Goal: Task Accomplishment & Management: Use online tool/utility

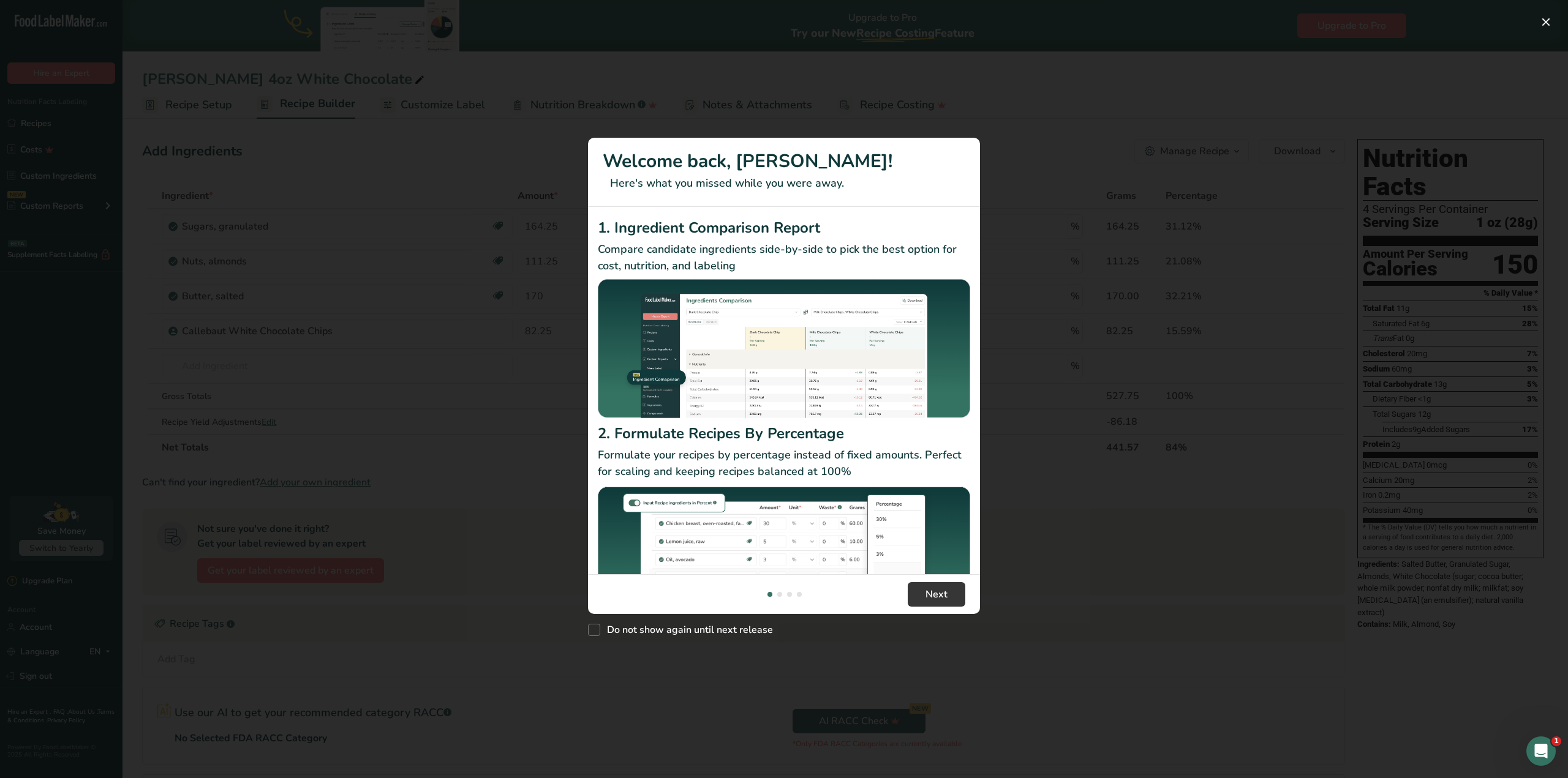
click at [1178, 225] on div "New Features" at bounding box center [784, 389] width 1568 height 778
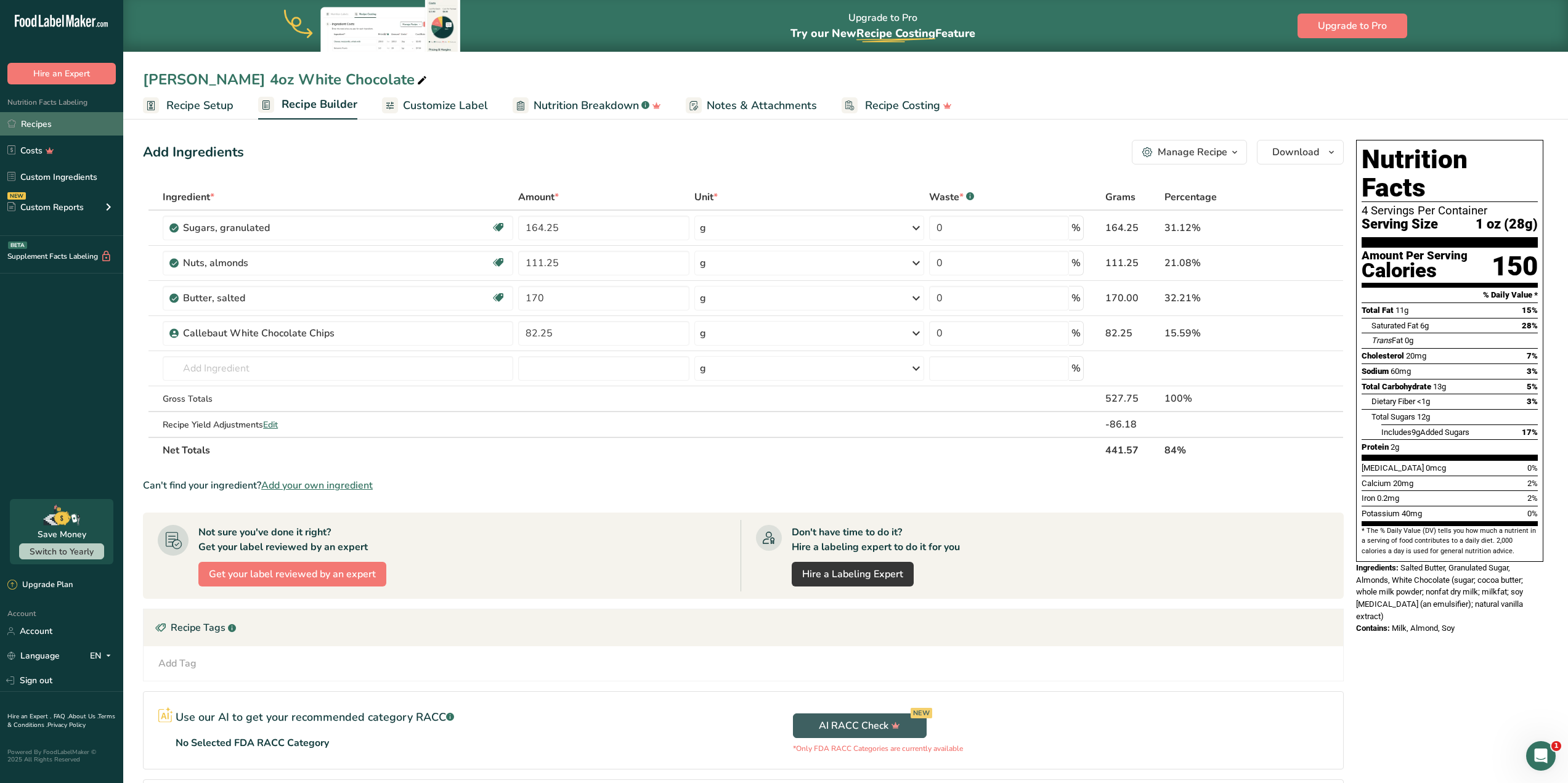
click at [57, 127] on link "Recipes" at bounding box center [62, 124] width 123 height 23
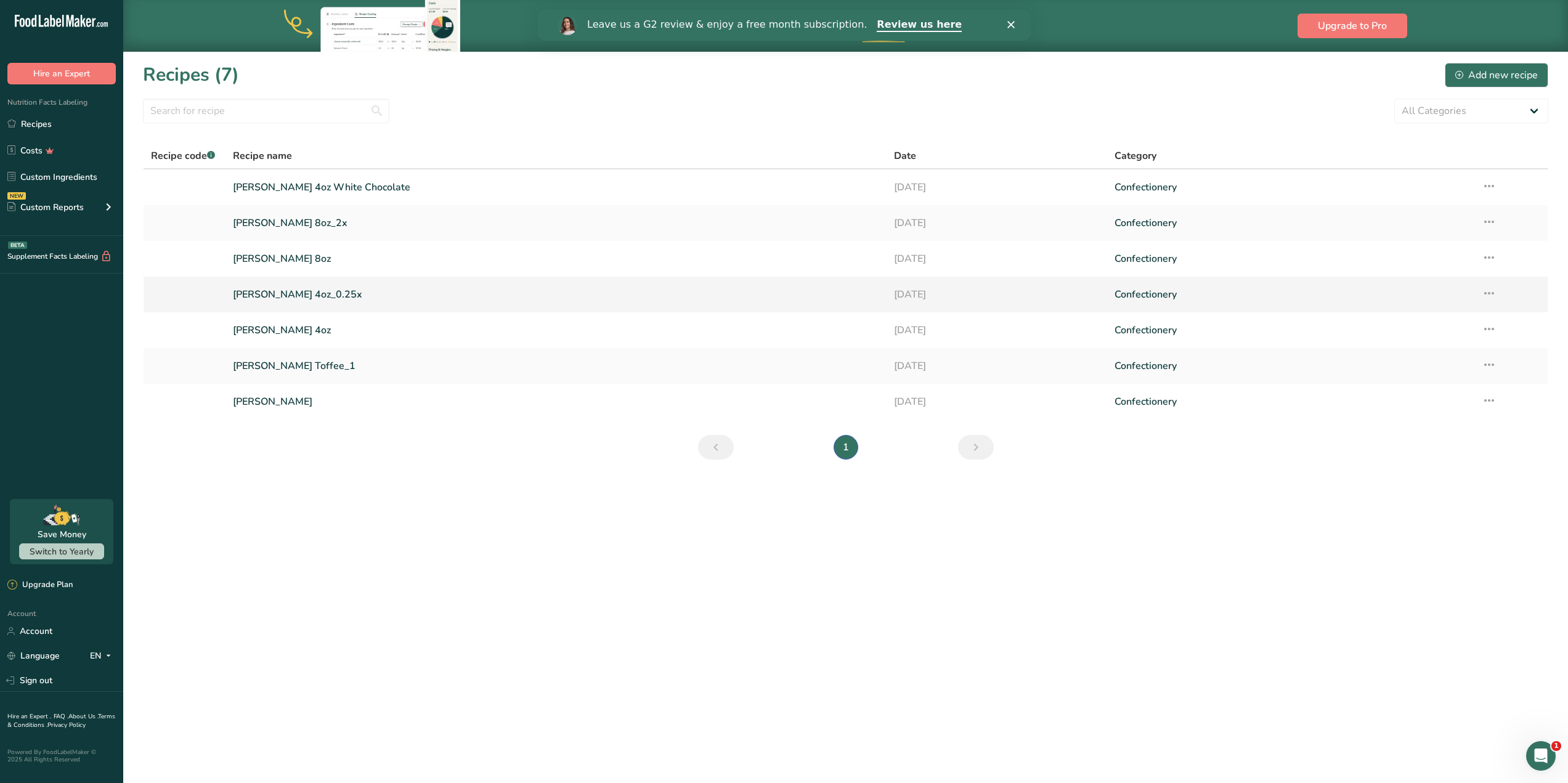
click at [416, 296] on link "Thomas Toffee 4oz_0.25x" at bounding box center [555, 295] width 646 height 26
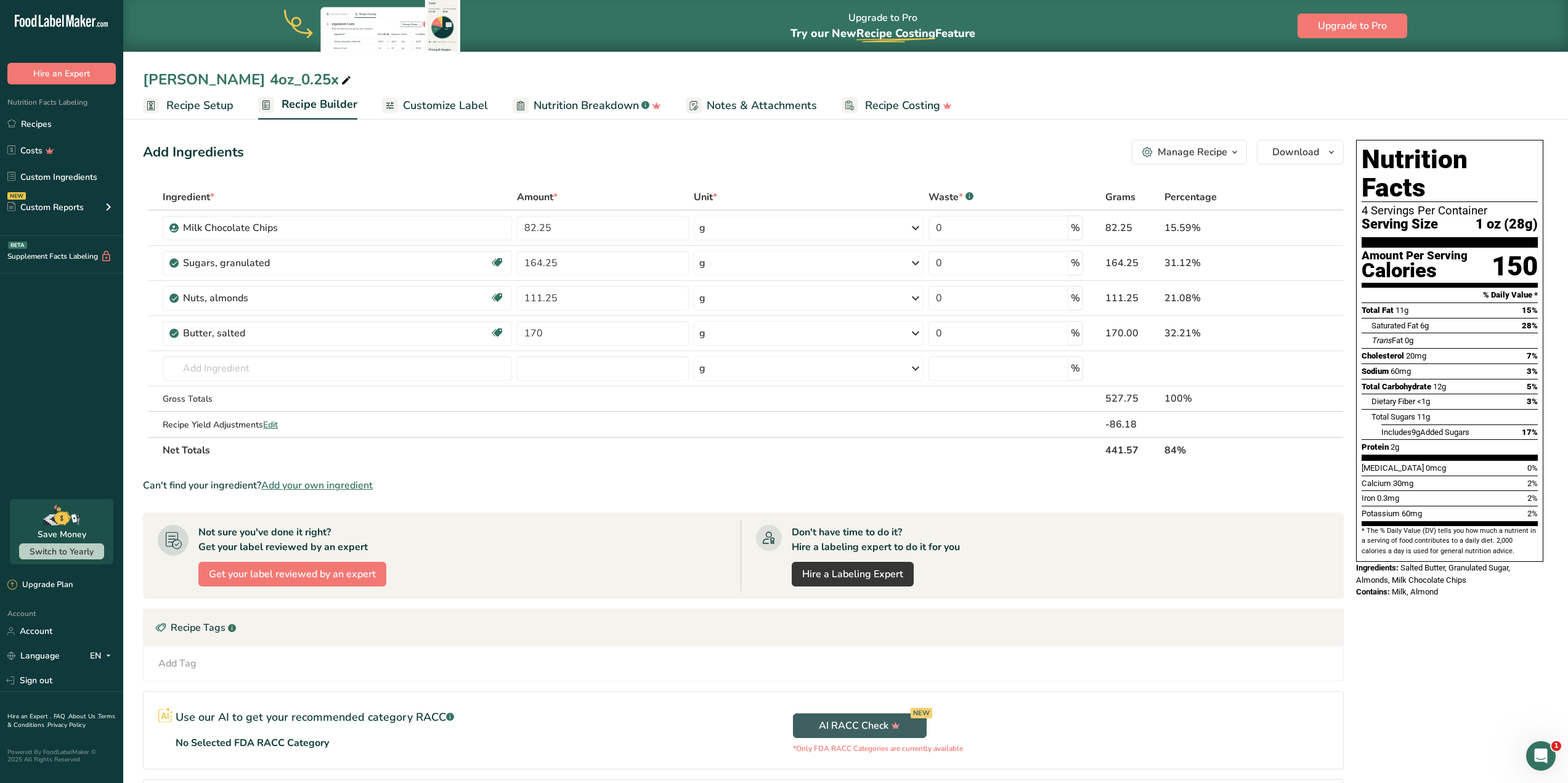
click at [1160, 156] on div "Manage Recipe" at bounding box center [1192, 152] width 69 height 15
click at [1158, 209] on span "Duplicate Recipe" at bounding box center [1125, 212] width 67 height 14
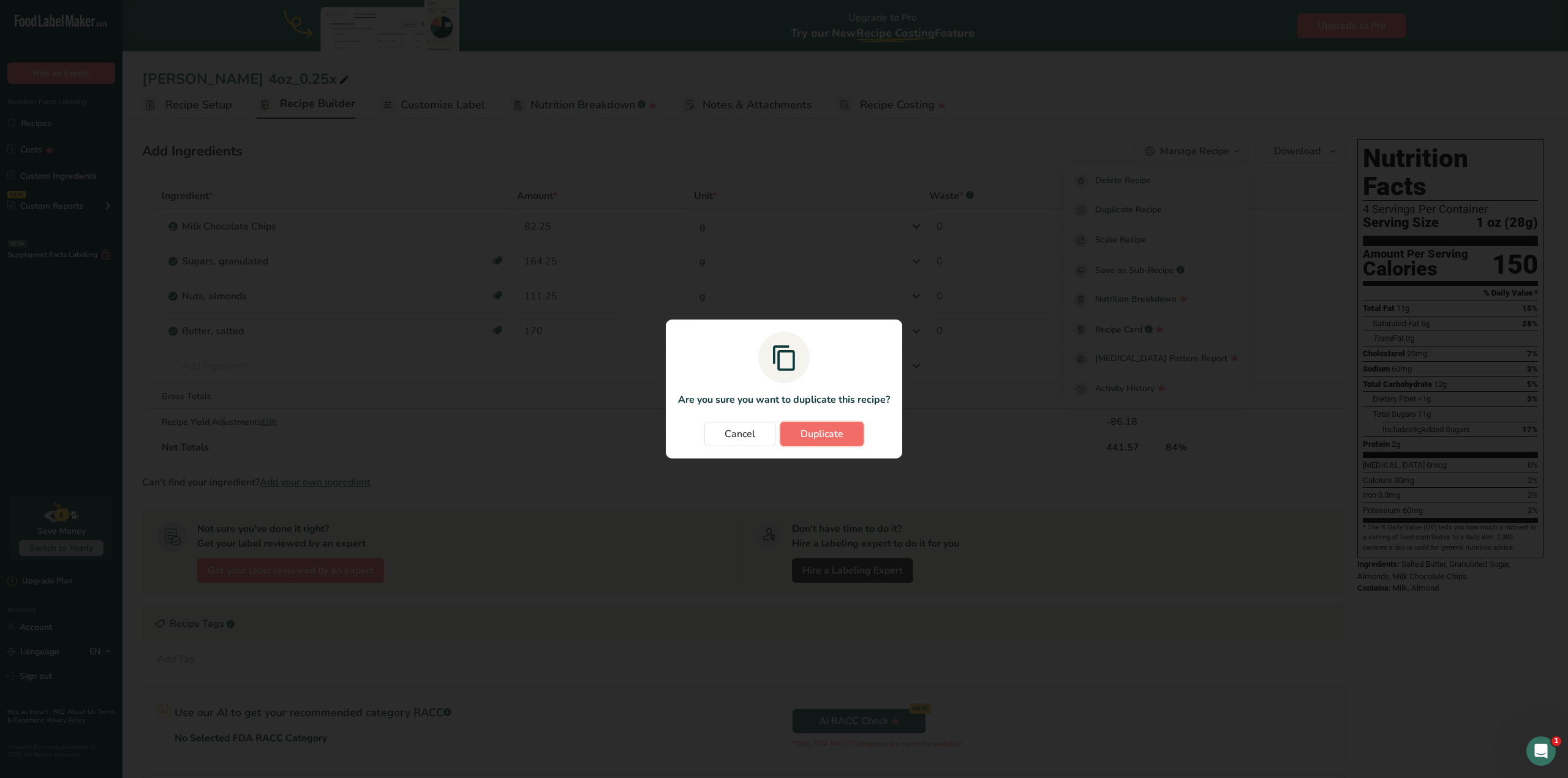
click at [854, 435] on button "Duplicate" at bounding box center [821, 434] width 83 height 24
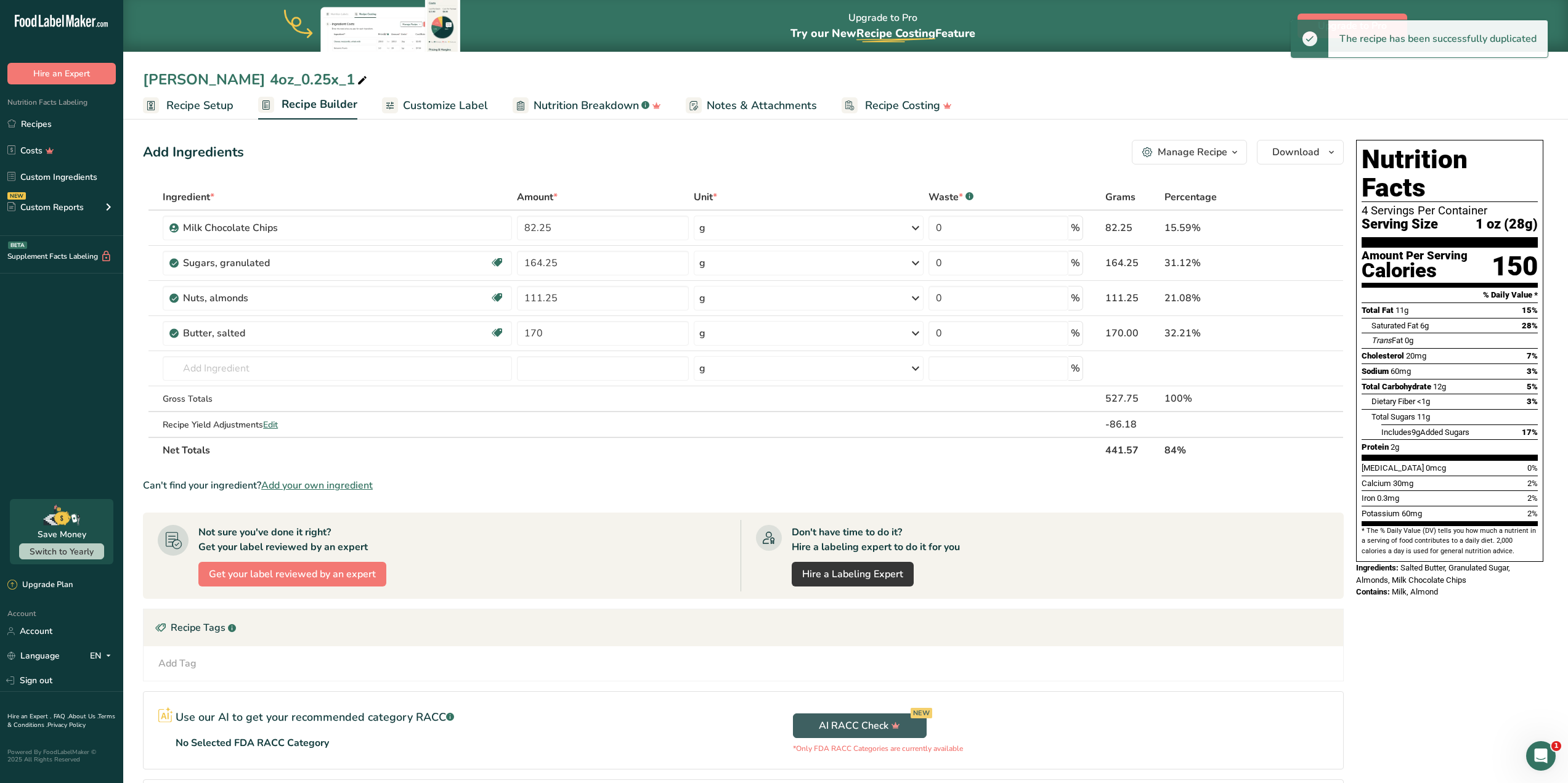
click at [270, 74] on div "Thomas Toffee 4oz_0.25x_1" at bounding box center [256, 79] width 226 height 22
click at [273, 79] on input "Thomas Toffee 4oz_0.25x_1" at bounding box center [845, 79] width 1405 height 22
drag, startPoint x: 274, startPoint y: 83, endPoint x: 335, endPoint y: 81, distance: 61.0
click at [335, 81] on input "Thomas Toffee 4oz_0.25x_1" at bounding box center [845, 79] width 1405 height 22
type input "[PERSON_NAME] 4oz DARK Chocolate"
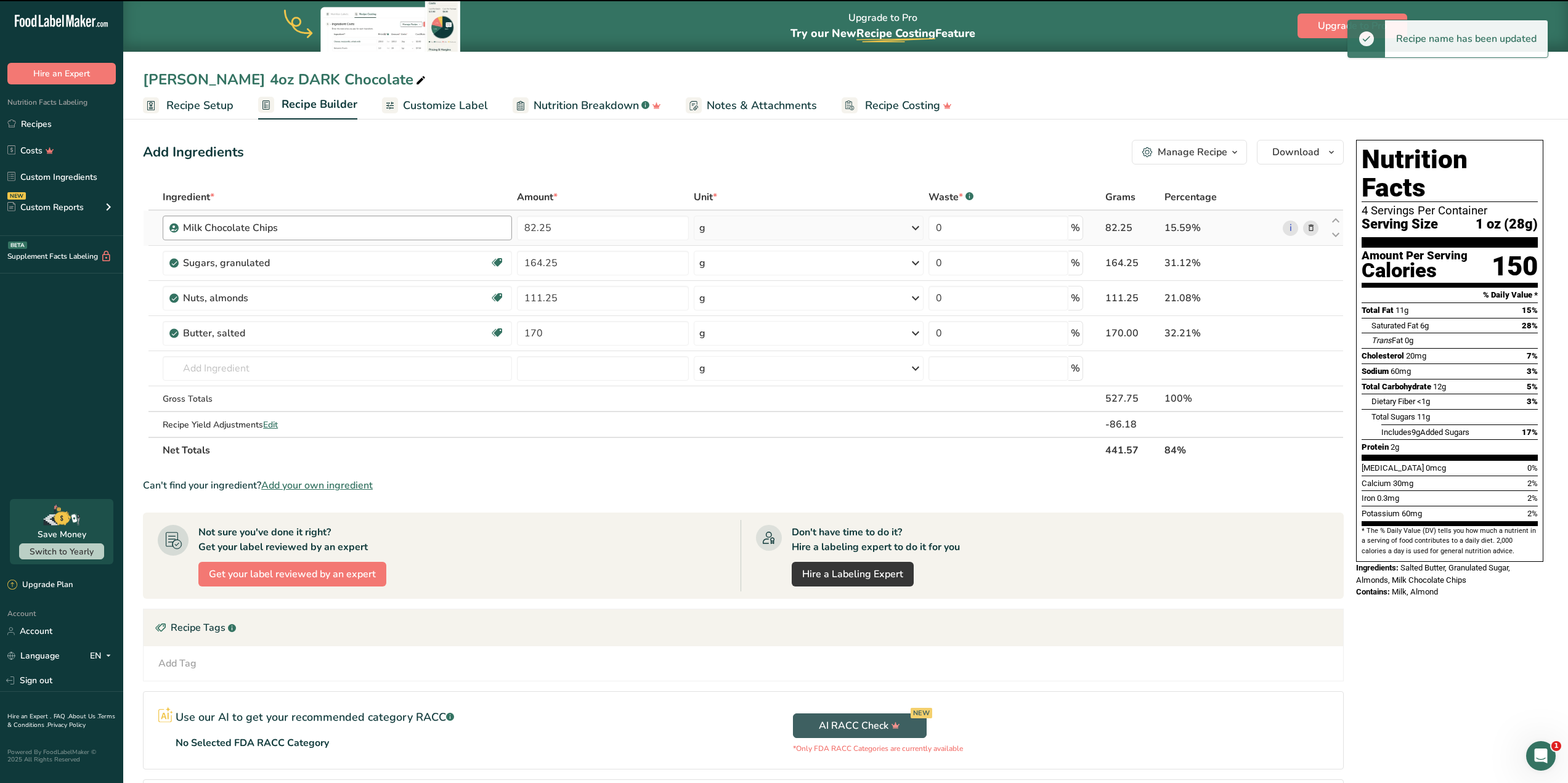
click at [350, 226] on div "Milk Chocolate Chips" at bounding box center [344, 227] width 322 height 15
click at [246, 228] on div "Milk Chocolate Chips" at bounding box center [260, 227] width 154 height 15
click at [1335, 235] on icon at bounding box center [1335, 235] width 15 height 9
type input "164.25"
type input "82.25"
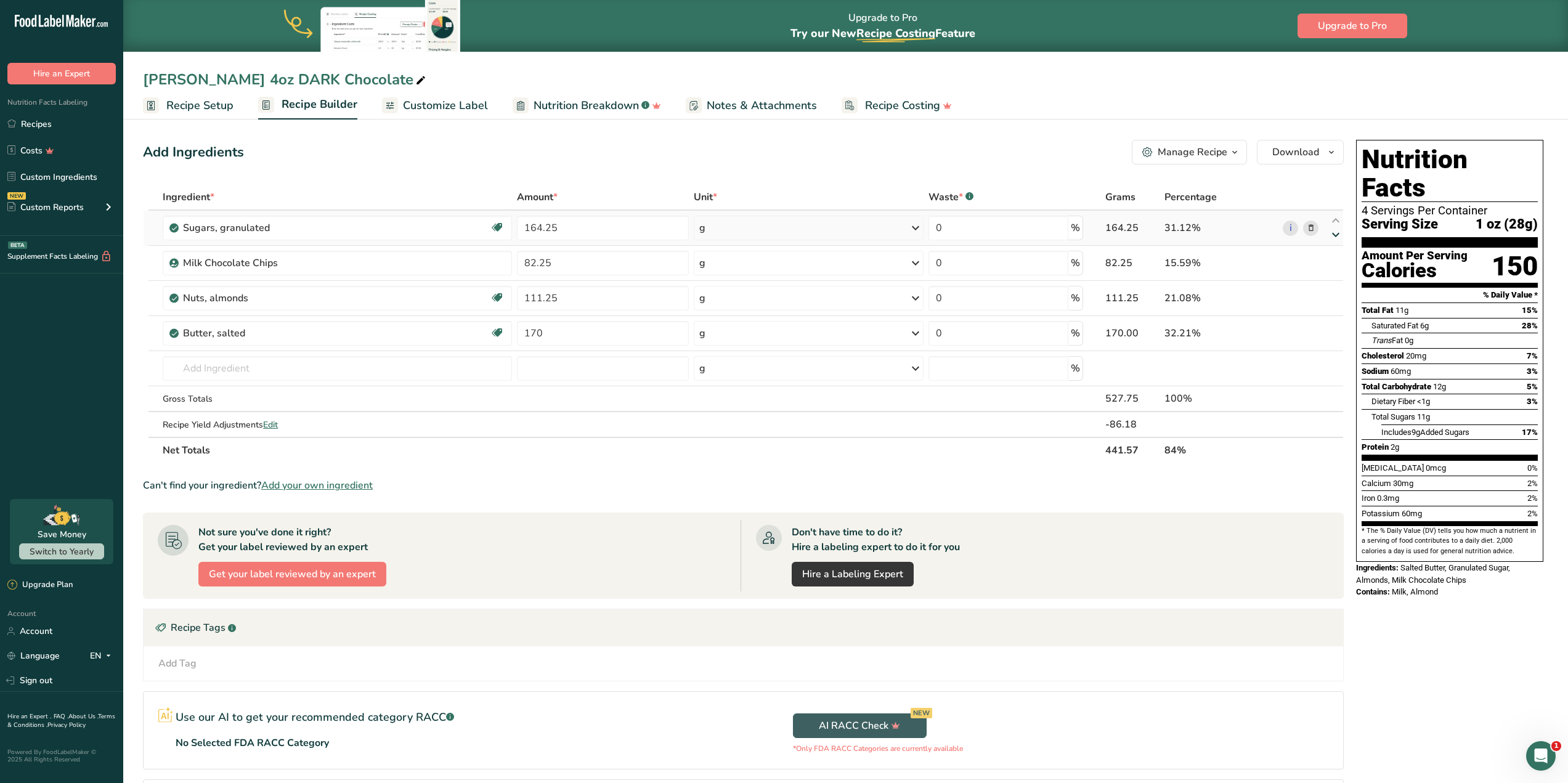
click at [1335, 235] on icon at bounding box center [1335, 235] width 15 height 9
type input "82.25"
type input "164.25"
click at [1335, 235] on div "Ingredient * Amount * Unit * Waste * .a-a{fill:#347362;}.b-a{fill:#fff;} Grams …" at bounding box center [744, 323] width 1201 height 279
click at [1335, 233] on icon at bounding box center [1335, 235] width 15 height 9
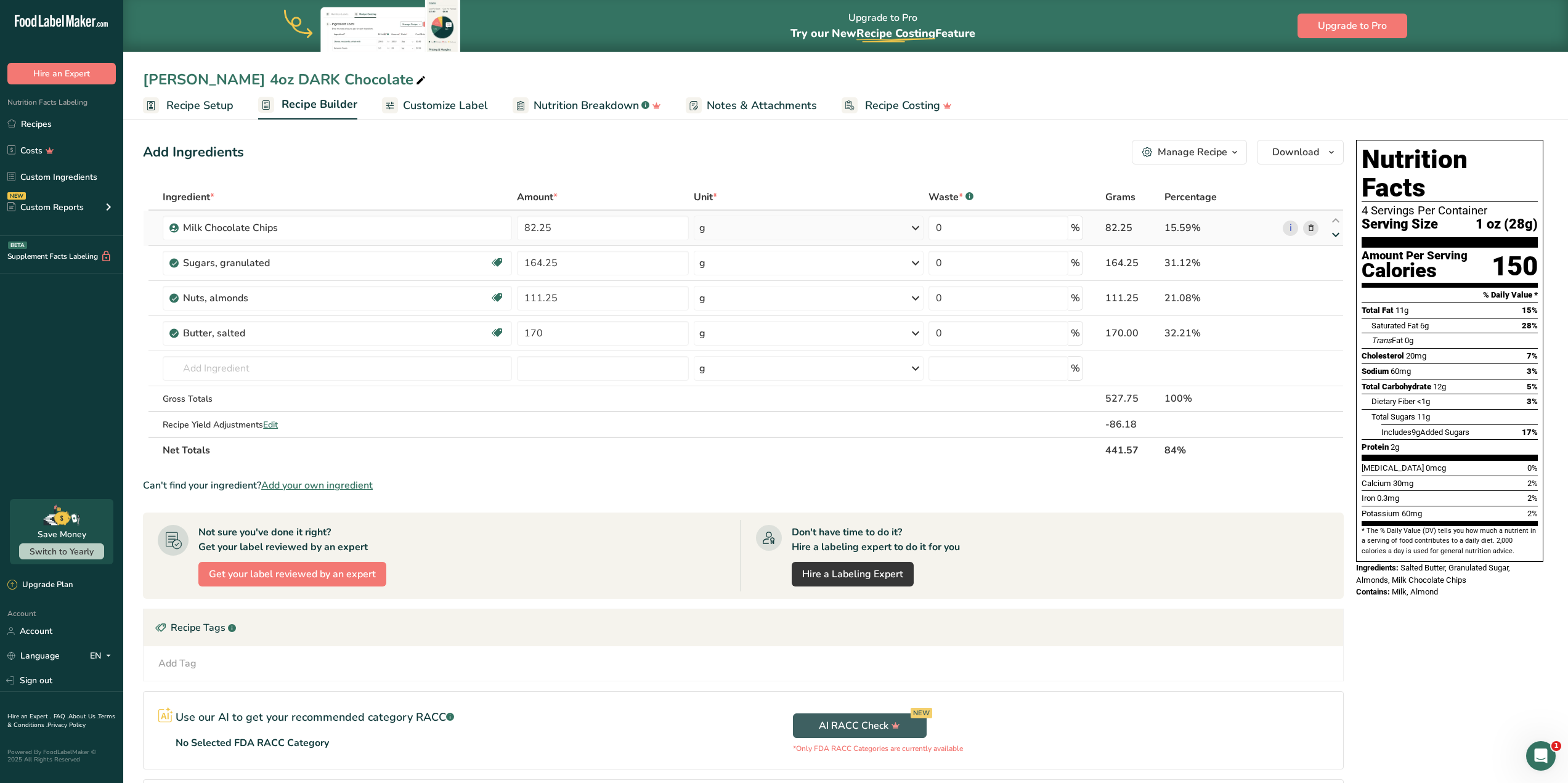
type input "164.25"
click at [1334, 267] on icon at bounding box center [1335, 270] width 15 height 9
type input "111.25"
click at [1335, 310] on icon at bounding box center [1335, 306] width 15 height 9
type input "170"
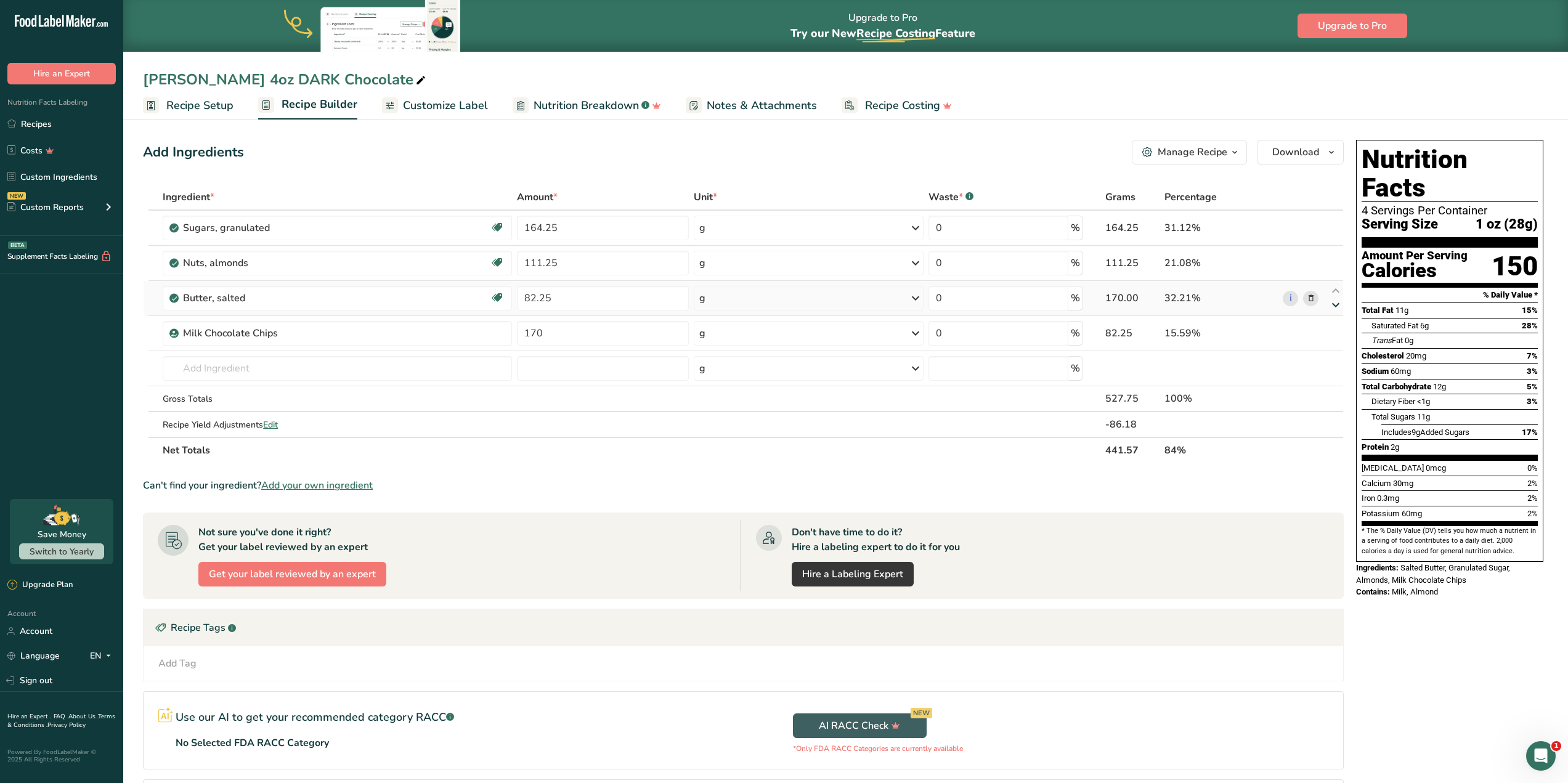
type input "82.25"
click at [352, 365] on input "text" at bounding box center [337, 369] width 349 height 25
type input "Dark chocolate chip"
click at [300, 395] on div "Dark Chocolate Chip" at bounding box center [327, 393] width 310 height 13
type input "Dark Chocolate Chip"
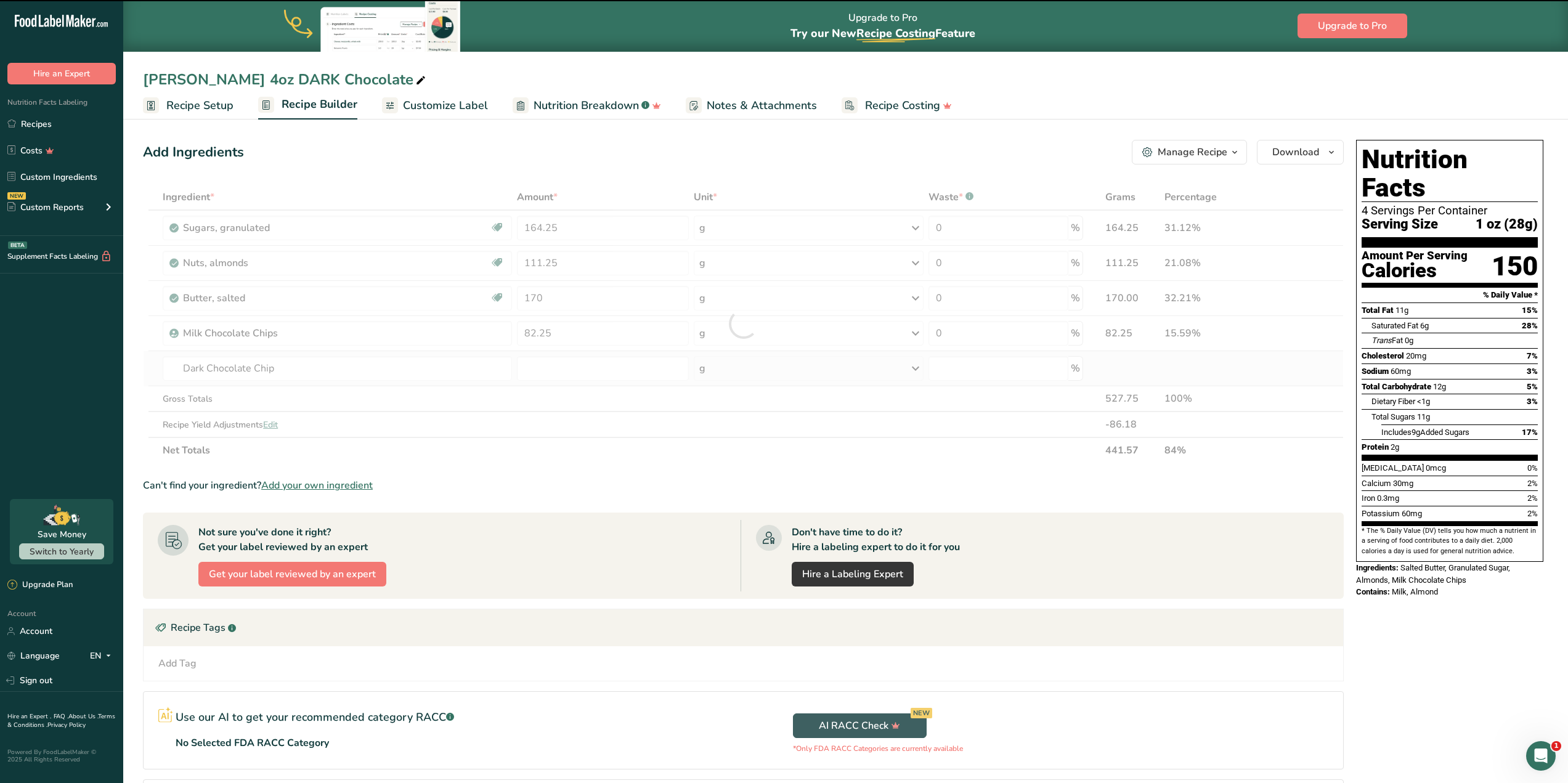
type input "0"
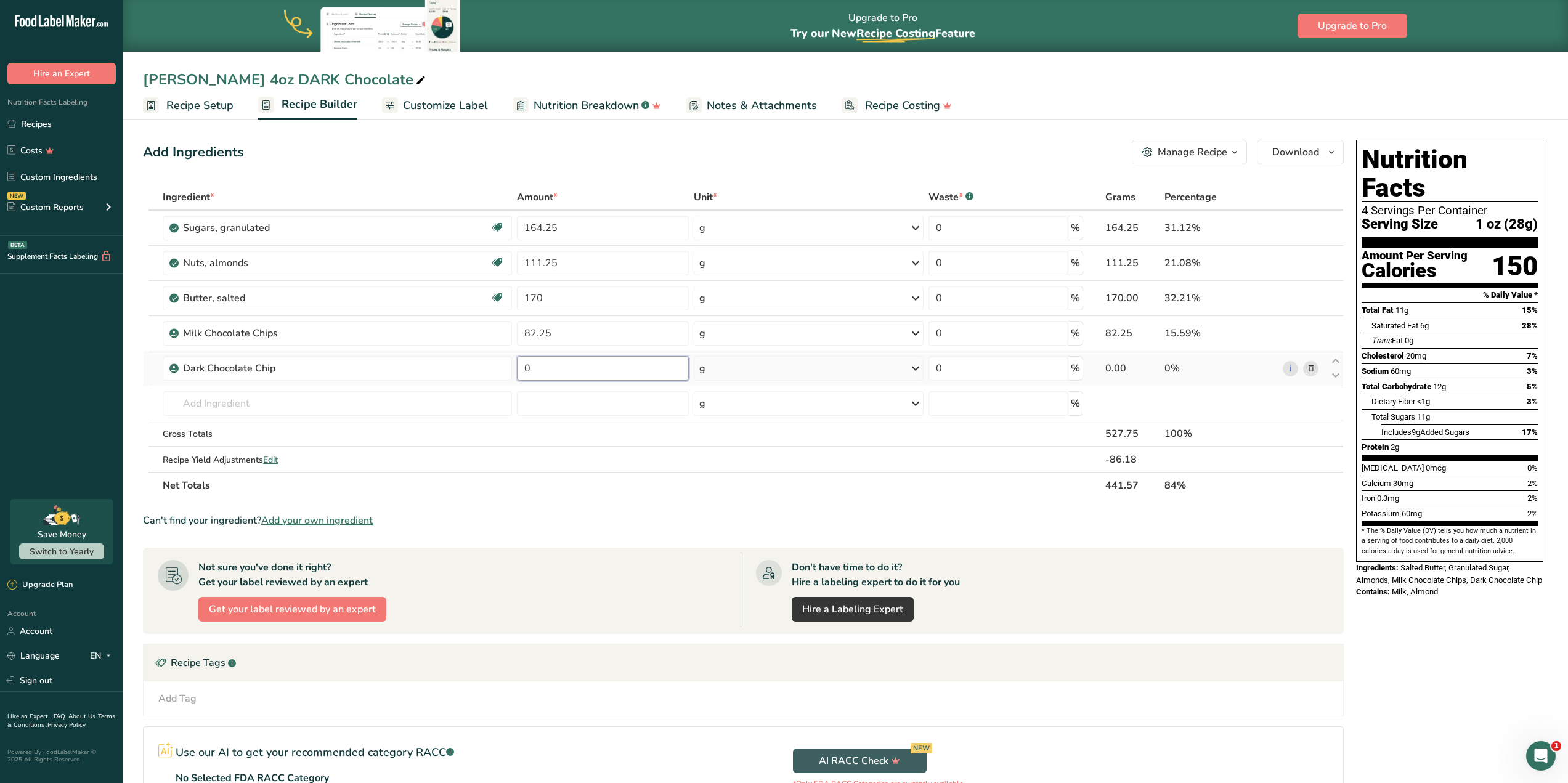
click at [575, 363] on input "0" at bounding box center [602, 369] width 172 height 25
type input "82.25"
click at [1309, 336] on div "Ingredient * Amount * Unit * Waste * .a-a{fill:#347362;}.b-a{fill:#fff;} Grams …" at bounding box center [744, 341] width 1201 height 314
click at [1312, 337] on icon at bounding box center [1310, 333] width 8 height 13
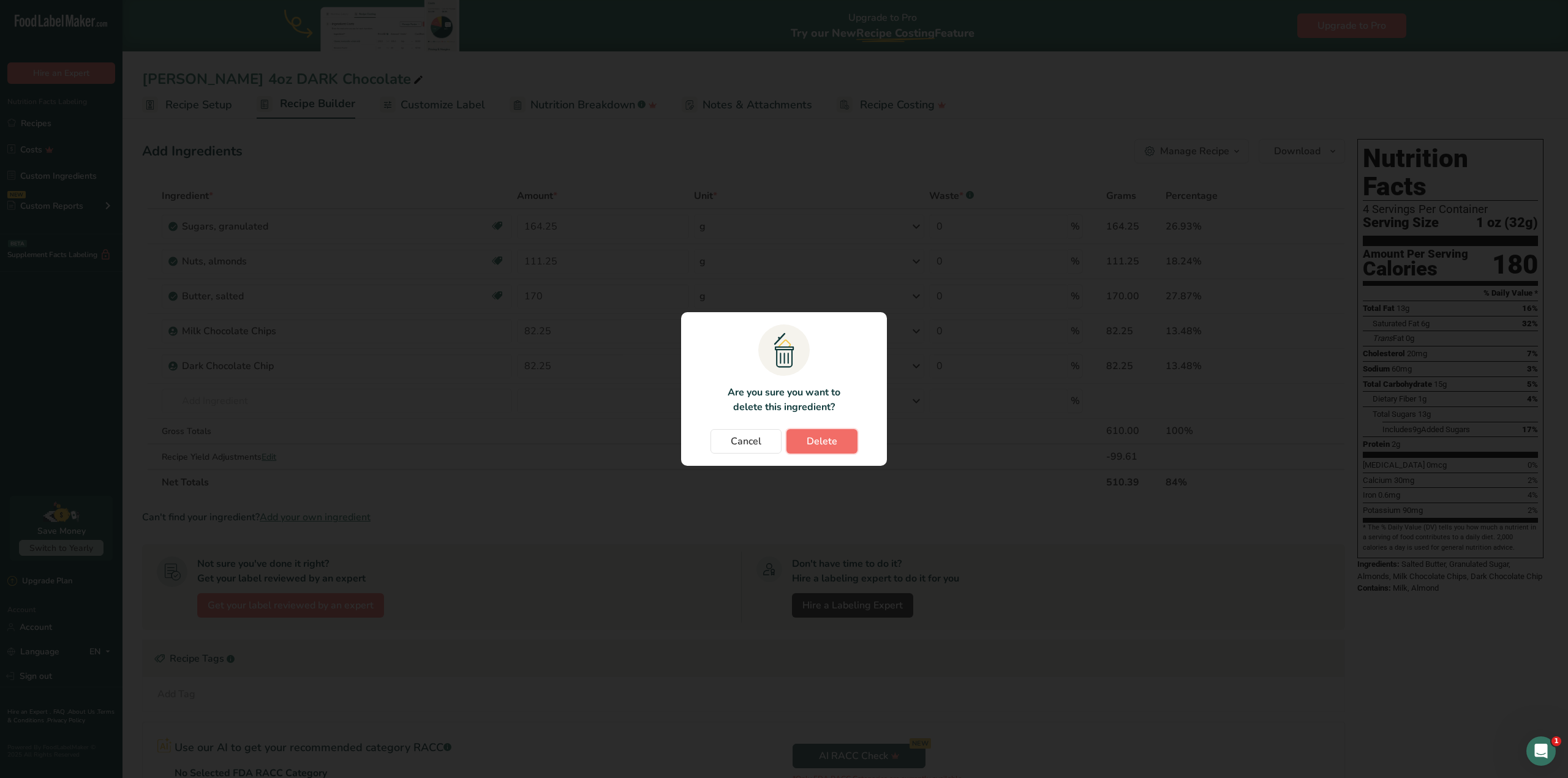
click at [831, 437] on span "Delete" at bounding box center [822, 441] width 31 height 15
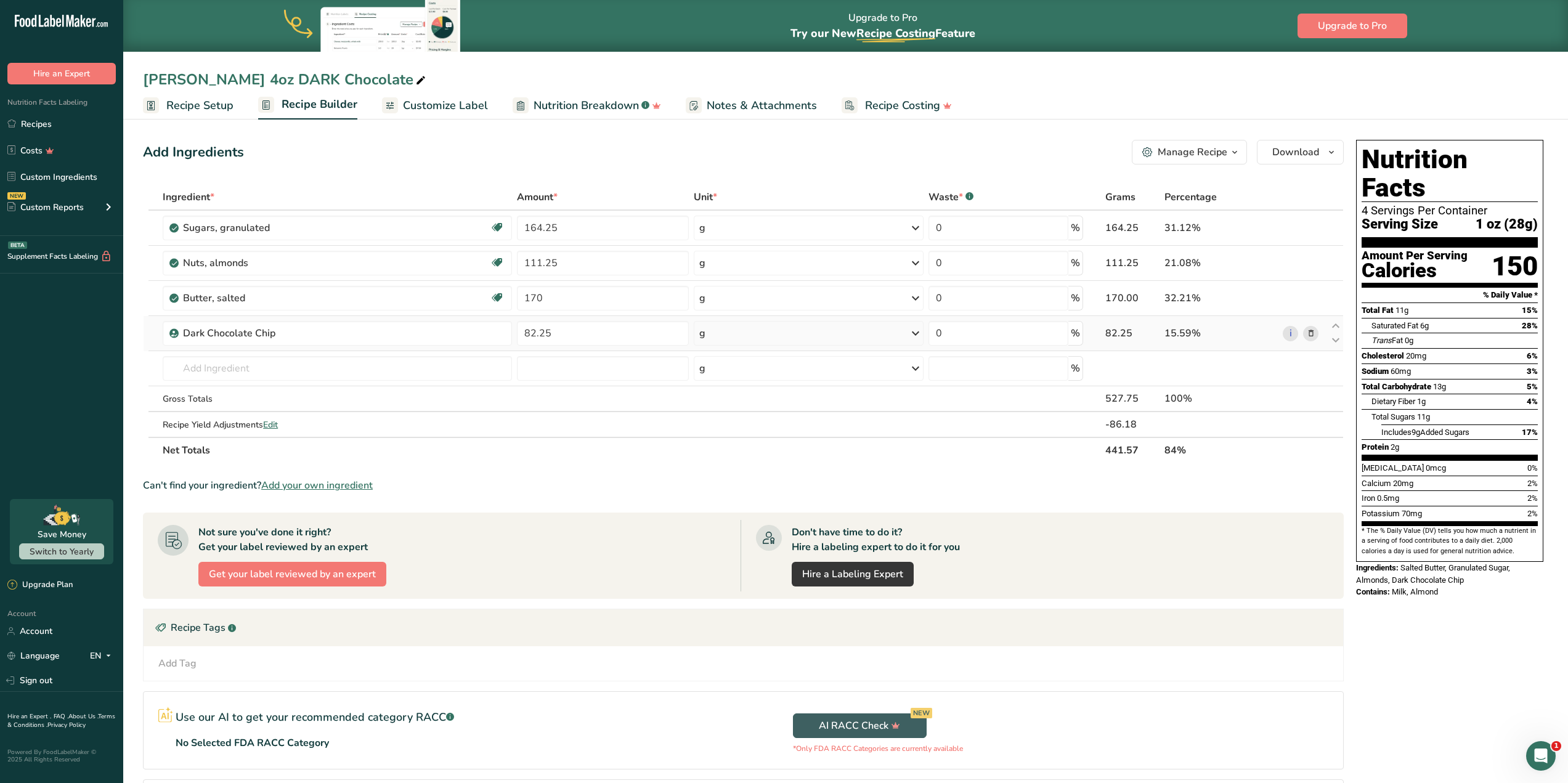
click at [1309, 335] on icon at bounding box center [1310, 333] width 8 height 13
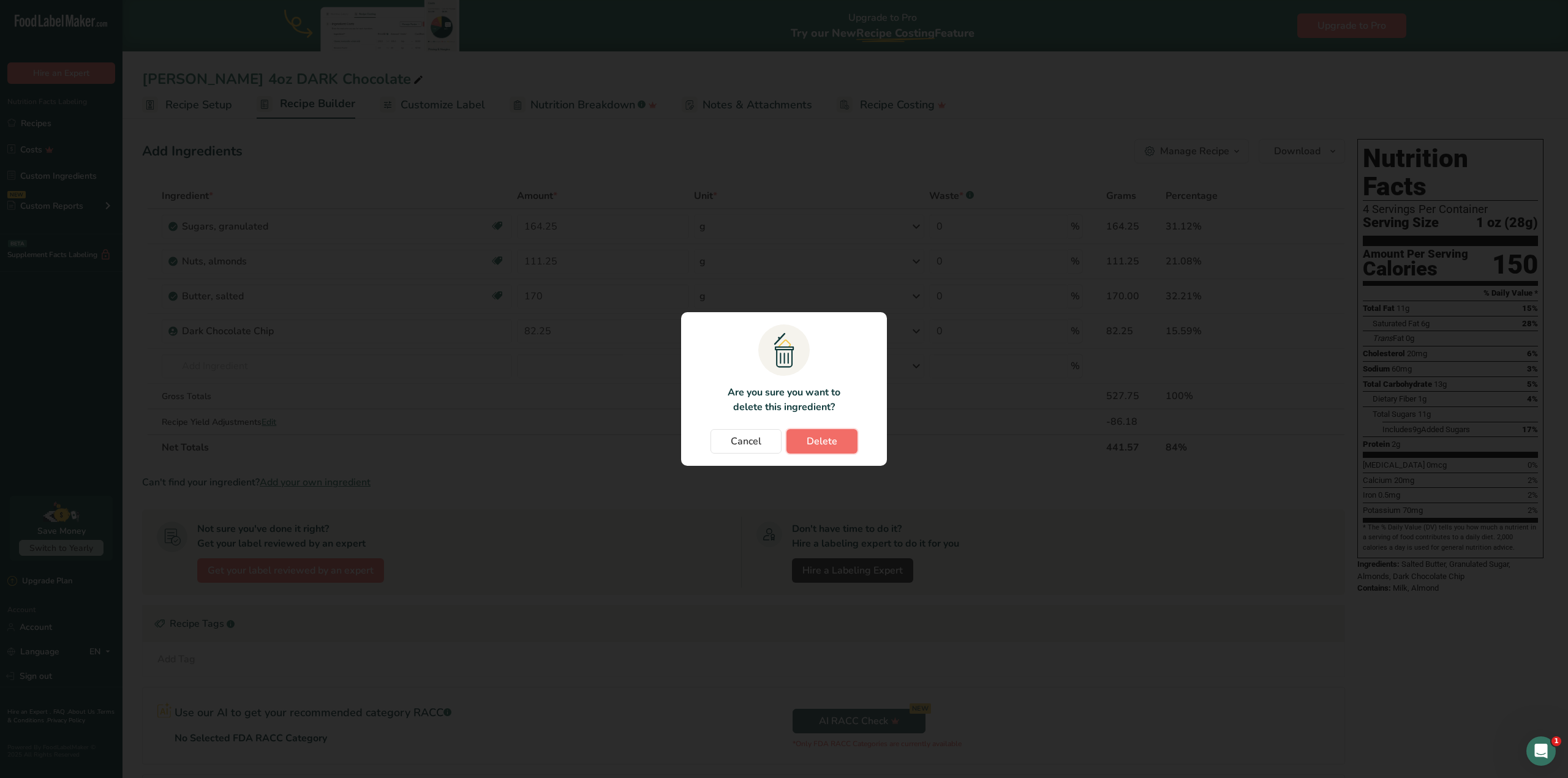
click at [836, 431] on button "Delete" at bounding box center [822, 441] width 71 height 24
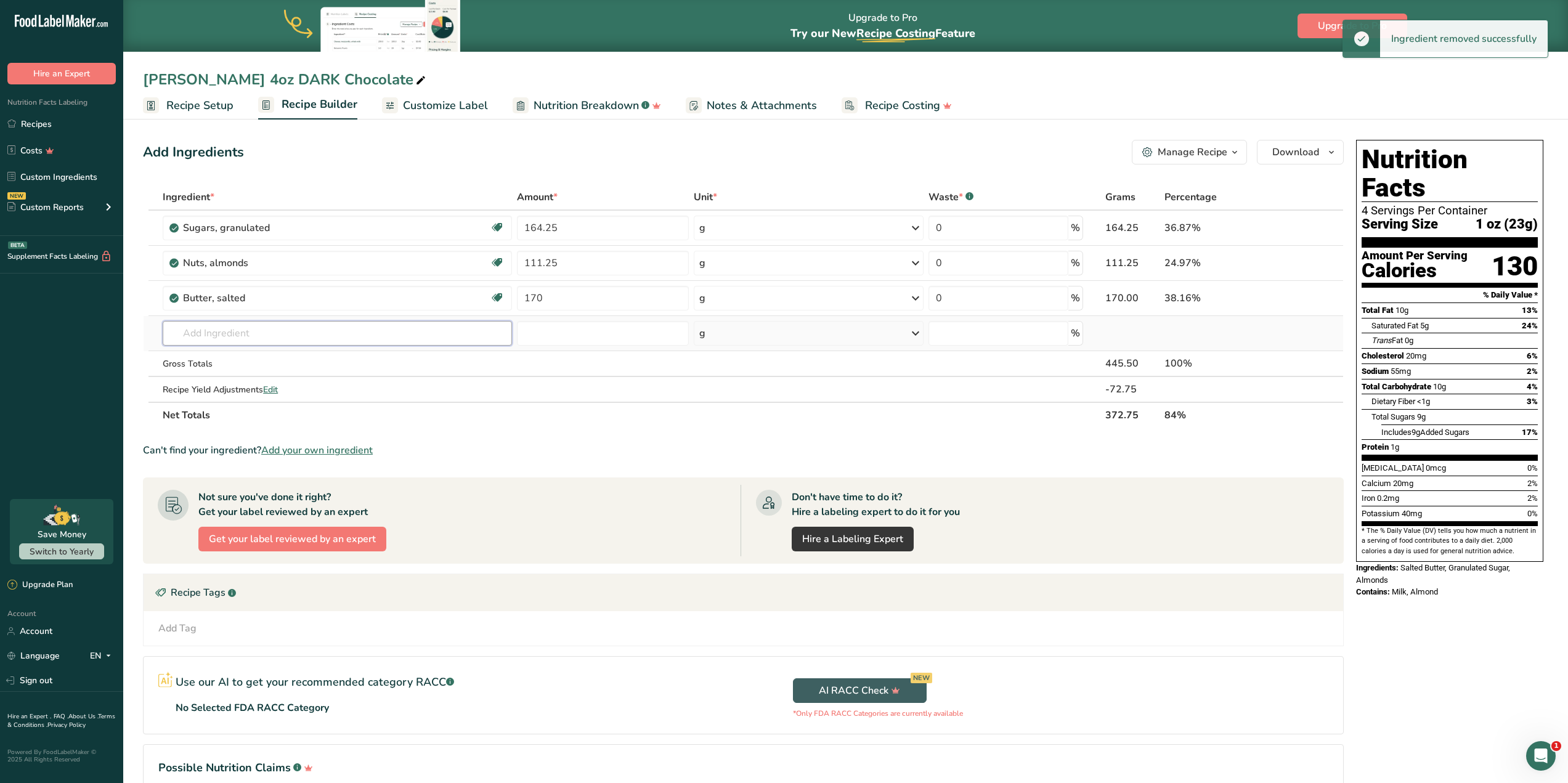
click at [252, 336] on input "text" at bounding box center [337, 333] width 349 height 25
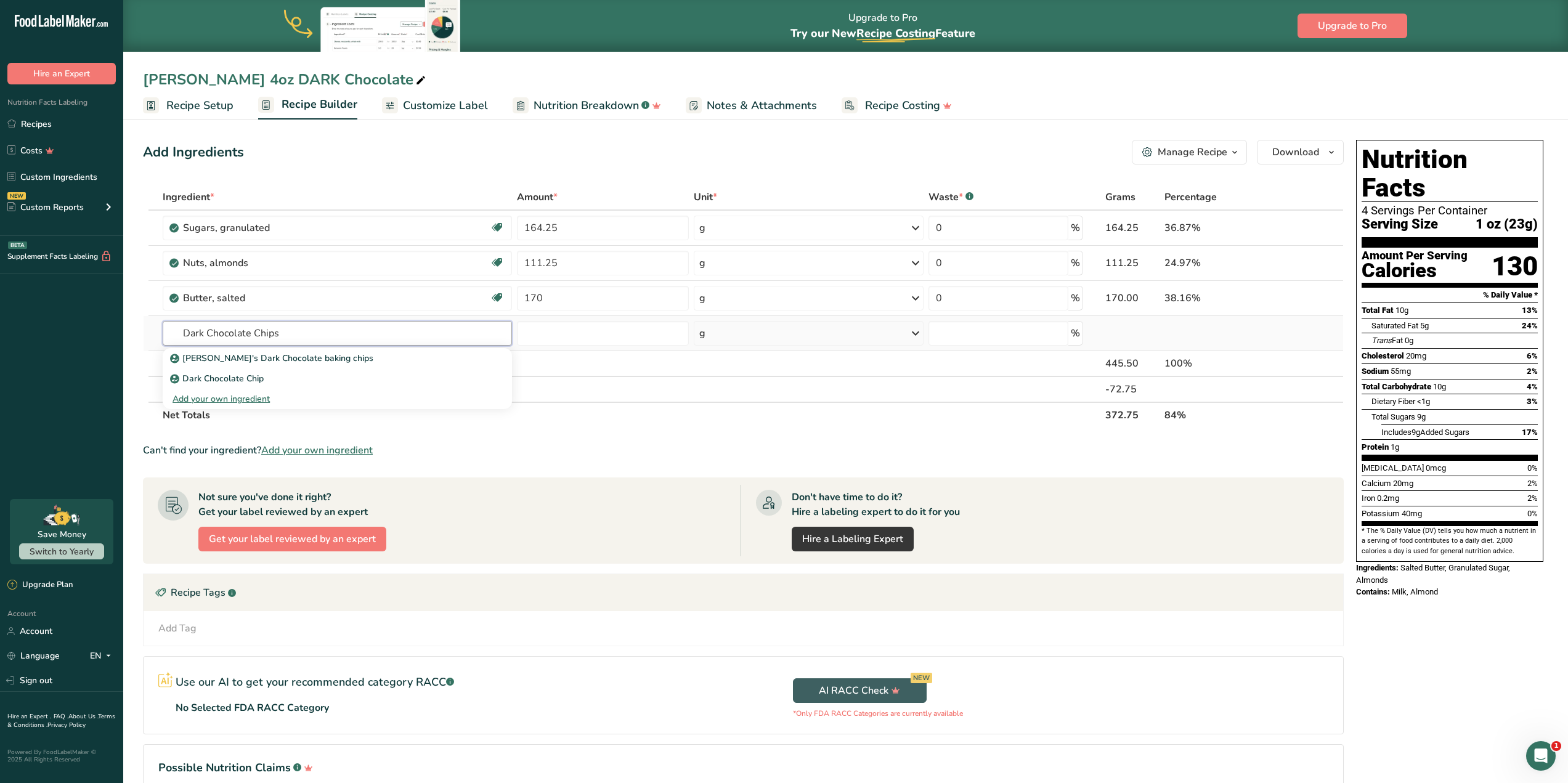
type input "Dark Chocolate Chips"
click at [225, 400] on div "Add your own ingredient" at bounding box center [337, 399] width 329 height 13
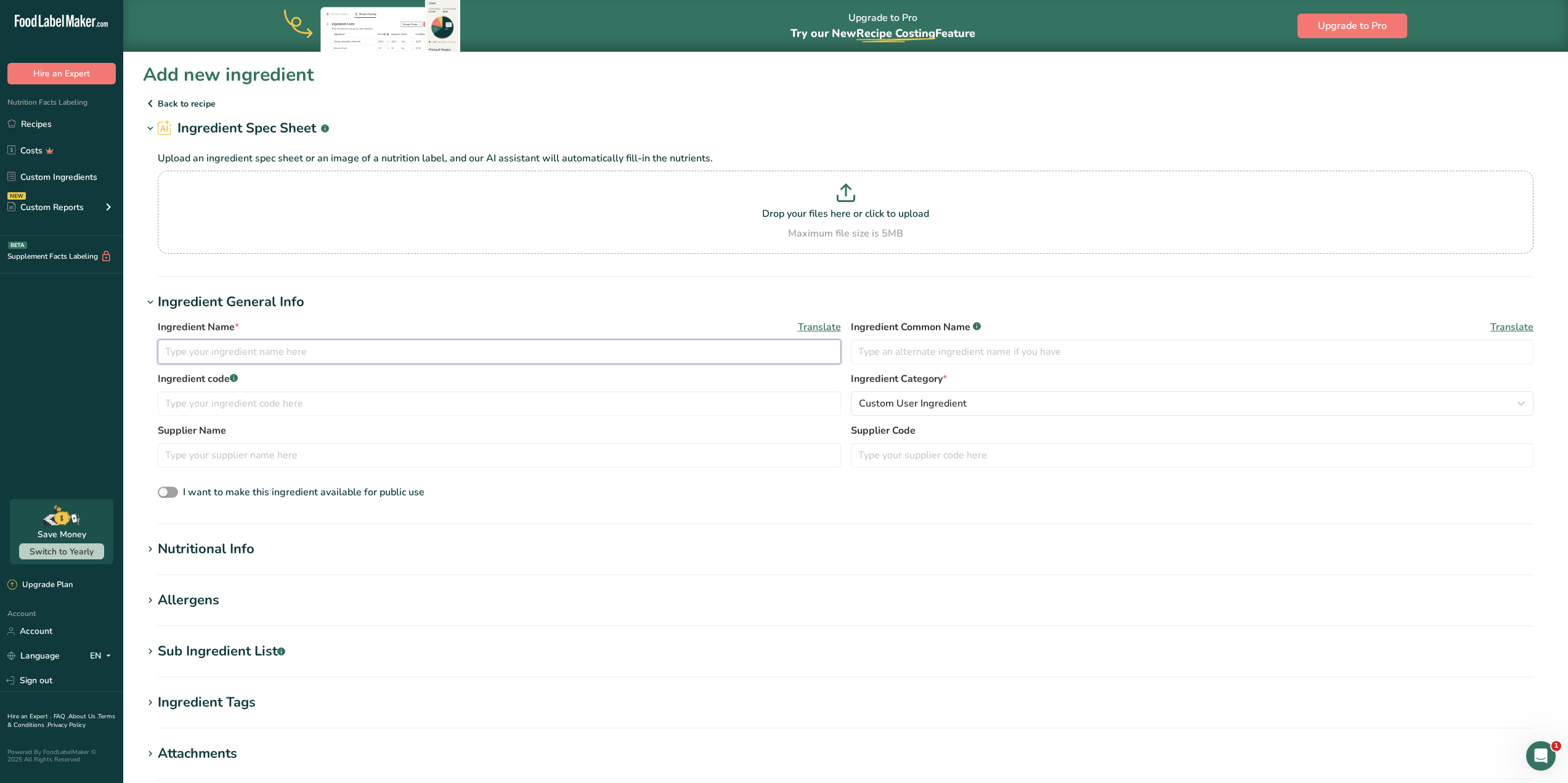
click at [317, 353] on input "text" at bounding box center [499, 352] width 683 height 25
type input "Dark Chocolate Chips (Hershey)"
click at [304, 407] on input "text" at bounding box center [499, 403] width 683 height 25
type input "Dark Chocolate Chips"
click at [232, 375] on icon ".a-a{fill:#347362;}.b-a{fill:#fff;}" at bounding box center [233, 378] width 8 height 8
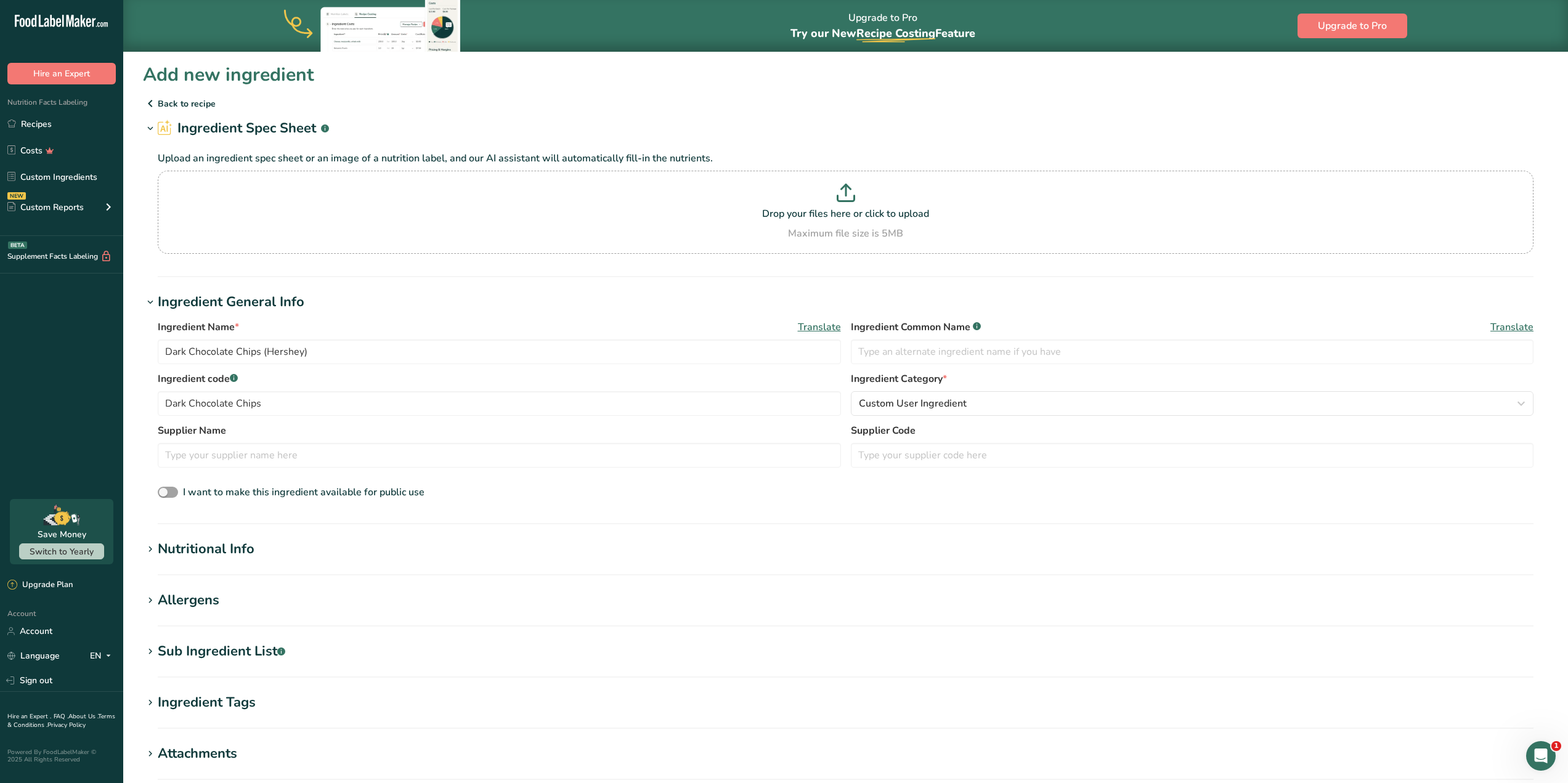
click at [232, 380] on rect at bounding box center [233, 378] width 8 height 8
click at [988, 353] on input "text" at bounding box center [1192, 352] width 683 height 25
click at [421, 412] on input "Dark Chocolate Chips" at bounding box center [499, 403] width 683 height 25
click at [974, 340] on input "text" at bounding box center [1192, 352] width 683 height 25
type input "Dark Chocolate"
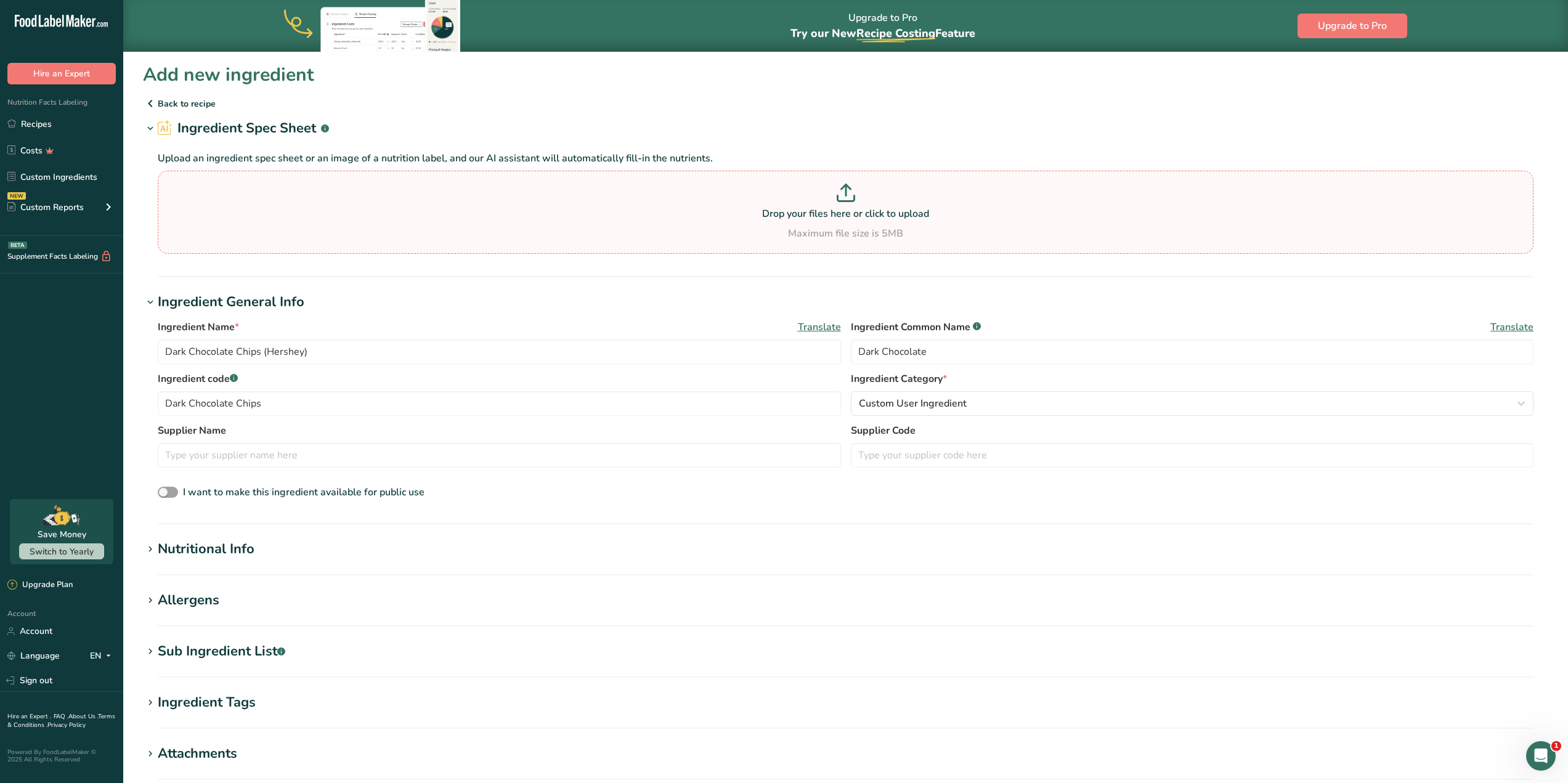
click at [991, 196] on p at bounding box center [845, 195] width 1369 height 23
click at [991, 196] on input "Drop your files here or click to upload Maximum file size is 5MB" at bounding box center [845, 212] width 1376 height 83
type input "C:\fakepath\Screenshot 2025-09-18 144837.png"
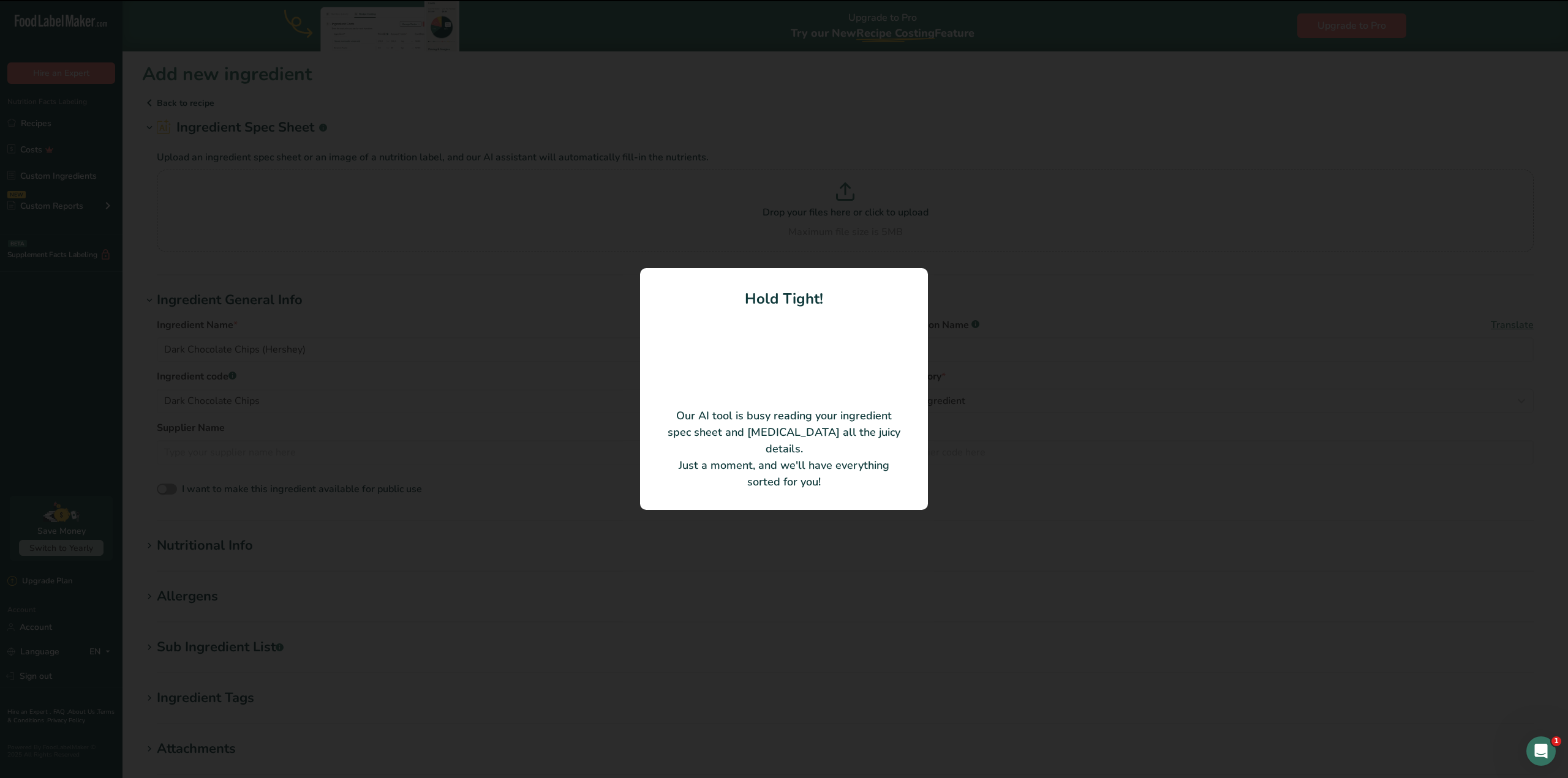
type input "Sugar"
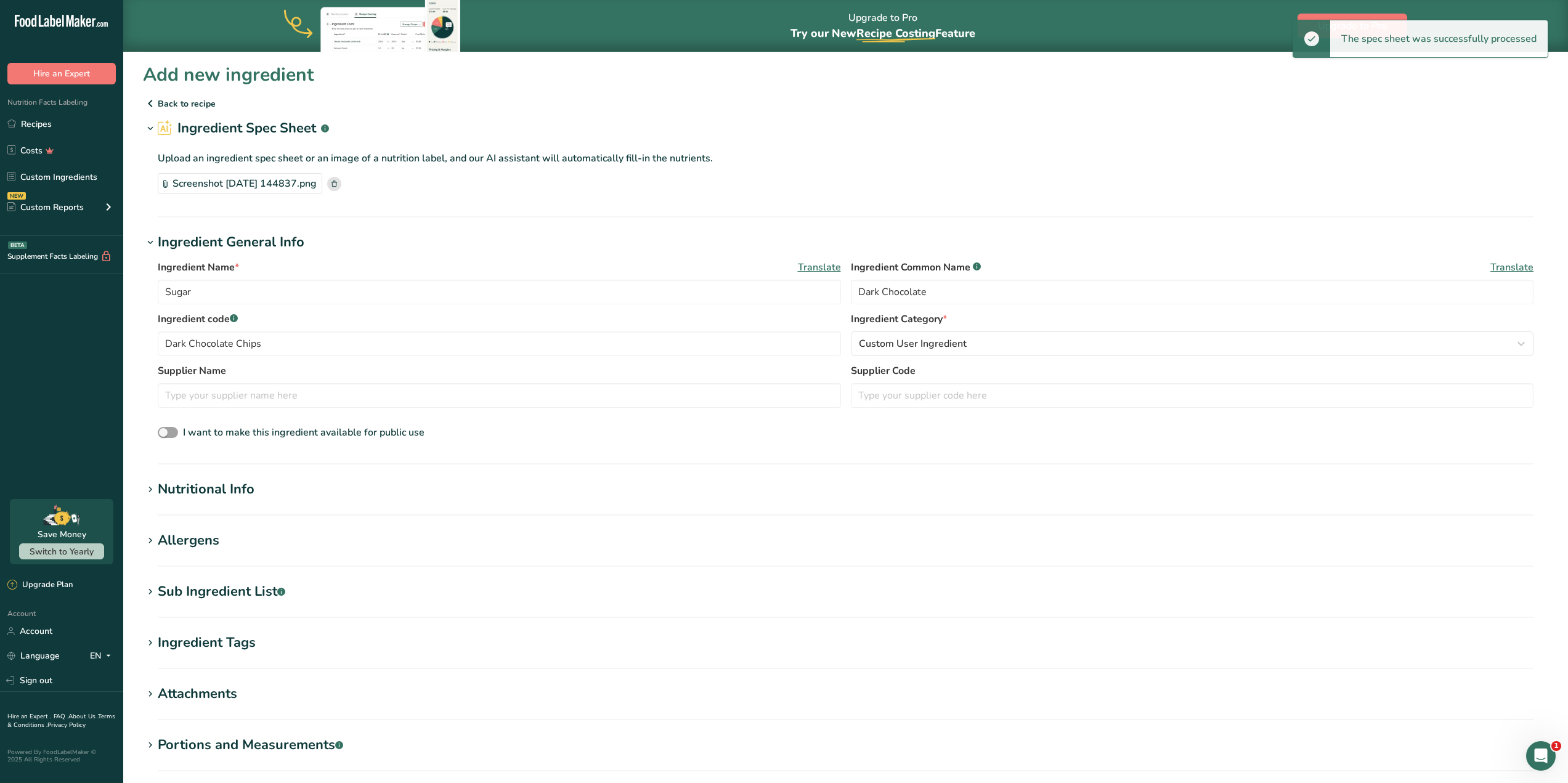
click at [232, 486] on div "Nutritional Info" at bounding box center [206, 490] width 97 height 20
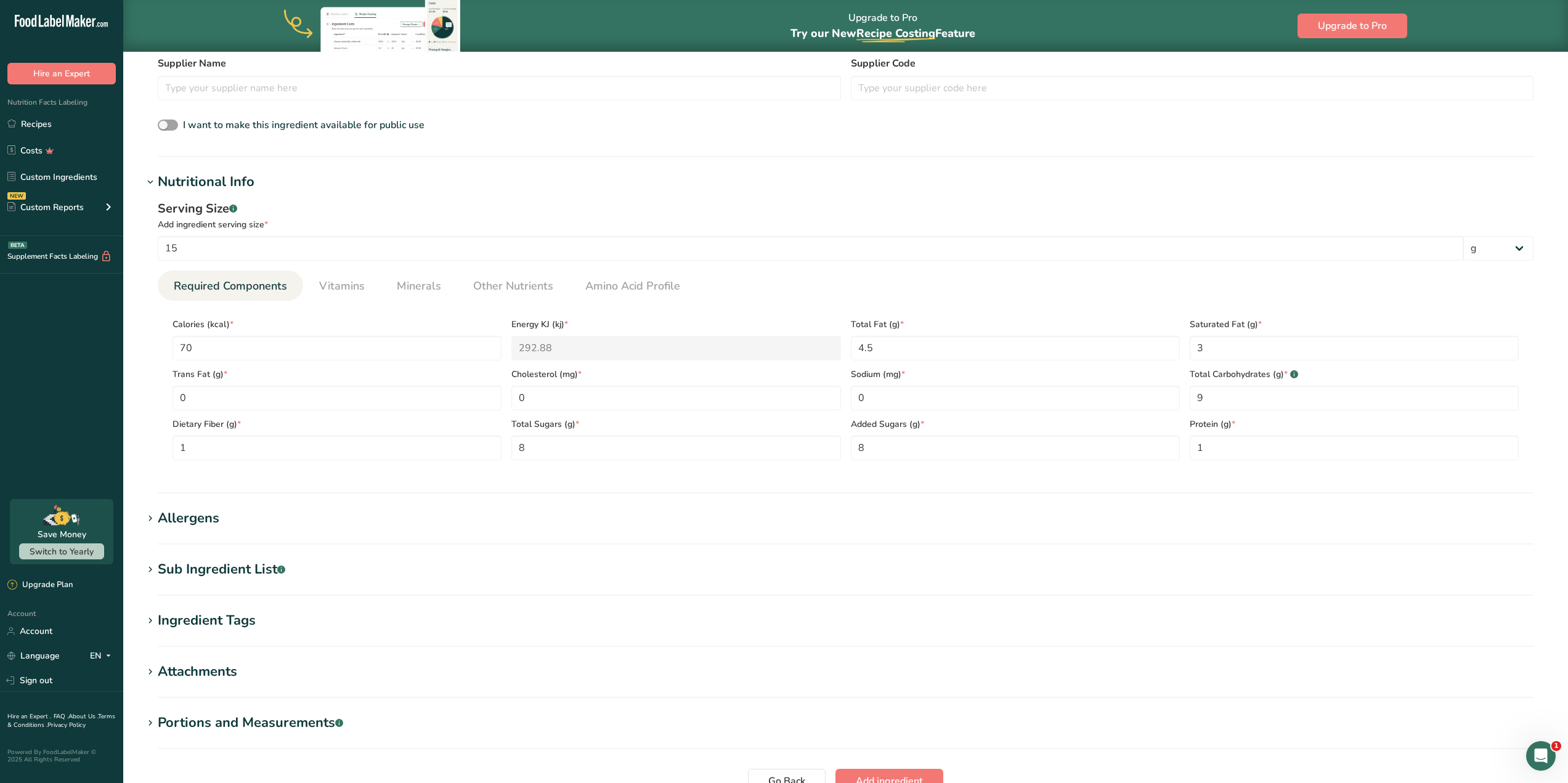
scroll to position [308, 0]
click at [247, 569] on div "Sub Ingredient List .a-a{fill:#347362;}.b-a{fill:#fff;}" at bounding box center [222, 569] width 128 height 20
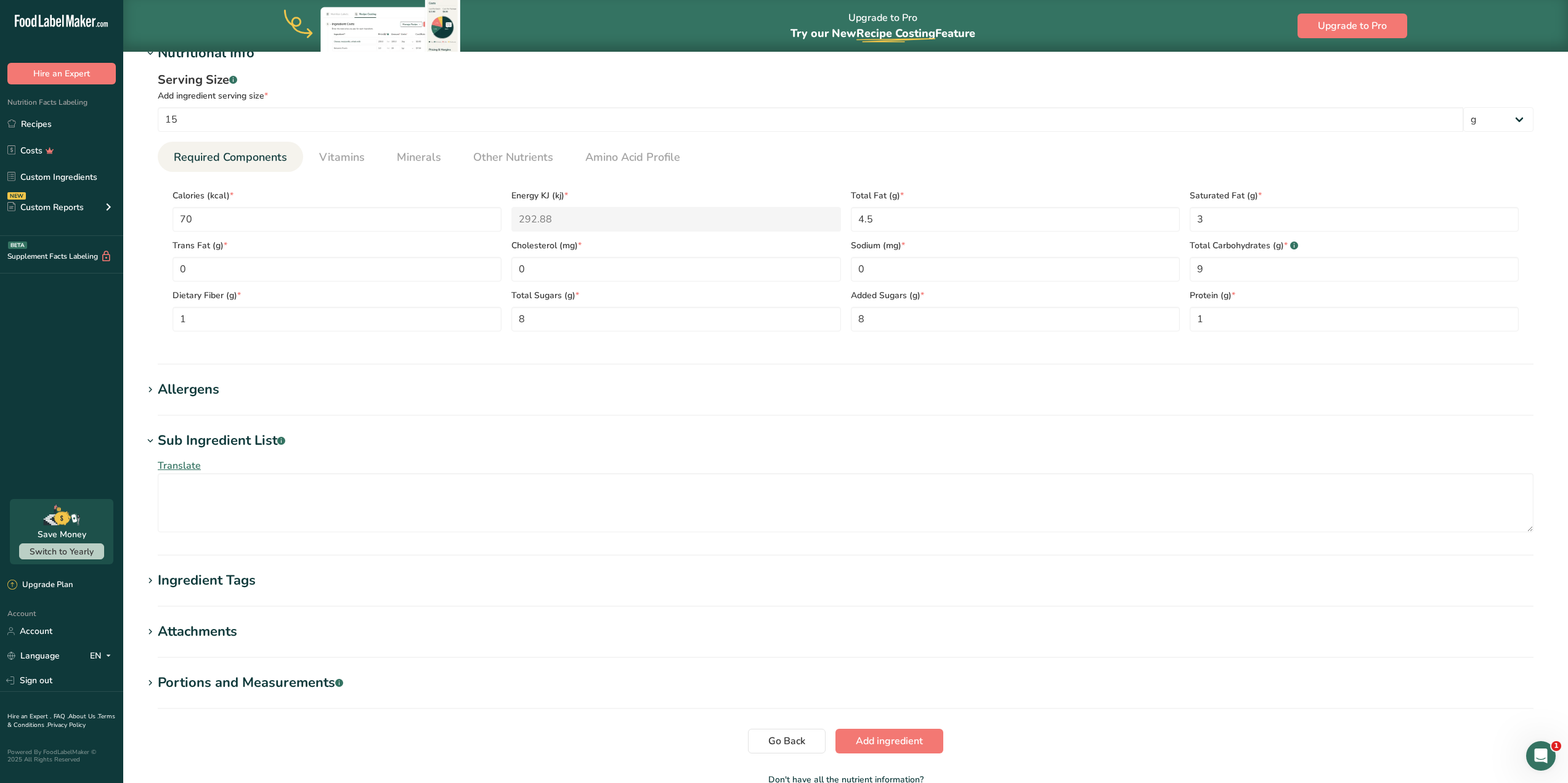
scroll to position [493, 0]
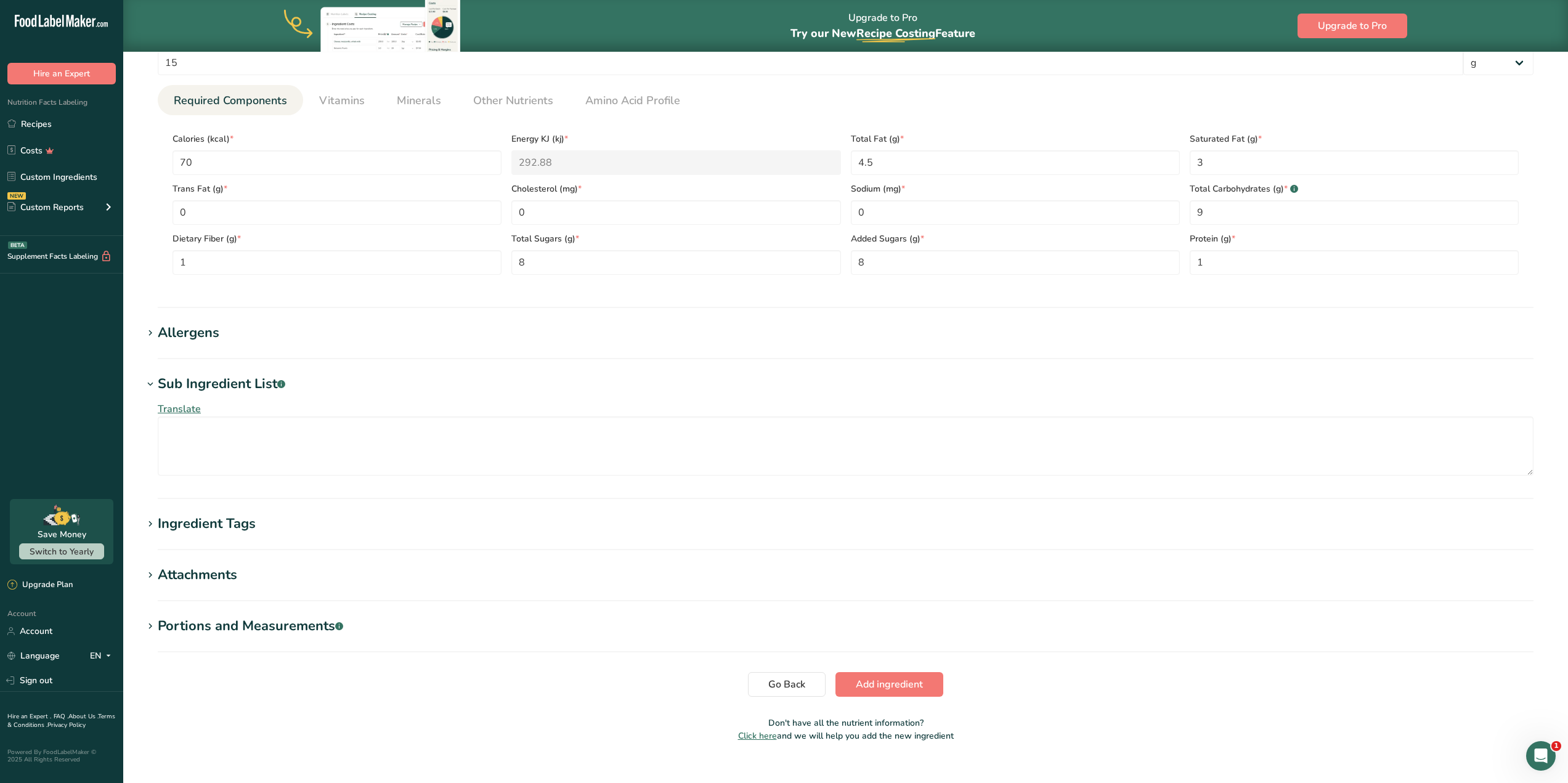
click at [200, 337] on div "Allergens" at bounding box center [189, 333] width 62 height 20
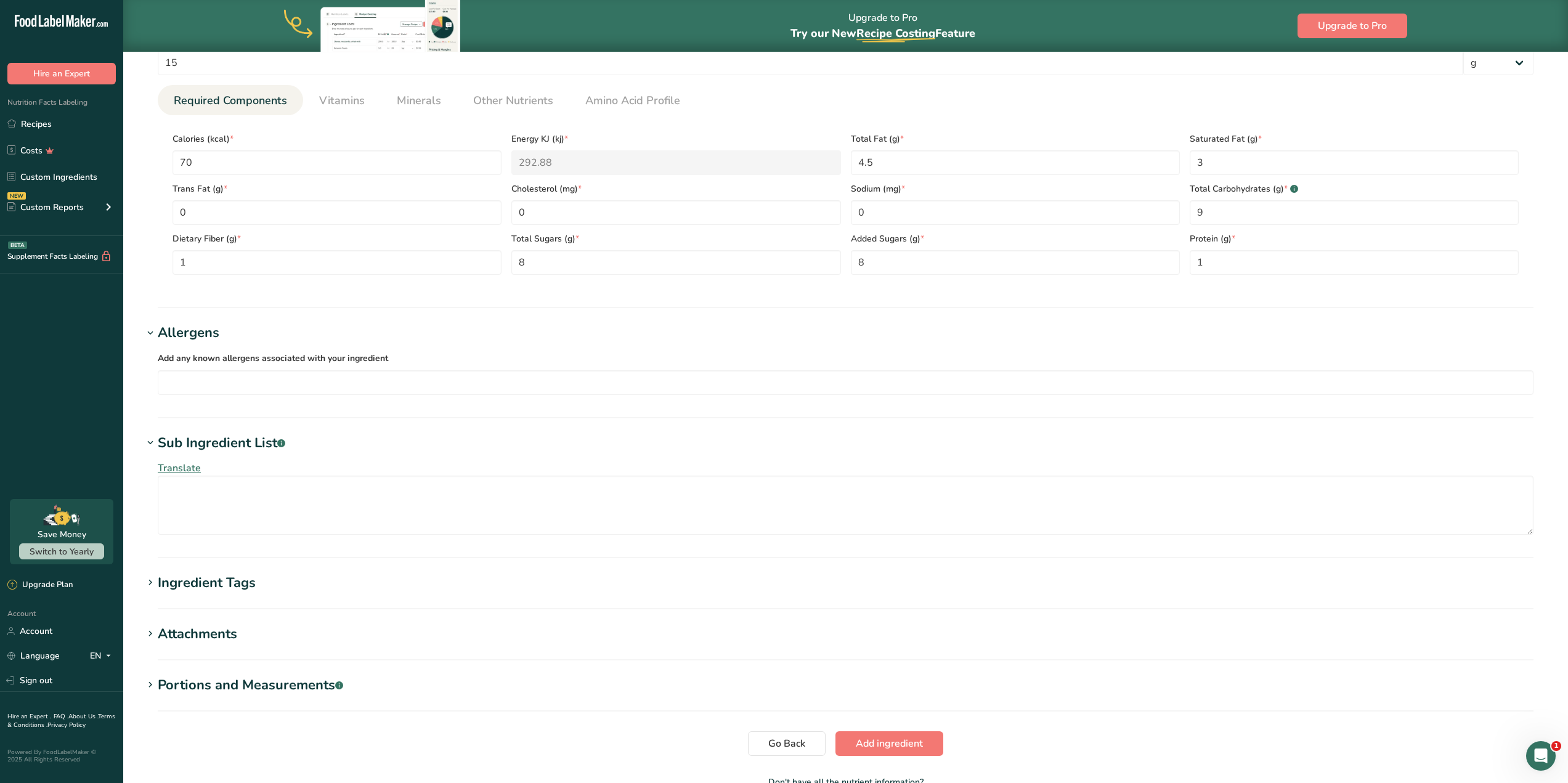
click at [201, 339] on div "Allergens" at bounding box center [189, 333] width 62 height 20
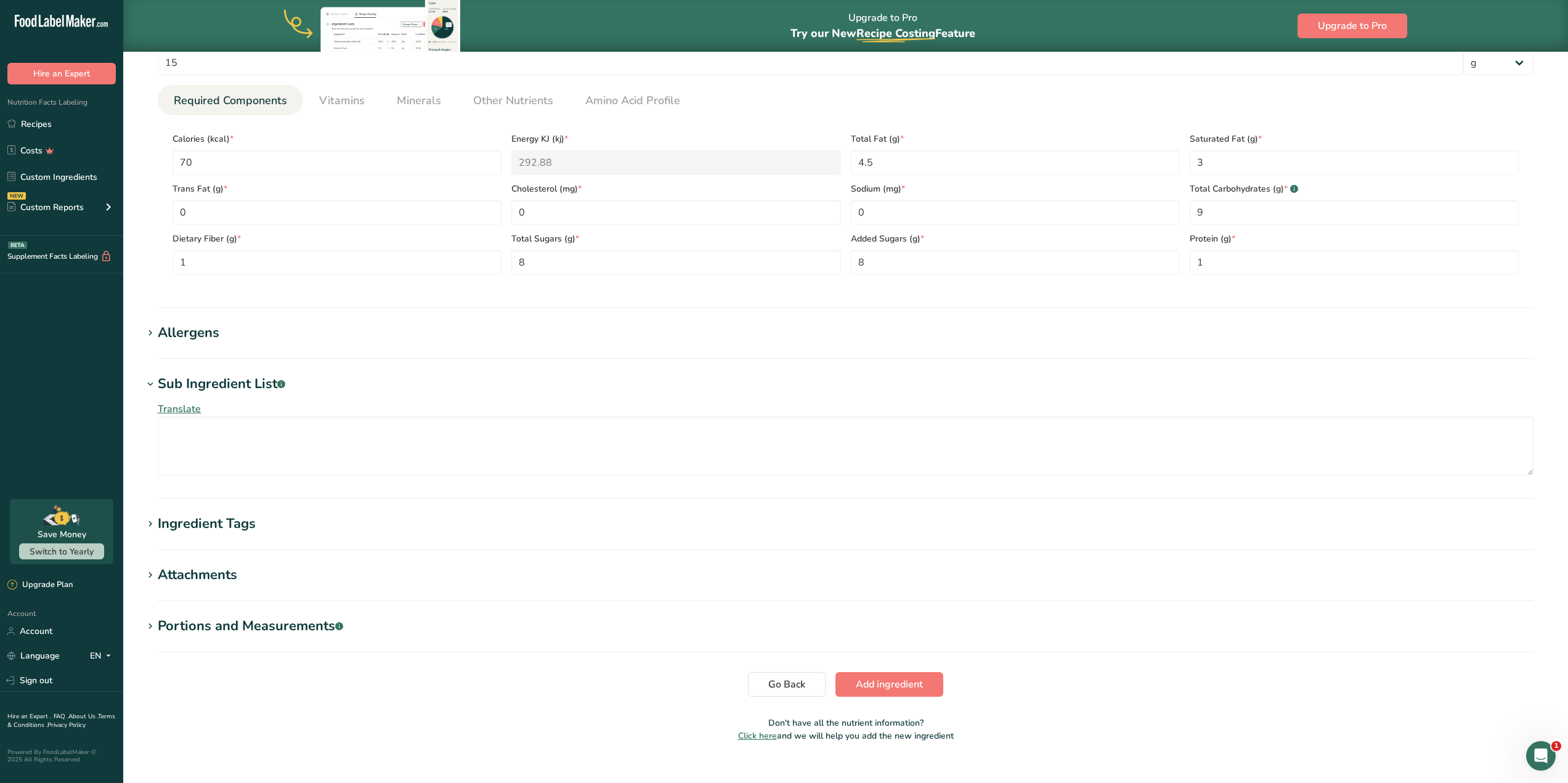
click at [222, 390] on div "Sub Ingredient List .a-a{fill:#347362;}.b-a{fill:#fff;}" at bounding box center [222, 384] width 128 height 20
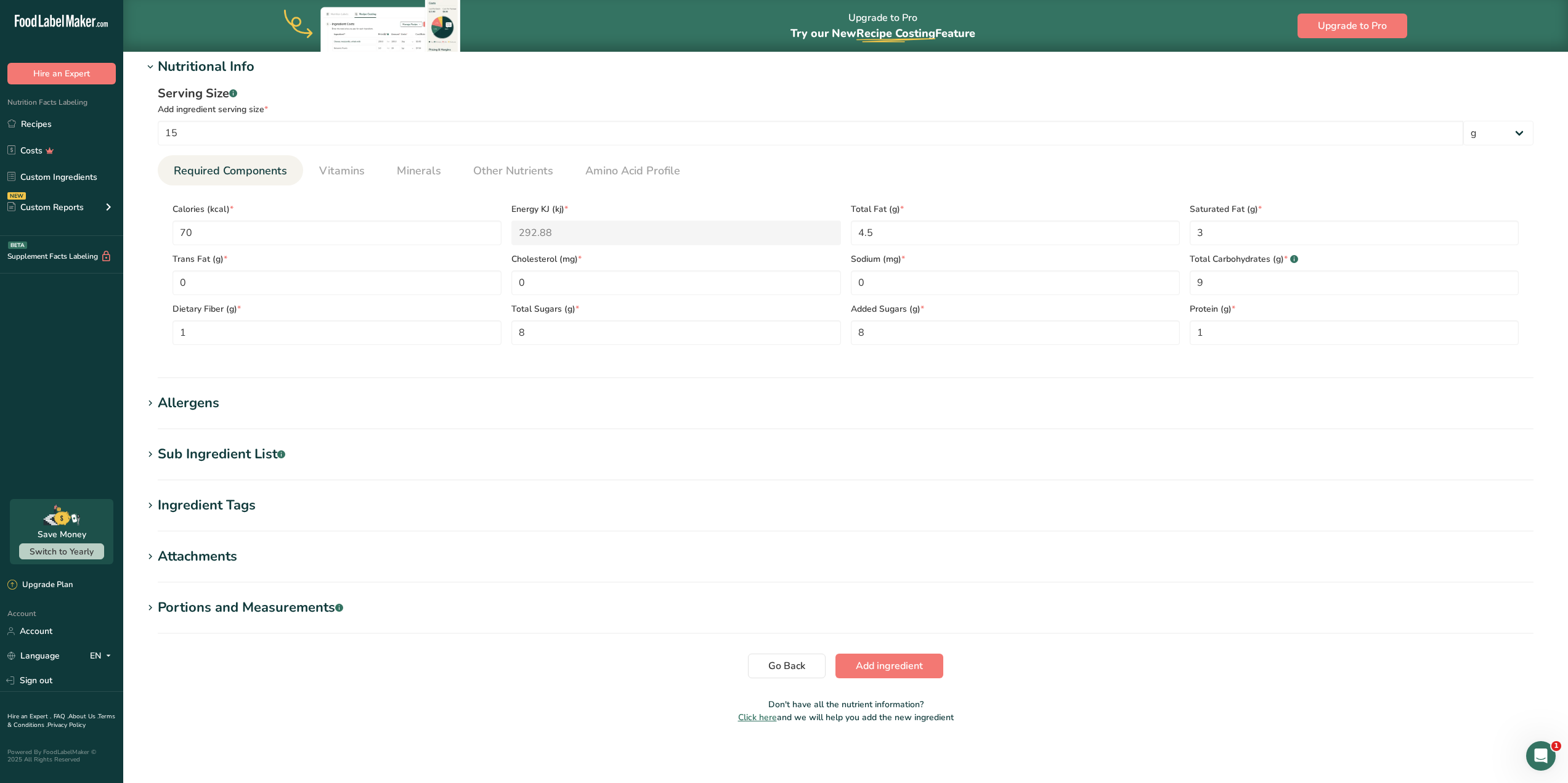
scroll to position [423, 0]
click at [246, 452] on div "Sub Ingredient List .a-a{fill:#347362;}.b-a{fill:#fff;}" at bounding box center [222, 454] width 128 height 20
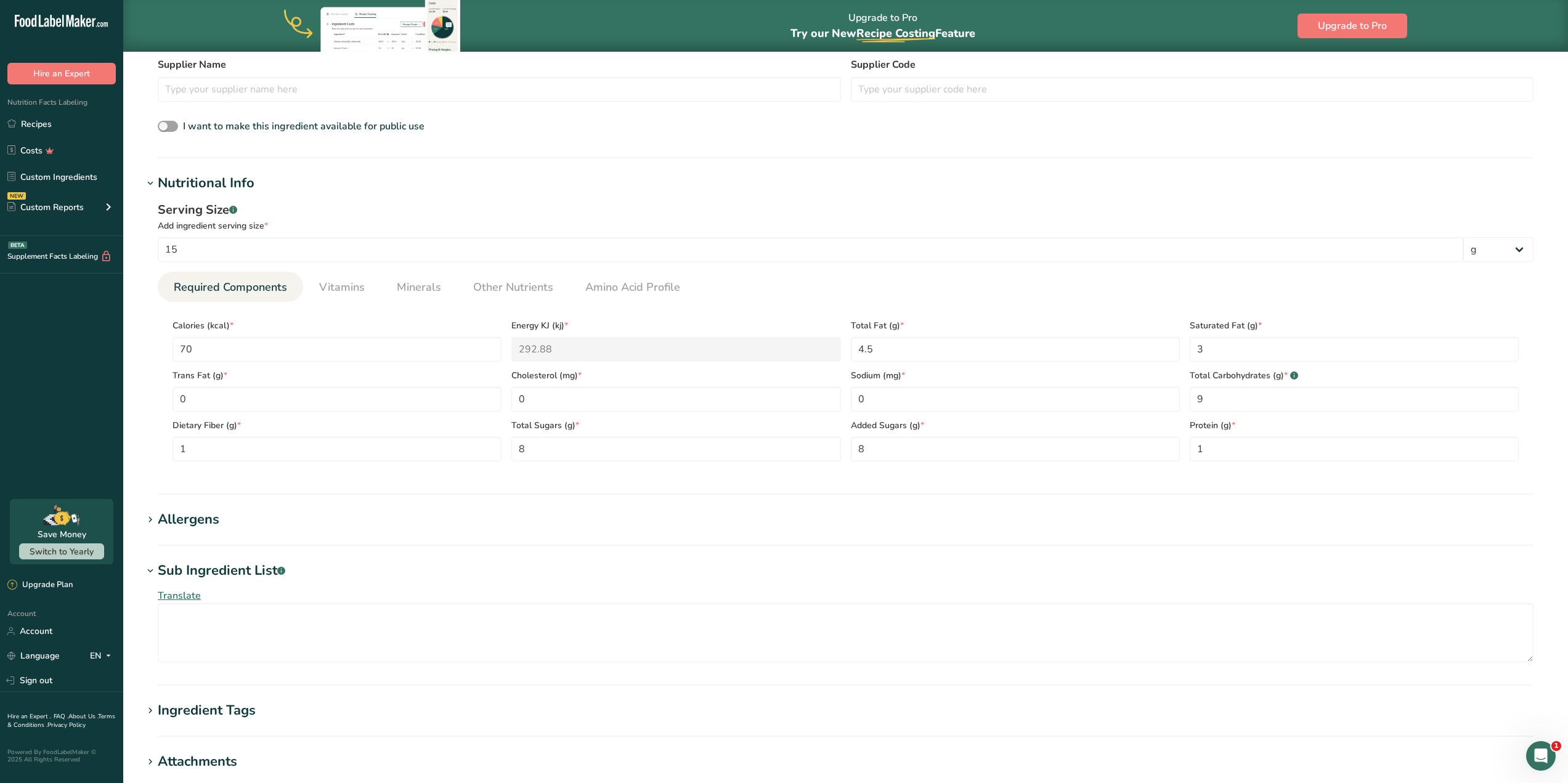
scroll to position [308, 0]
click at [253, 621] on textarea at bounding box center [845, 631] width 1376 height 59
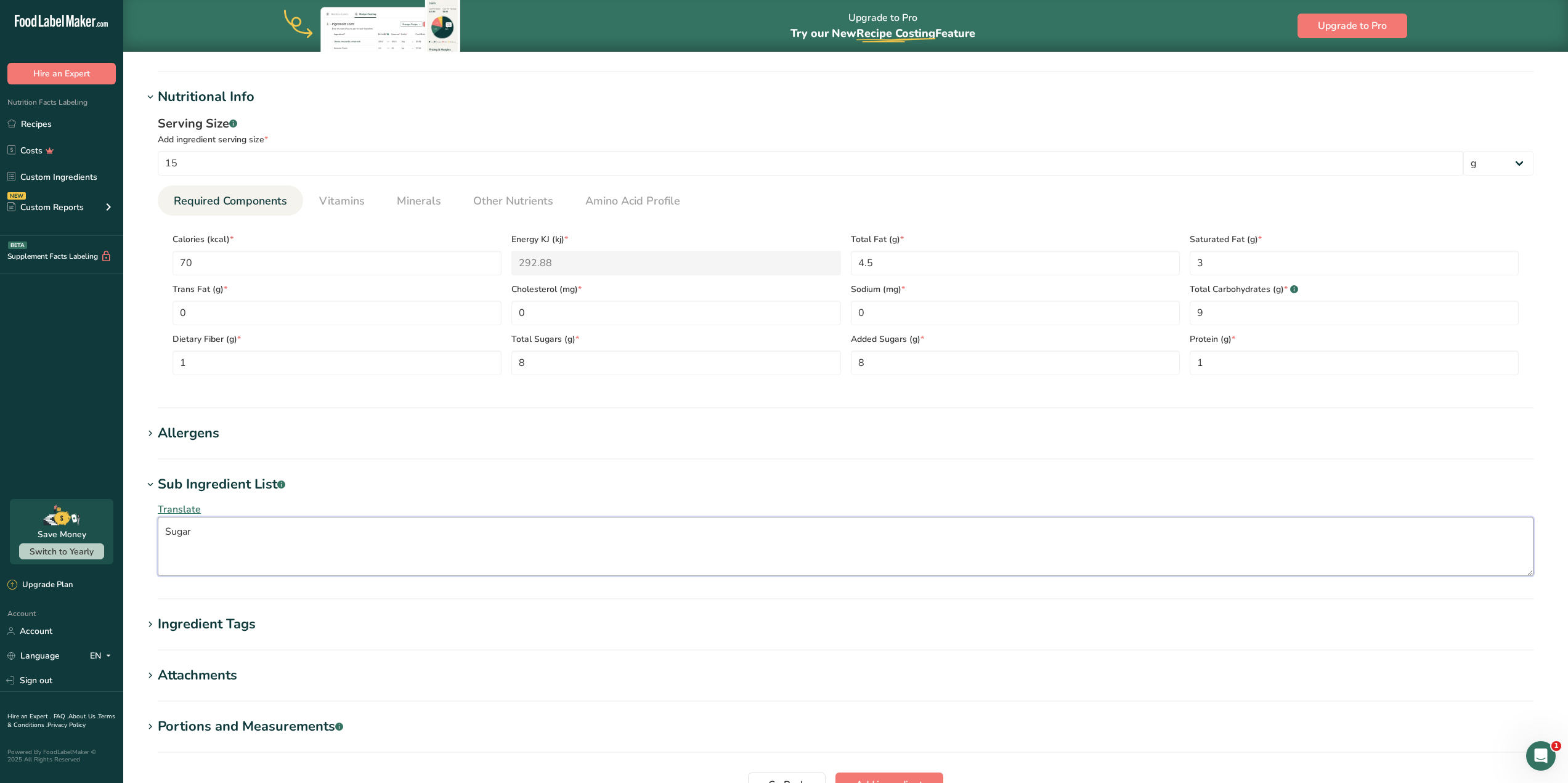
scroll to position [431, 0]
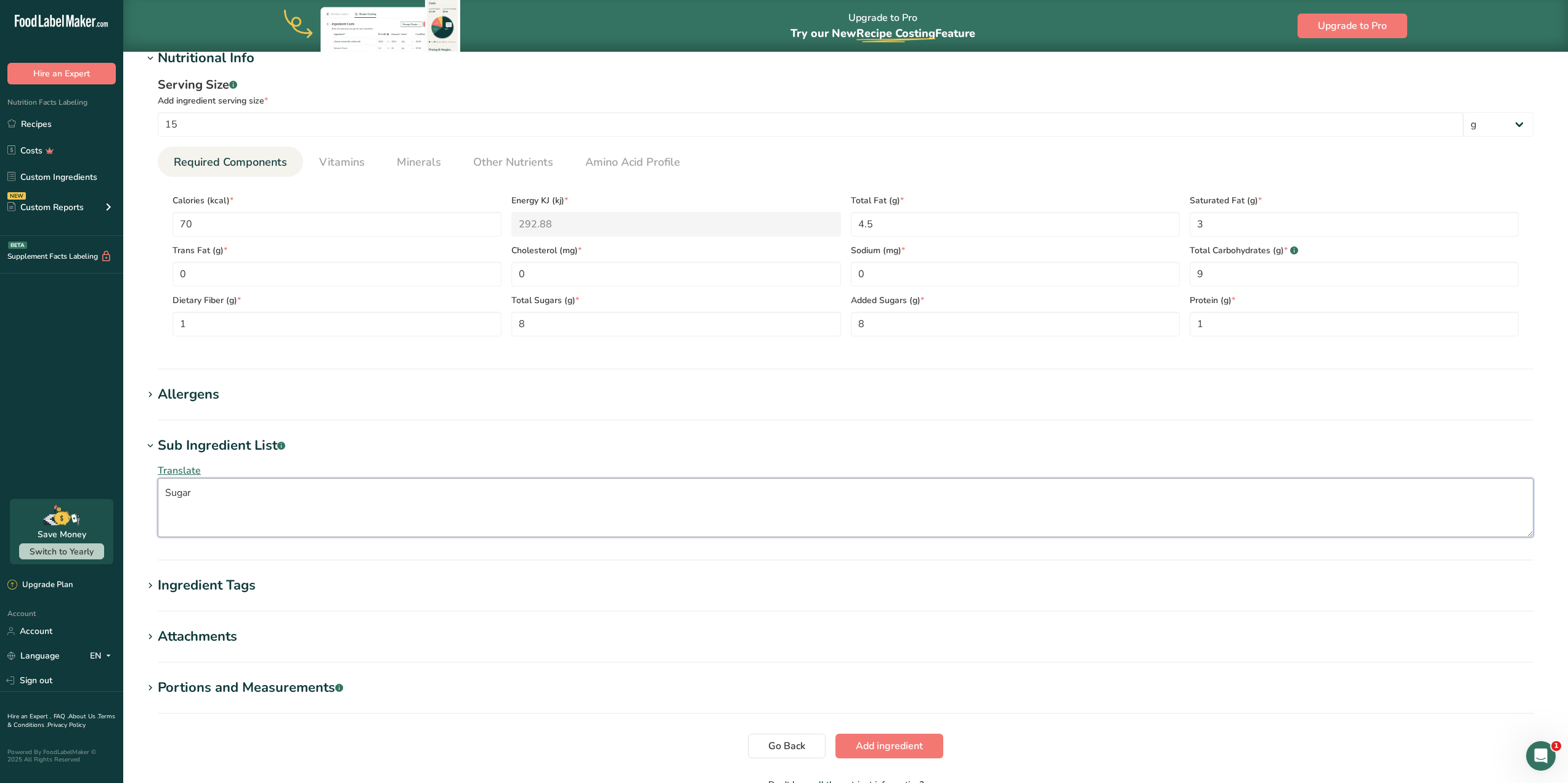
click at [235, 511] on textarea "Sugar" at bounding box center [845, 507] width 1376 height 59
click at [206, 584] on div "Ingredient Tags" at bounding box center [206, 585] width 98 height 20
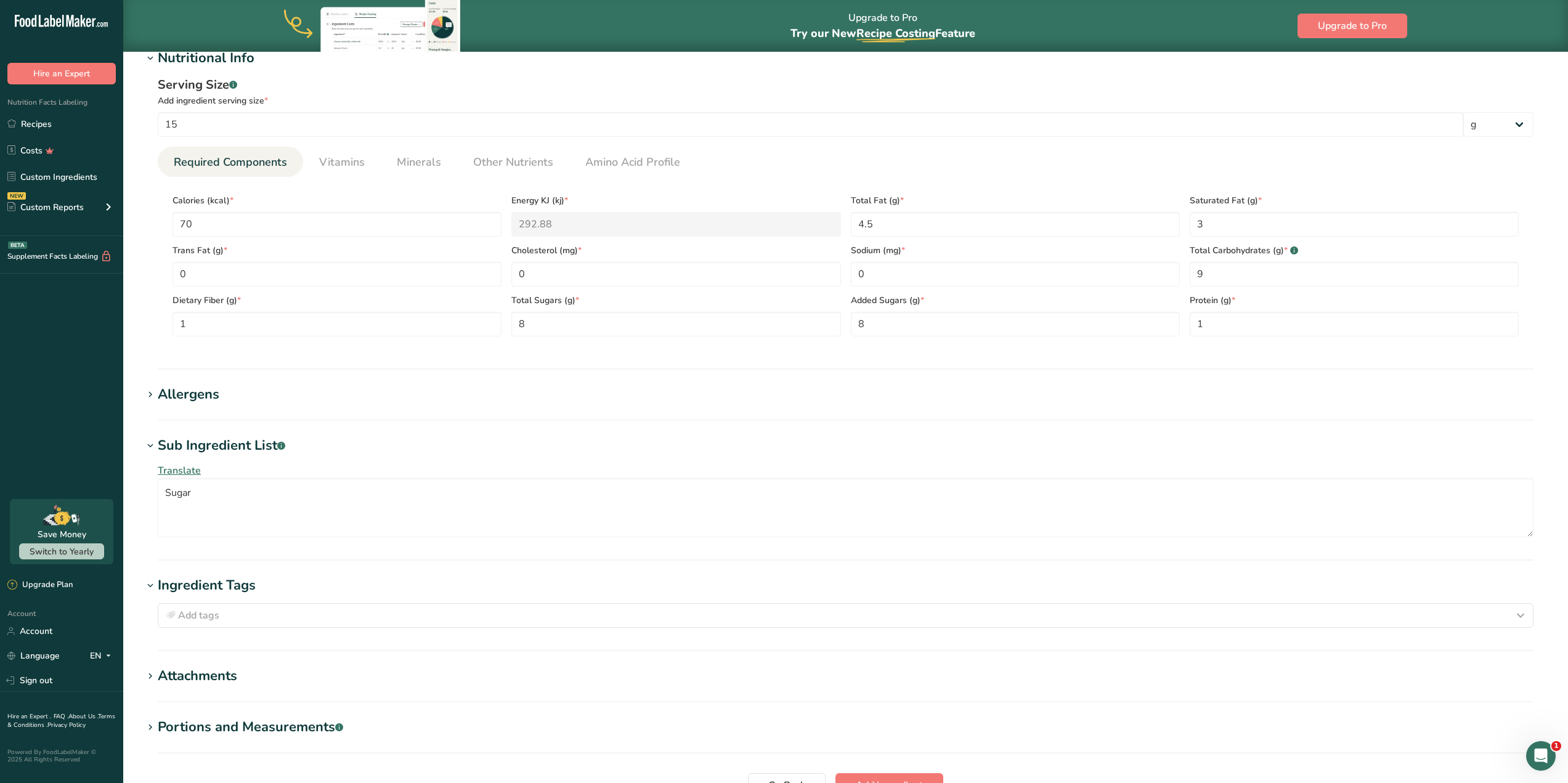
click at [206, 584] on div "Ingredient Tags" at bounding box center [206, 585] width 98 height 20
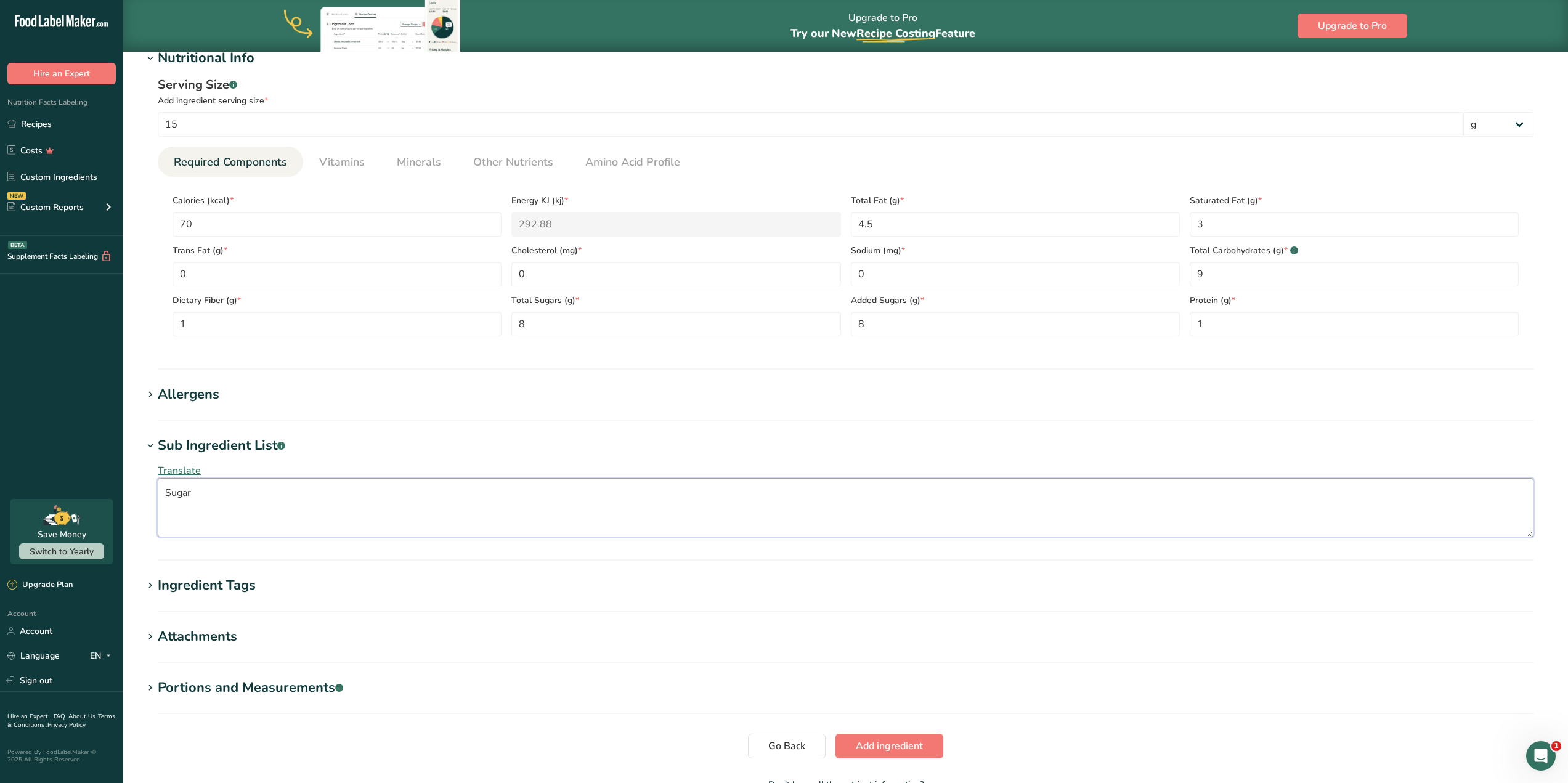
click at [246, 497] on textarea "Sugar" at bounding box center [845, 507] width 1376 height 59
click at [471, 489] on textarea "Sugar, Chocolate, Cocoa Butter, Cocoa Processed with Alkali, Milk Fat, Lecithin…" at bounding box center [845, 507] width 1376 height 59
click at [477, 491] on textarea "Sugar, Chocolate, Cocoa Butter, Cocoa Processed with Alkali, Milk Fat, Lecithin…" at bounding box center [845, 507] width 1376 height 59
click at [767, 493] on textarea "Sugar, Chocolate, Cocoa Butter, Cocoa Processed with Alkali, Milk Fat, Contains…" at bounding box center [845, 507] width 1376 height 59
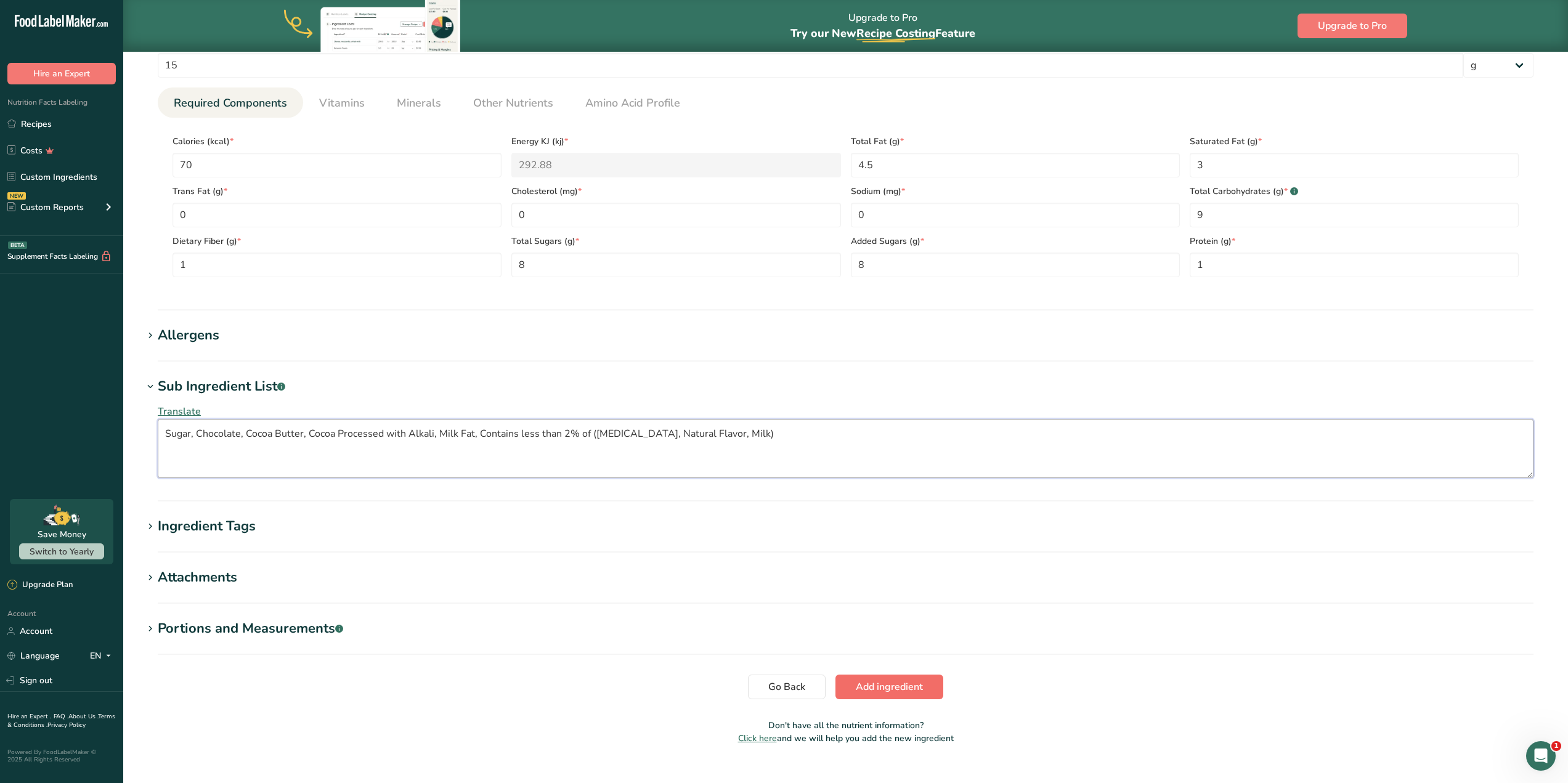
scroll to position [511, 0]
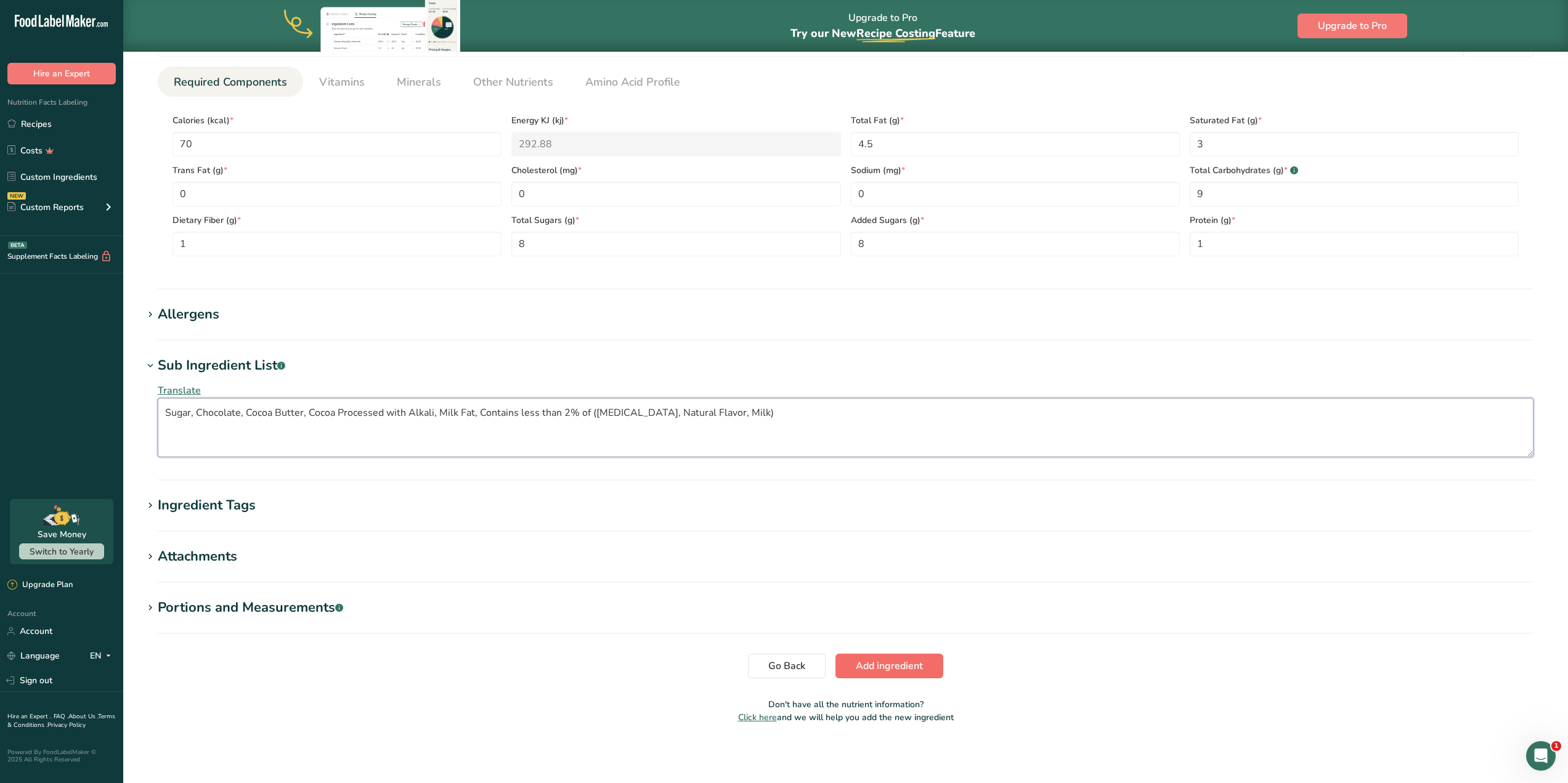
type textarea "Sugar, Chocolate, Cocoa Butter, Cocoa Processed with Alkali, Milk Fat, Contains…"
click at [913, 671] on span "Add ingredient" at bounding box center [889, 665] width 67 height 15
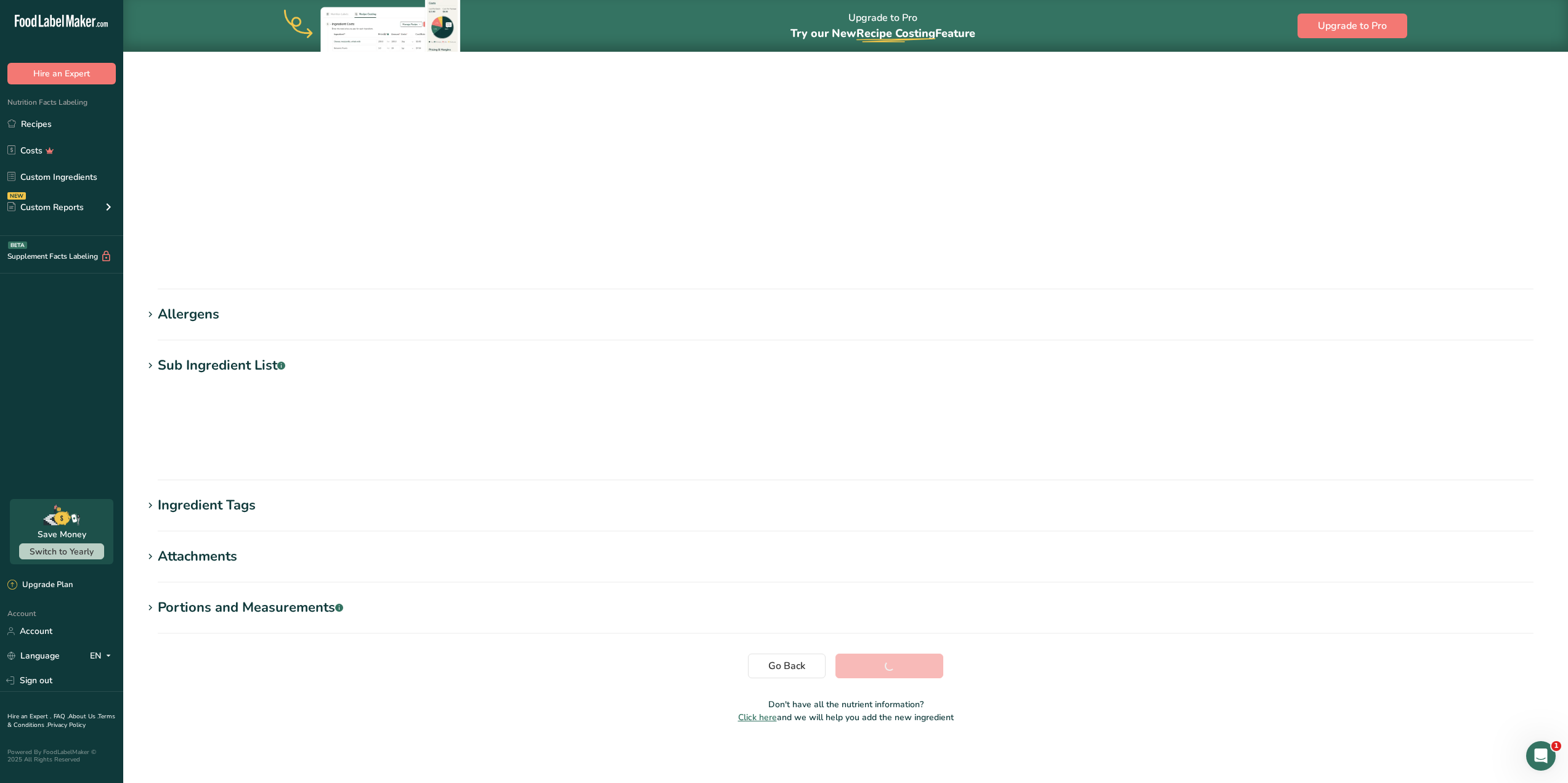
scroll to position [0, 0]
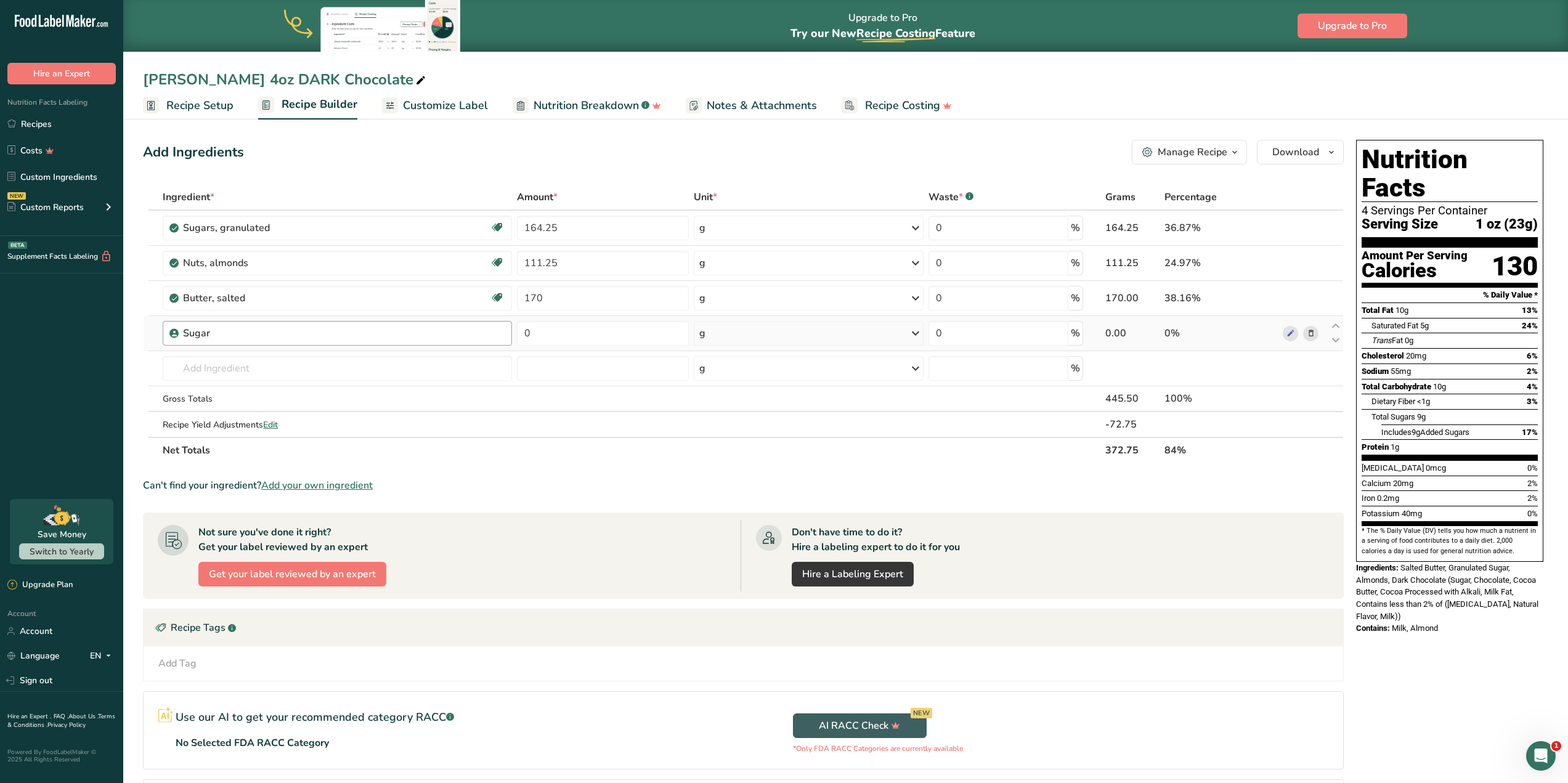
click at [351, 332] on div "Sugar" at bounding box center [344, 333] width 322 height 15
click at [307, 330] on div "Sugar" at bounding box center [260, 333] width 154 height 15
click at [443, 328] on div "Sugar" at bounding box center [344, 333] width 322 height 15
click at [375, 333] on div "Sugar" at bounding box center [344, 333] width 322 height 15
click at [486, 335] on div "Sugar" at bounding box center [344, 333] width 322 height 15
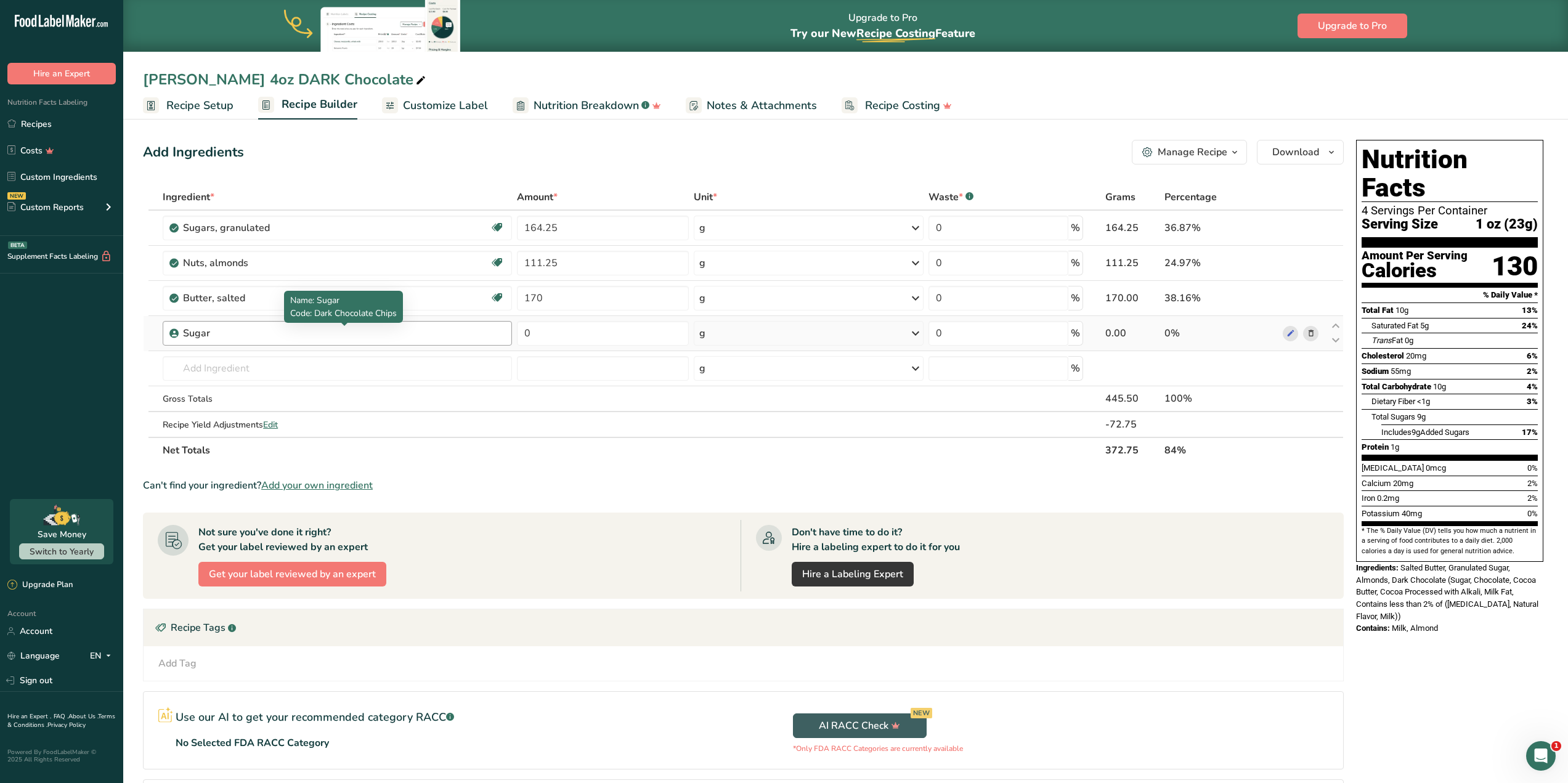
click at [184, 330] on div "Sugar" at bounding box center [260, 333] width 154 height 15
click at [1289, 330] on icon at bounding box center [1290, 333] width 8 height 13
click at [44, 124] on link "Recipes" at bounding box center [62, 124] width 123 height 23
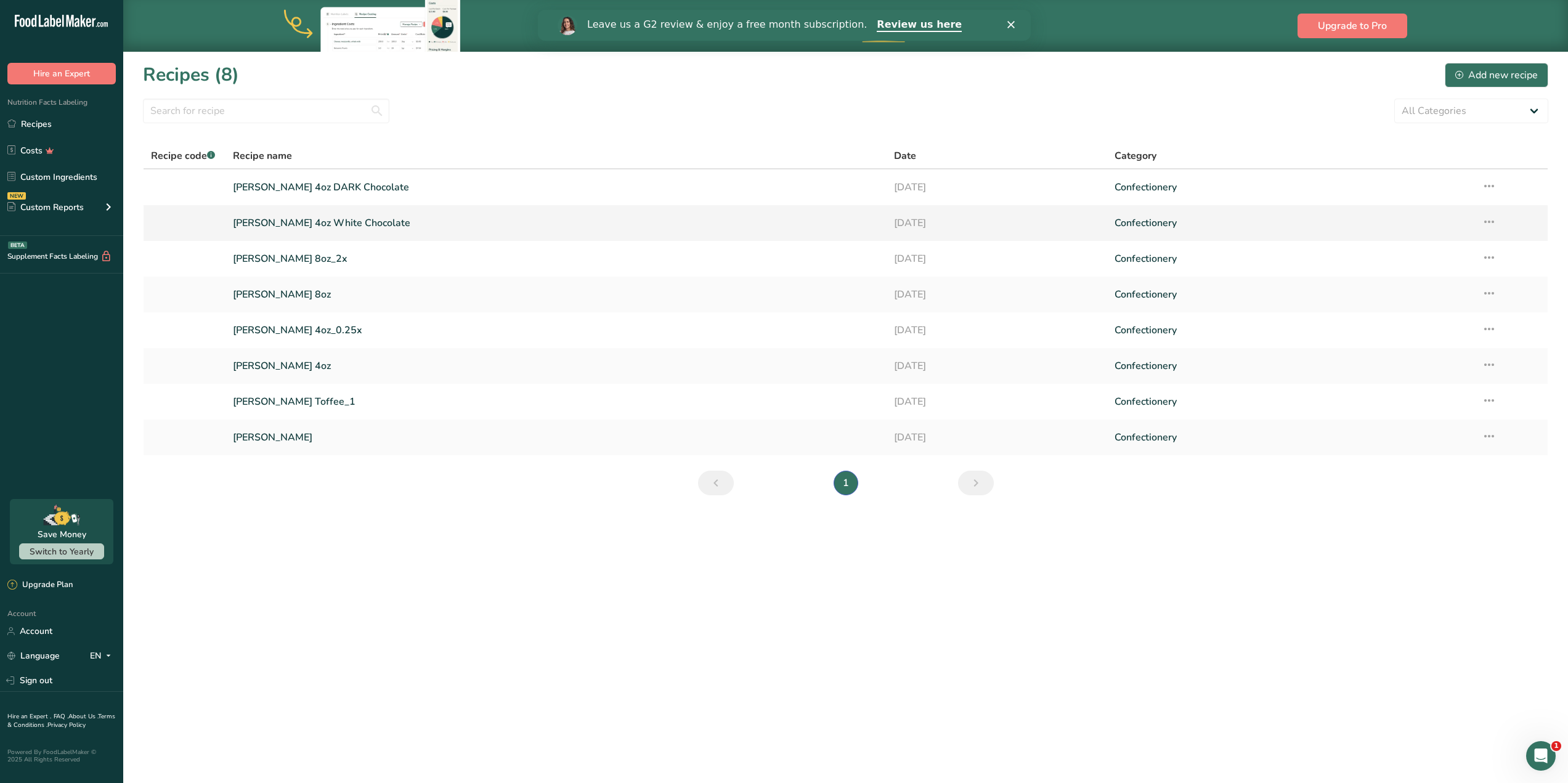
click at [334, 226] on link "Thomas Toffee 4oz White Chocolate" at bounding box center [555, 223] width 646 height 26
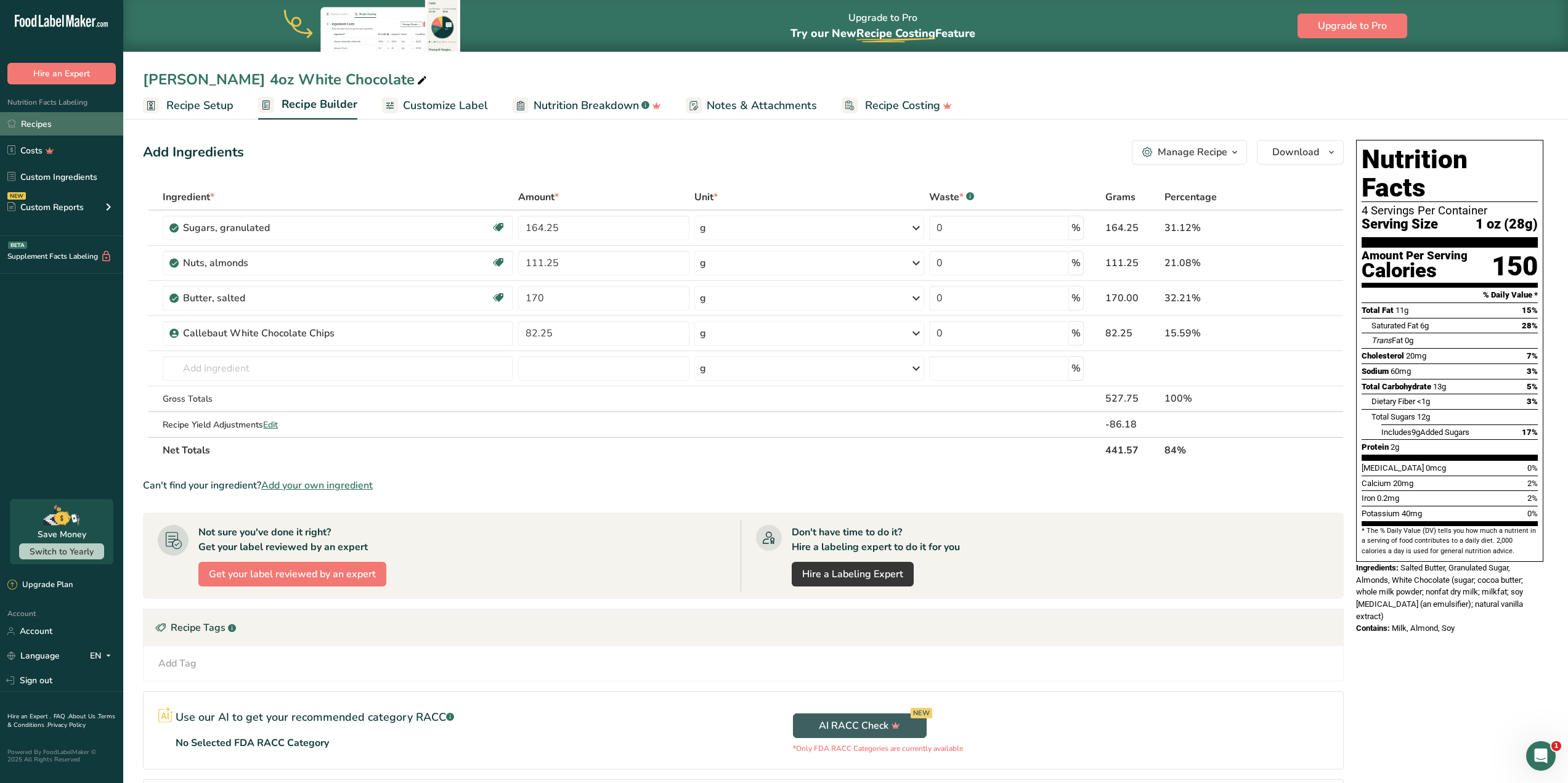
click at [44, 124] on link "Recipes" at bounding box center [62, 124] width 123 height 23
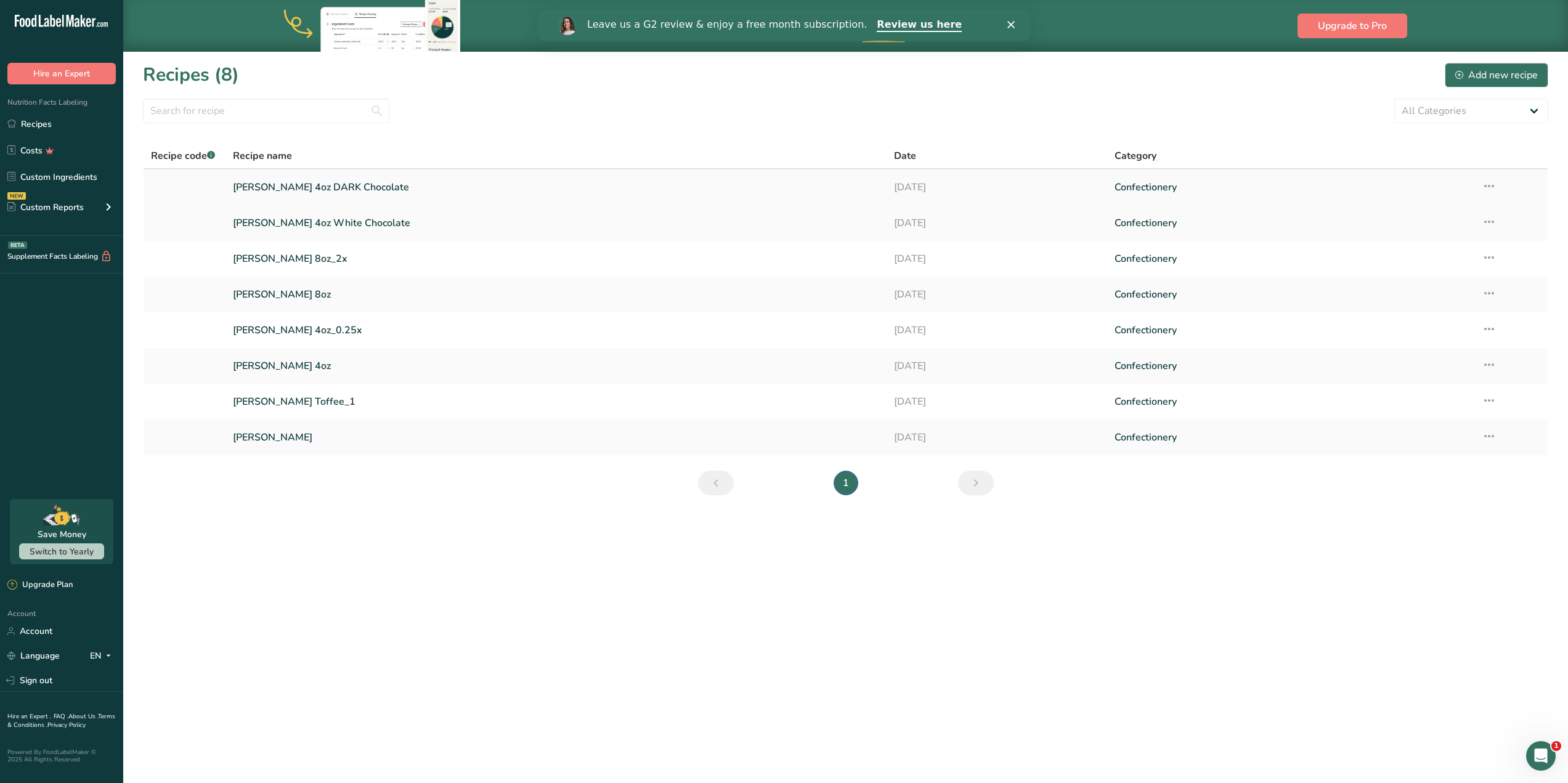
click at [337, 187] on link "[PERSON_NAME] 4oz DARK Chocolate" at bounding box center [555, 187] width 646 height 26
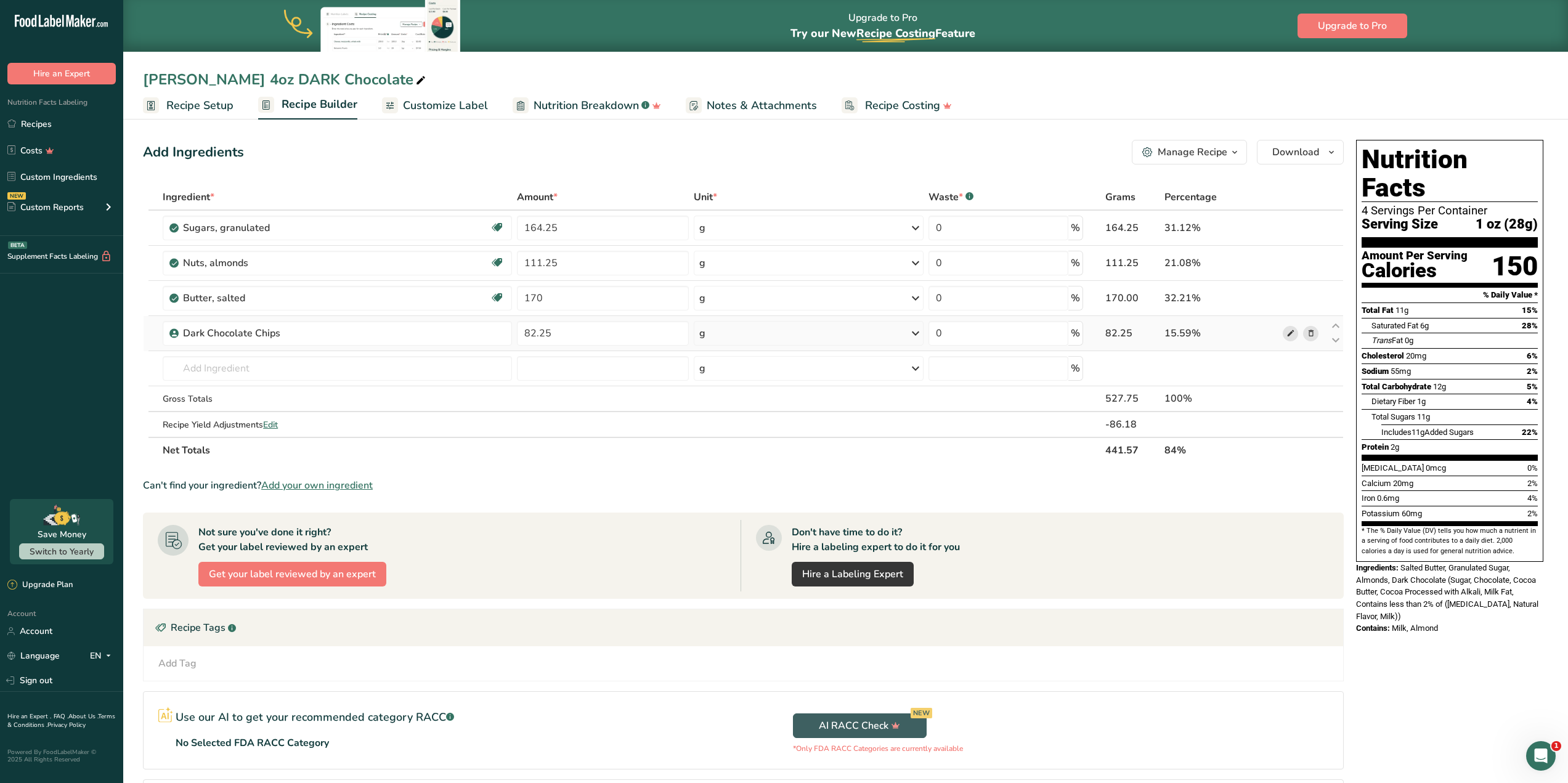
click at [1289, 338] on icon at bounding box center [1290, 333] width 8 height 13
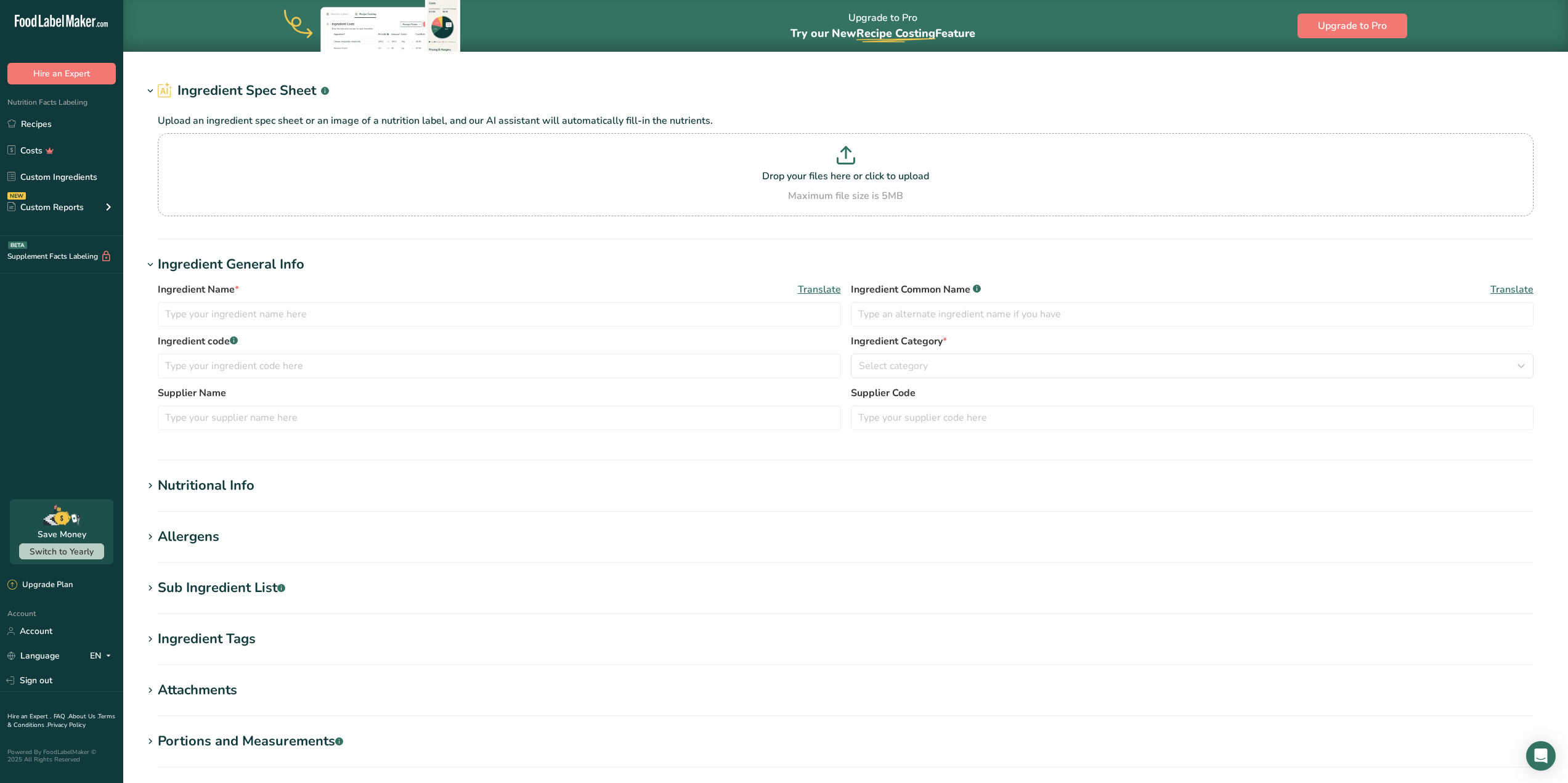
type input "Sugar"
type input "Dark Chocolate"
type input "Dark Chocolate Chips"
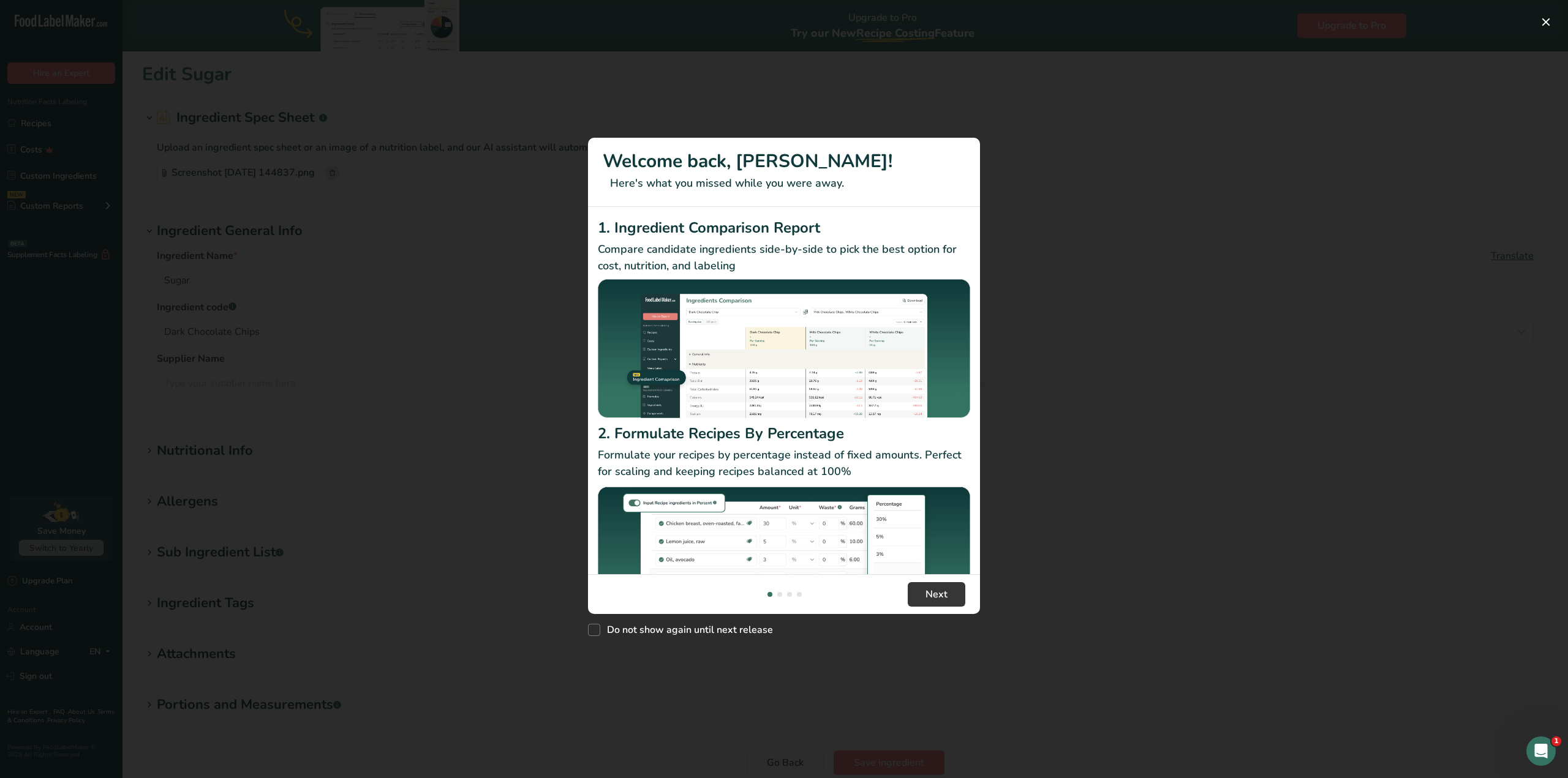
click at [1128, 238] on div "New Features" at bounding box center [784, 389] width 1568 height 778
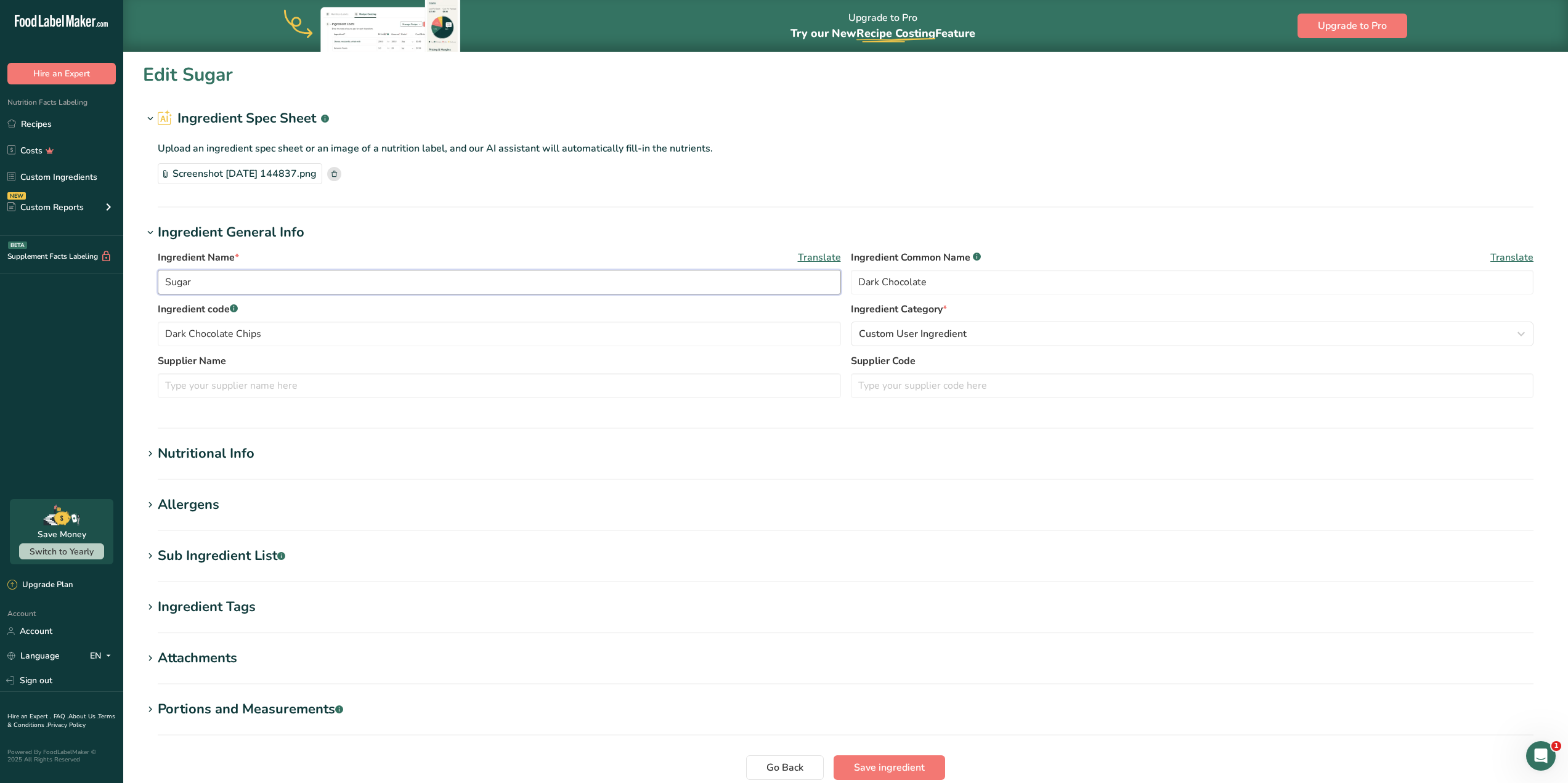
click at [235, 273] on input "Sugar" at bounding box center [499, 283] width 683 height 25
click at [309, 322] on input "Dark Chocolate Chips" at bounding box center [499, 334] width 683 height 25
click at [302, 289] on input "Sugar" at bounding box center [499, 283] width 683 height 25
paste input "Dark Chocolate Chips"
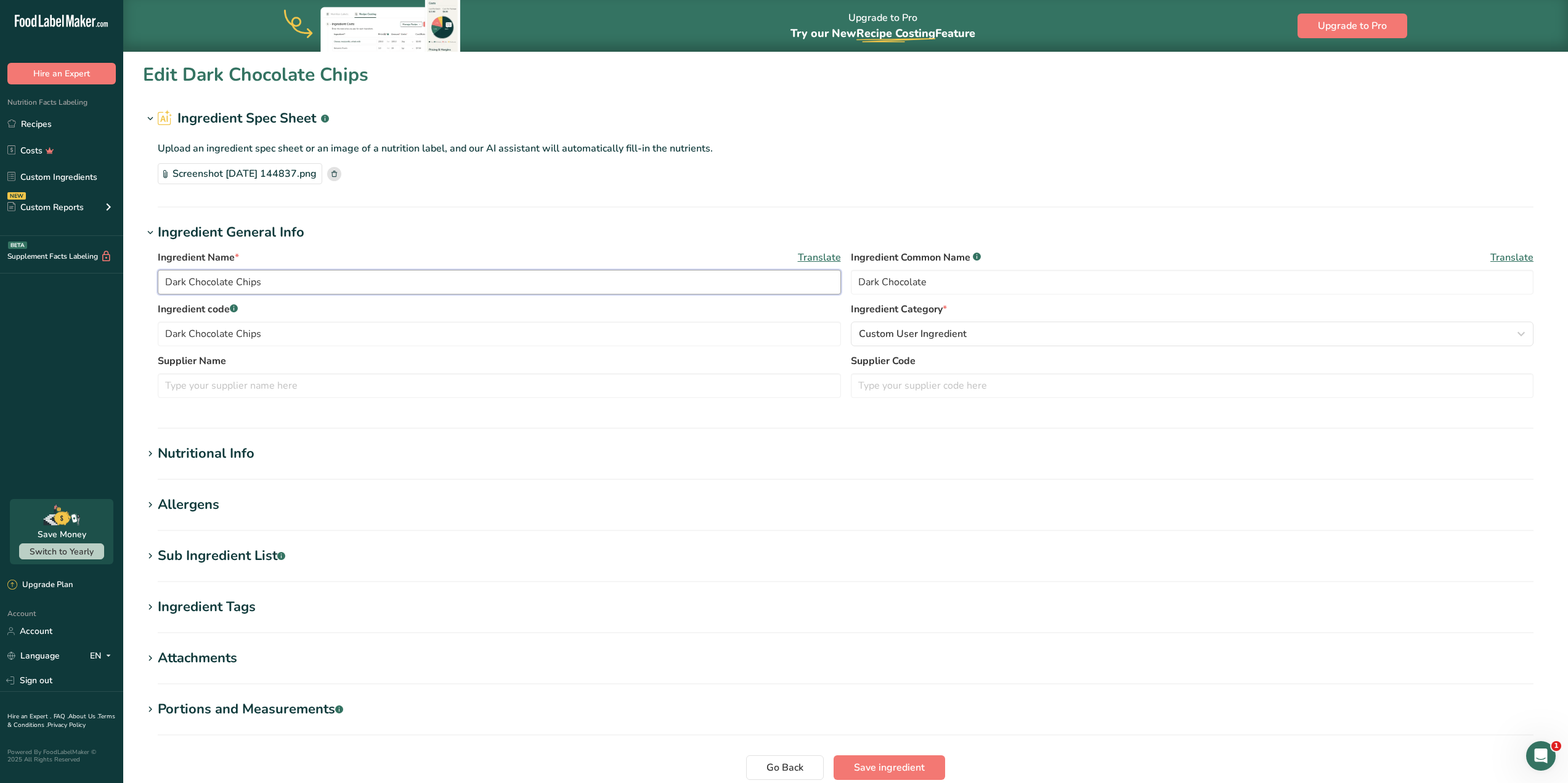
type input "Dark Chocolate Chips"
click at [911, 219] on section "Edit Dark Chocolate Chips Ingredient Spec Sheet .a-a{fill:#347362;}.b-a{fill:#f…" at bounding box center [845, 448] width 1445 height 795
click at [908, 767] on span "Save ingredient" at bounding box center [889, 767] width 71 height 15
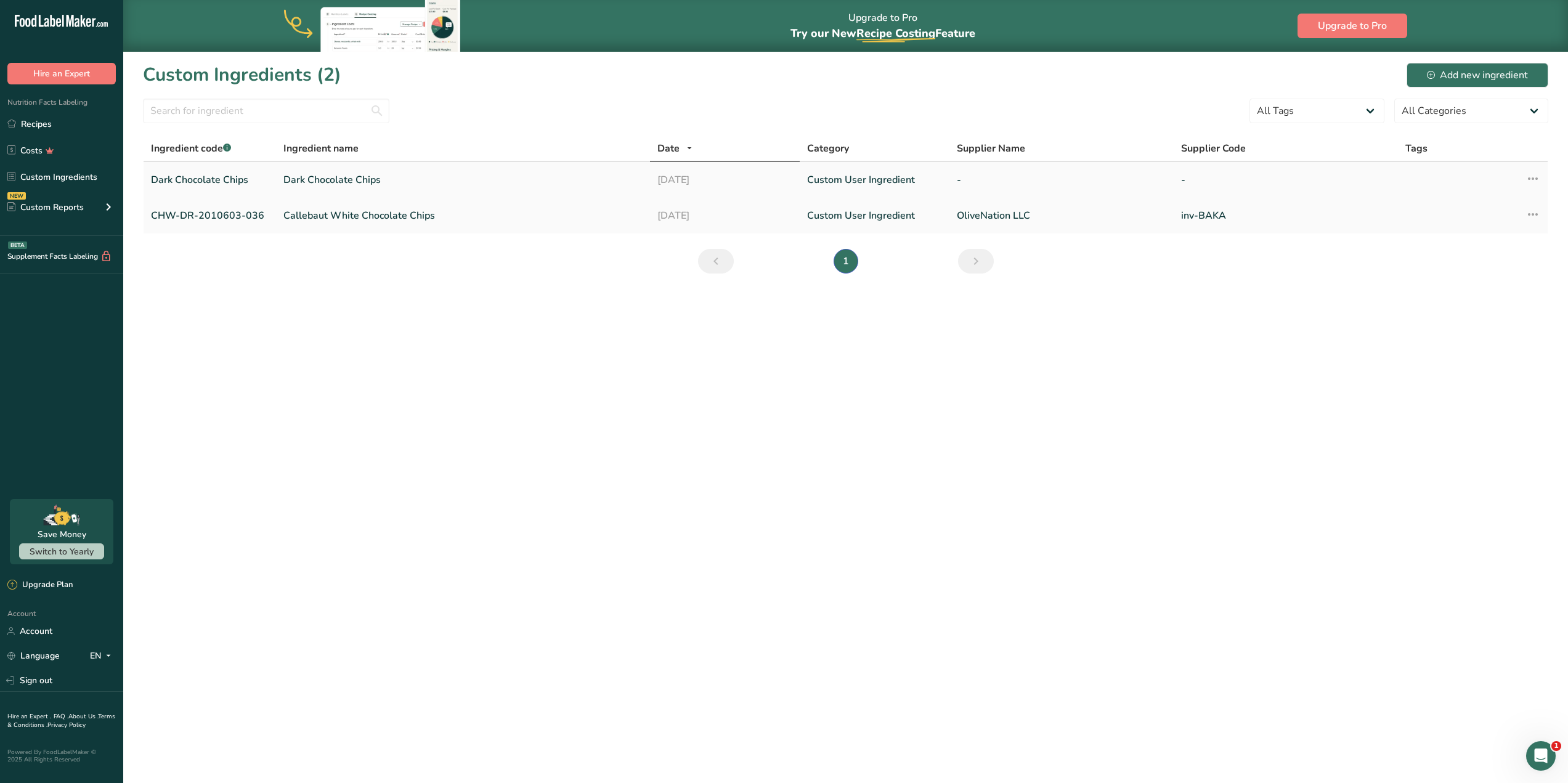
click at [510, 183] on link "Dark Chocolate Chips" at bounding box center [463, 179] width 359 height 15
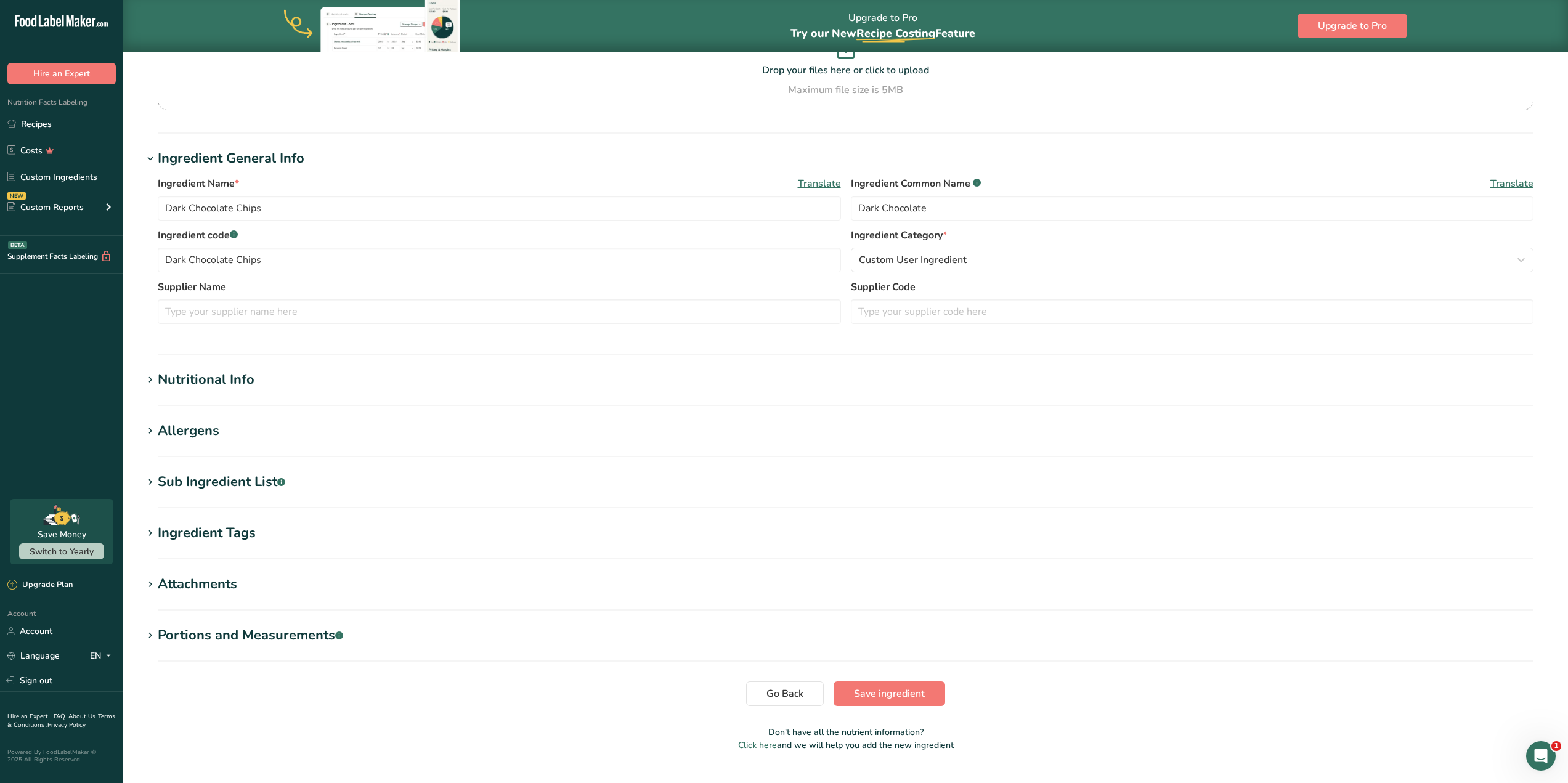
scroll to position [162, 0]
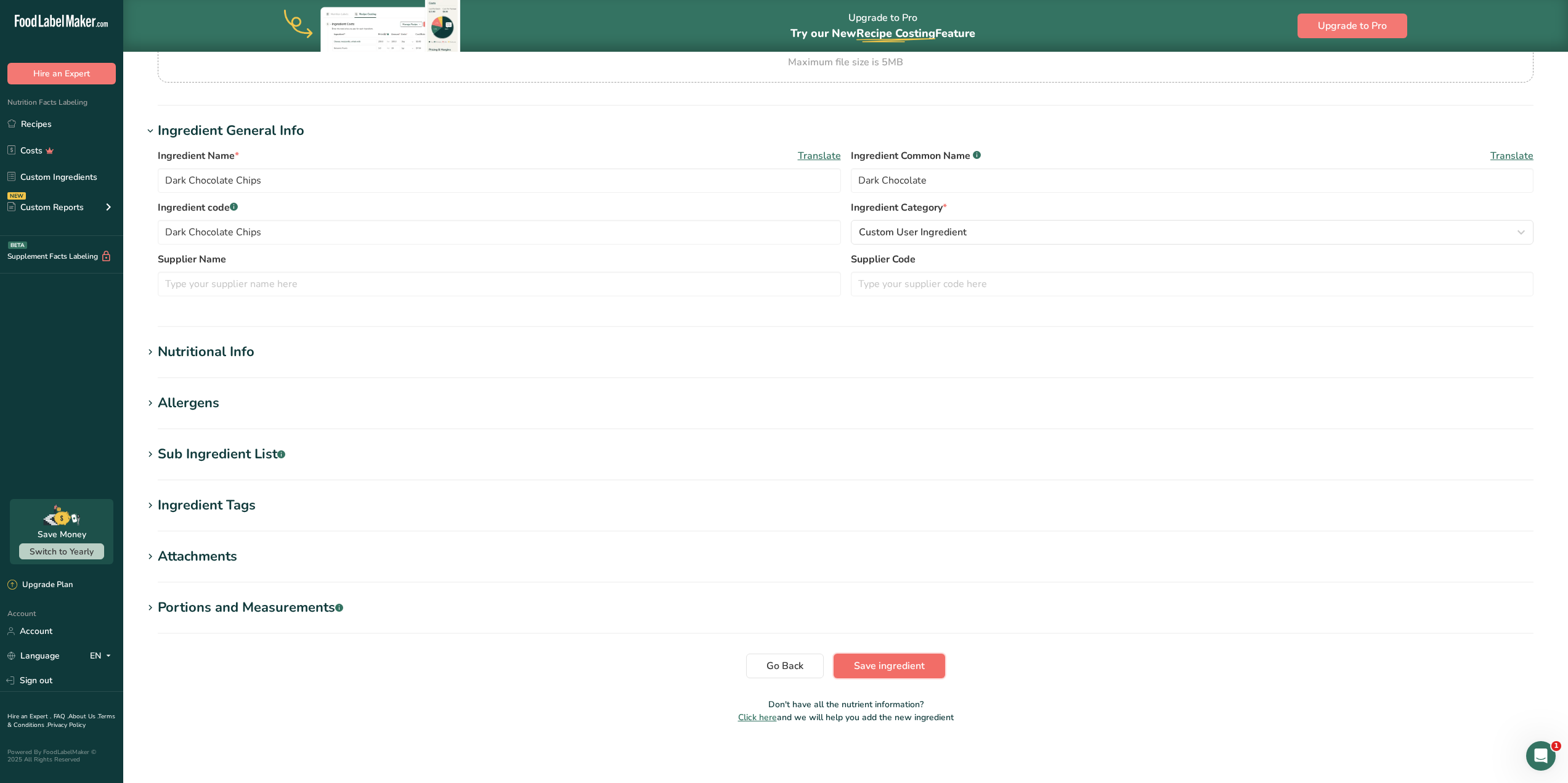
click at [889, 668] on span "Save ingredient" at bounding box center [889, 665] width 71 height 15
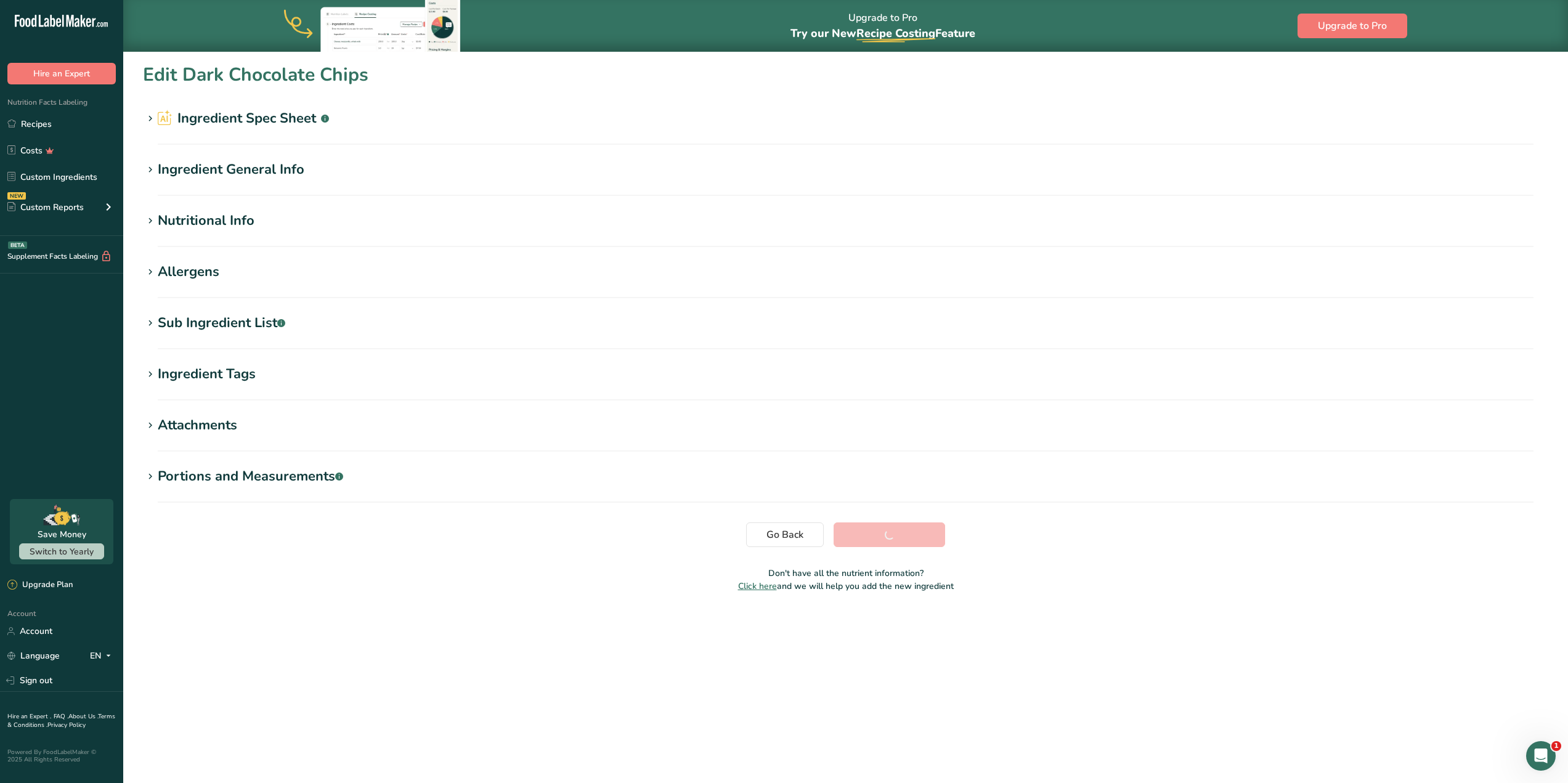
scroll to position [0, 0]
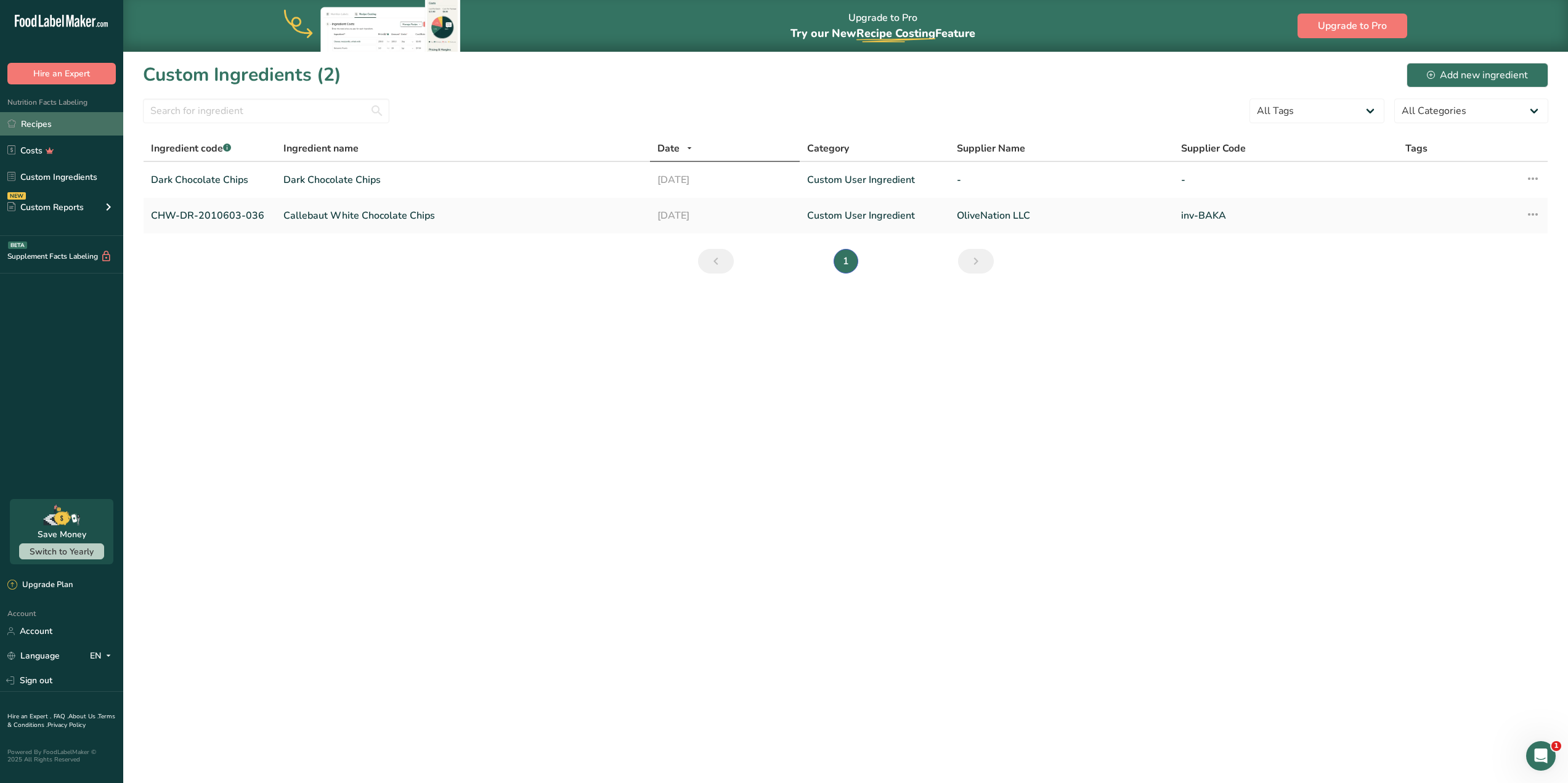
click at [32, 123] on link "Recipes" at bounding box center [62, 124] width 123 height 23
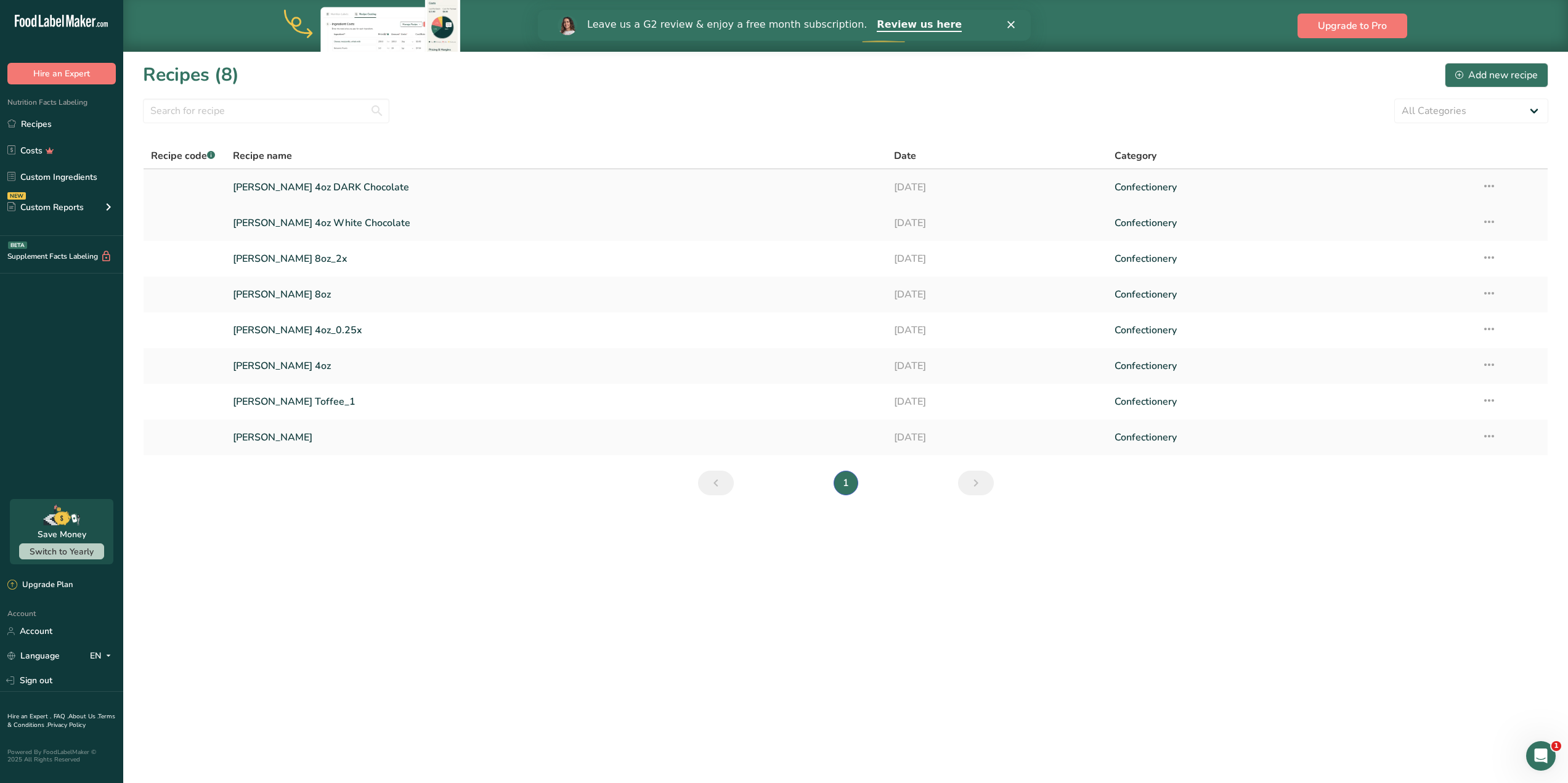
click at [387, 185] on link "[PERSON_NAME] 4oz DARK Chocolate" at bounding box center [555, 187] width 646 height 26
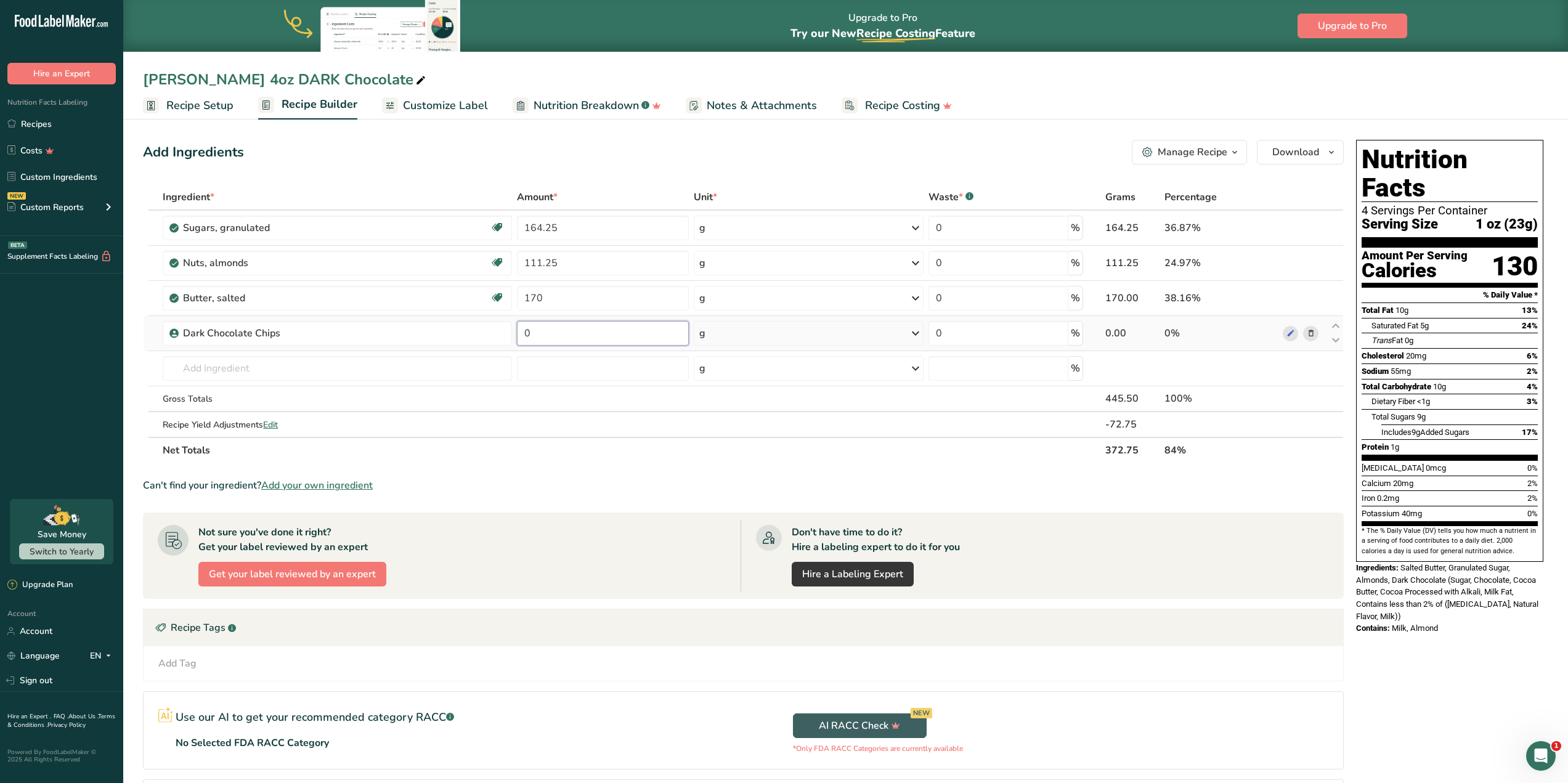
click at [605, 336] on input "0" at bounding box center [602, 333] width 172 height 25
drag, startPoint x: 614, startPoint y: 336, endPoint x: 451, endPoint y: 335, distance: 163.0
click at [451, 335] on tr "Dark Chocolate Chips 0 g Weight Units g kg mg See more Volume Units l Volume un…" at bounding box center [743, 334] width 1199 height 35
type input "82.25"
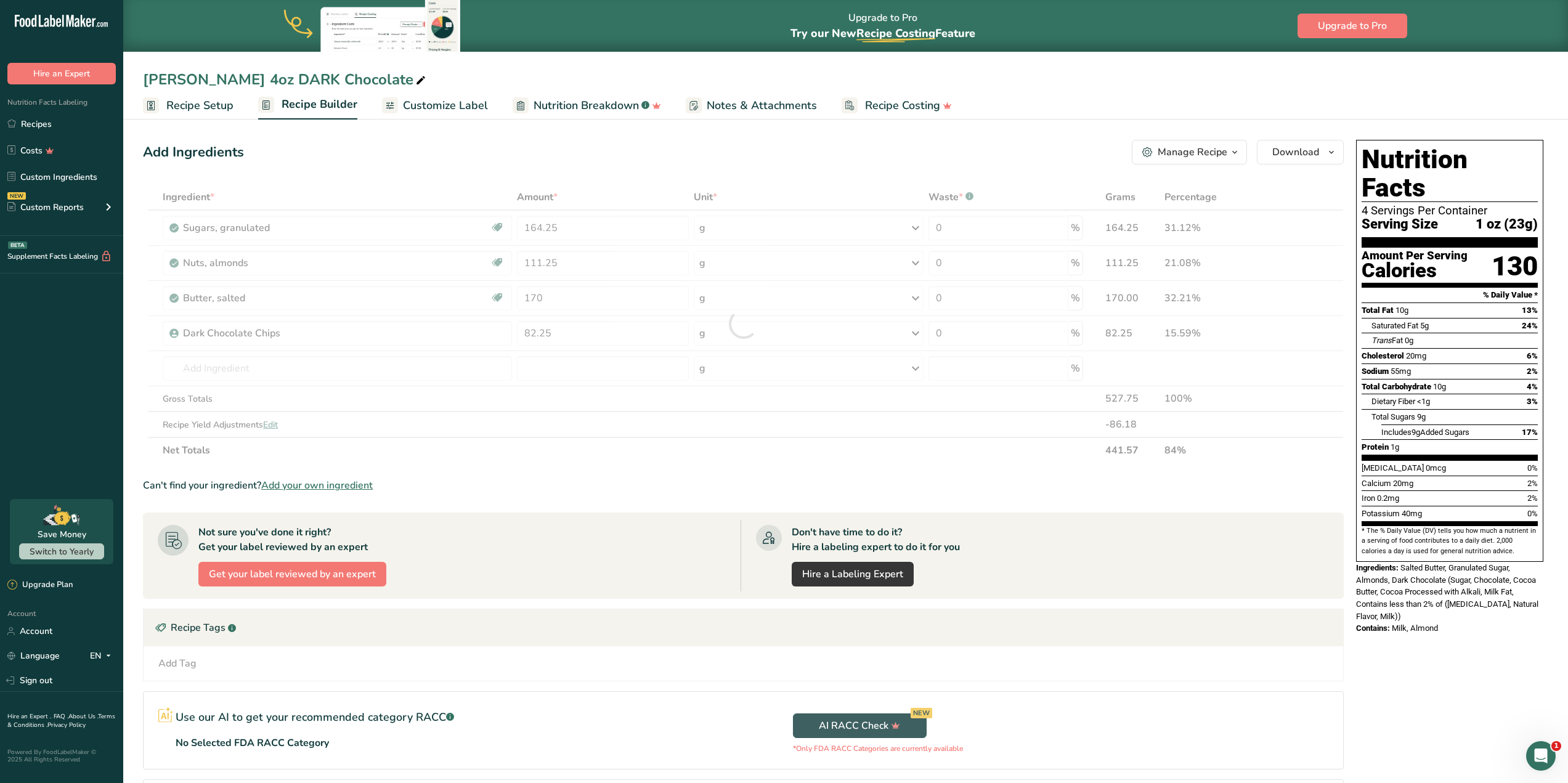
click at [754, 467] on section "Ingredient * Amount * Unit * Waste * .a-a{fill:#347362;}.b-a{fill:#fff;} Grams …" at bounding box center [744, 515] width 1201 height 662
click at [1382, 572] on span "Salted Butter, Granulated Sugar, Almonds, Dark Chocolate (Sugar, Chocolate, Coc…" at bounding box center [1446, 591] width 182 height 58
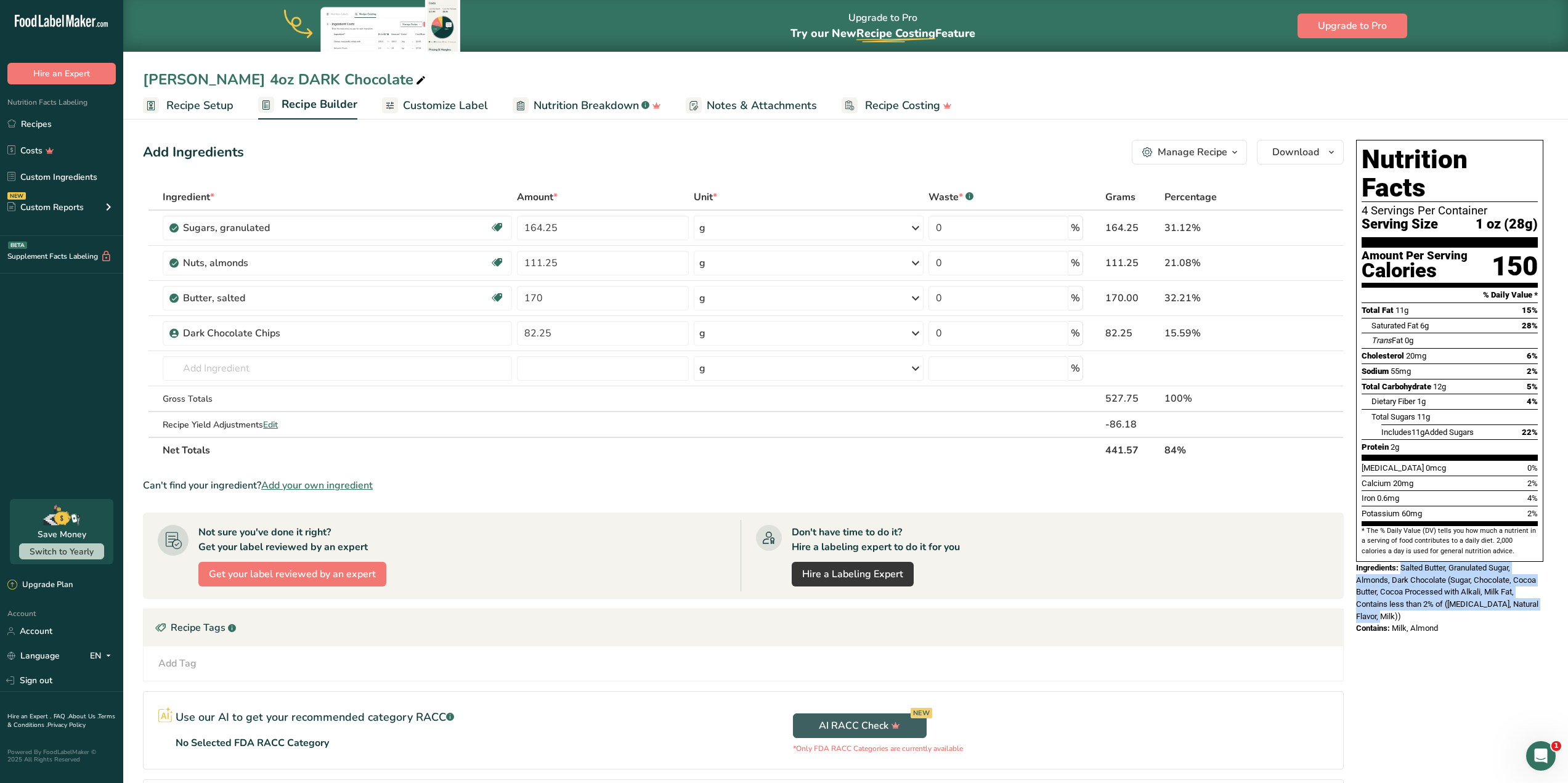
drag, startPoint x: 1386, startPoint y: 587, endPoint x: 1402, endPoint y: 540, distance: 49.6
click at [1402, 562] on div "Ingredients: Salted Butter, Granulated Sugar, Almonds, Dark Chocolate (Sugar, C…" at bounding box center [1449, 592] width 187 height 60
copy span "Salted Butter, Granulated Sugar, Almonds, Dark Chocolate (Sugar, Chocolate, Coc…"
click at [1099, 504] on section "Ingredient * Amount * Unit * Waste * .a-a{fill:#347362;}.b-a{fill:#fff;} Grams …" at bounding box center [744, 515] width 1201 height 662
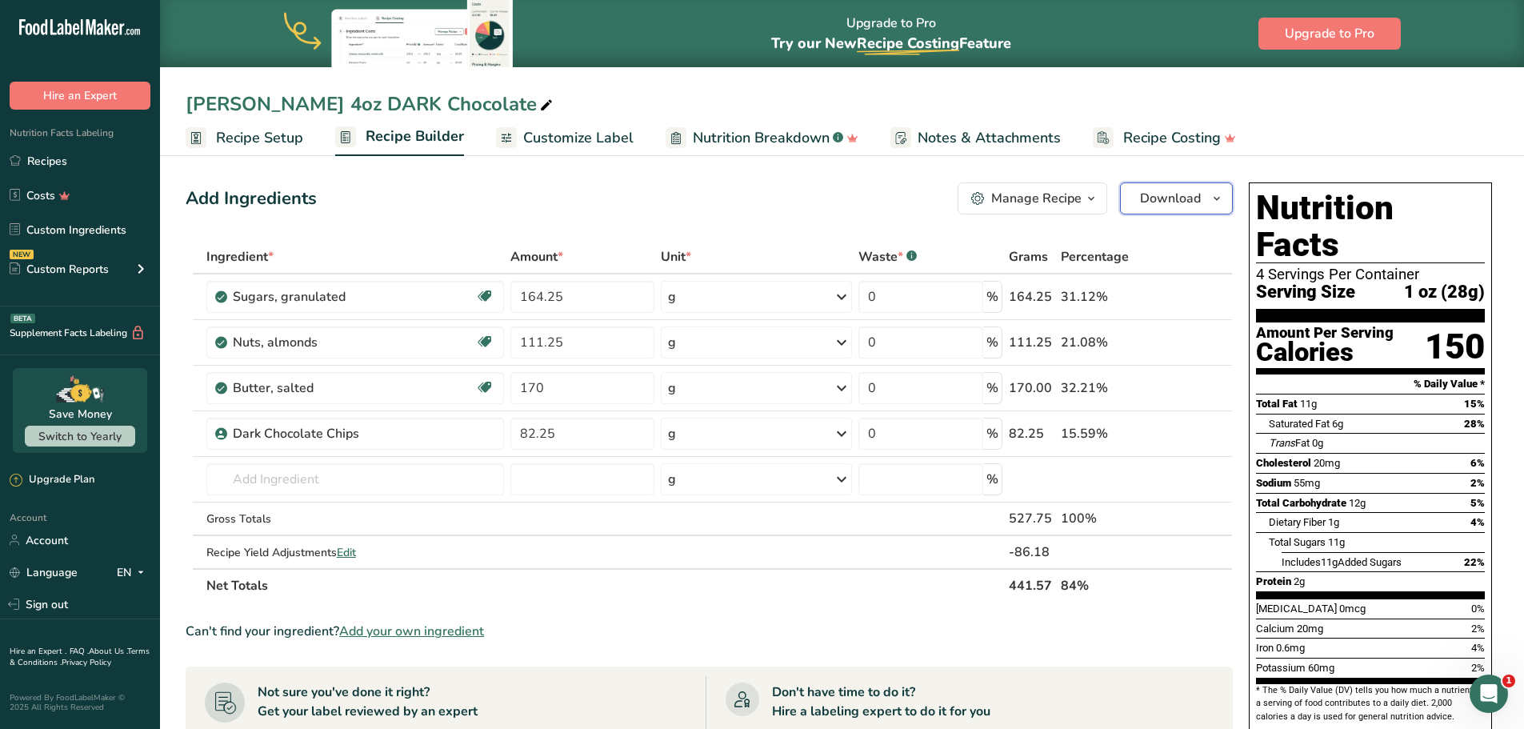
click at [1177, 206] on span "Download" at bounding box center [1170, 198] width 61 height 19
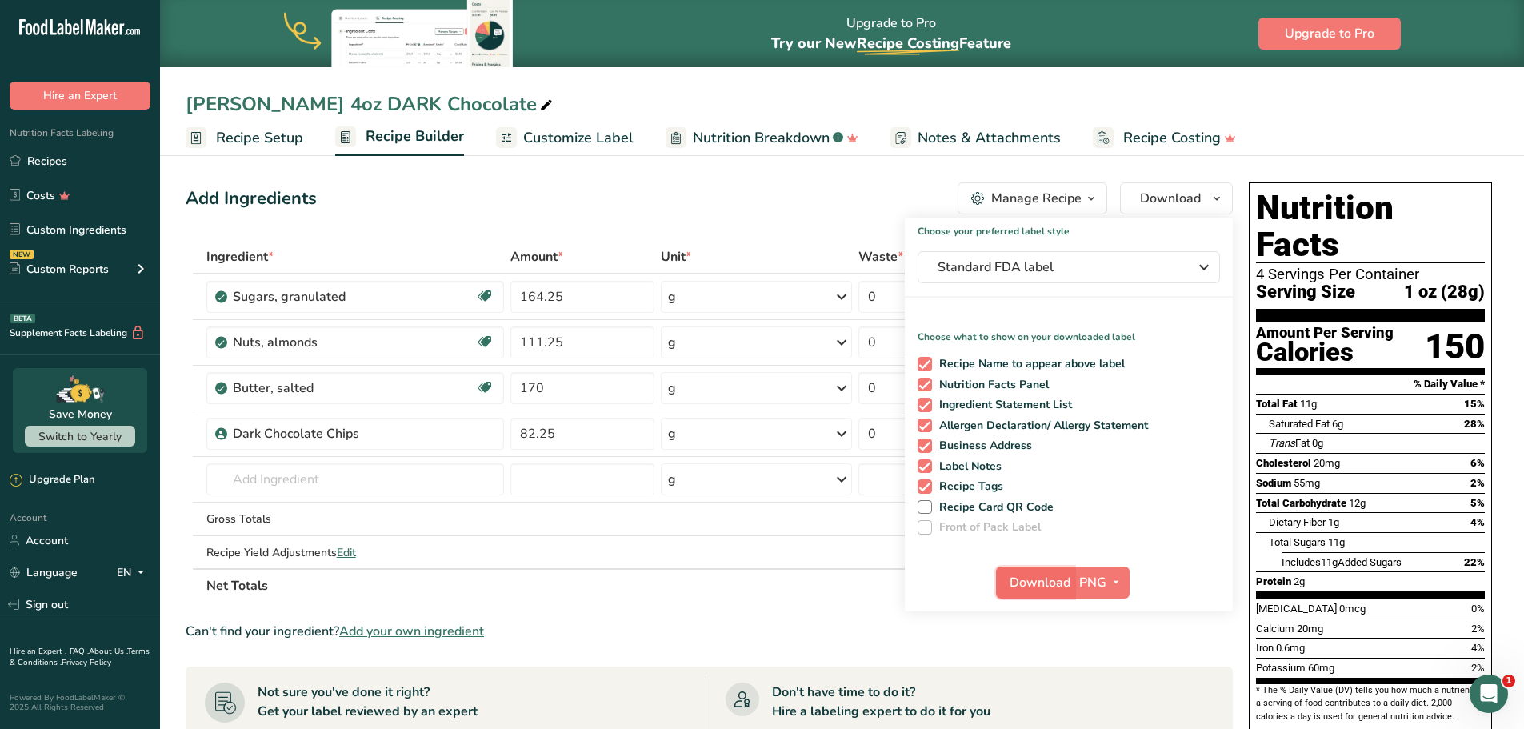
click at [1037, 578] on span "Download" at bounding box center [1040, 582] width 61 height 19
click at [818, 210] on div "Add Ingredients Manage Recipe Delete Recipe Duplicate Recipe Scale Recipe Save …" at bounding box center [710, 198] width 1048 height 32
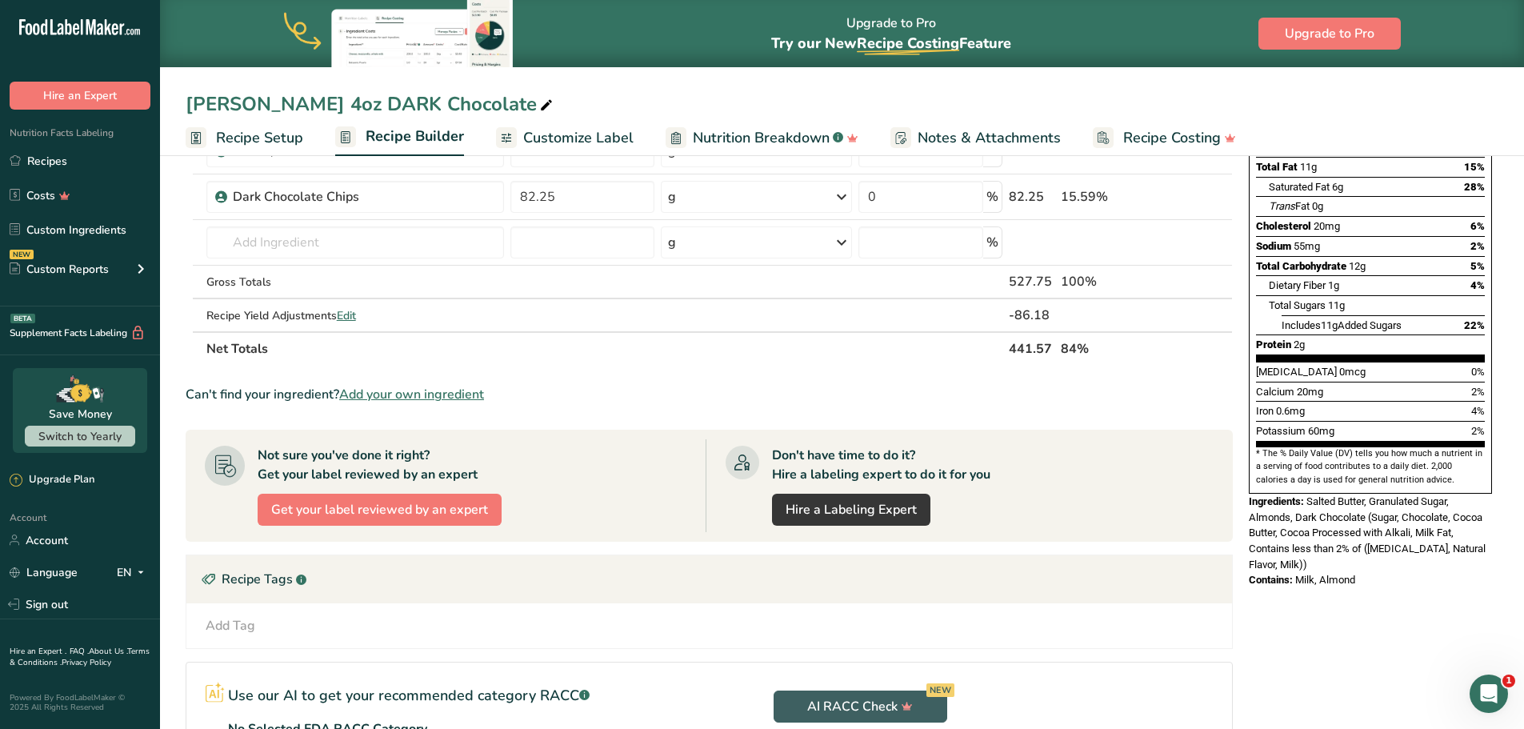
scroll to position [240, 0]
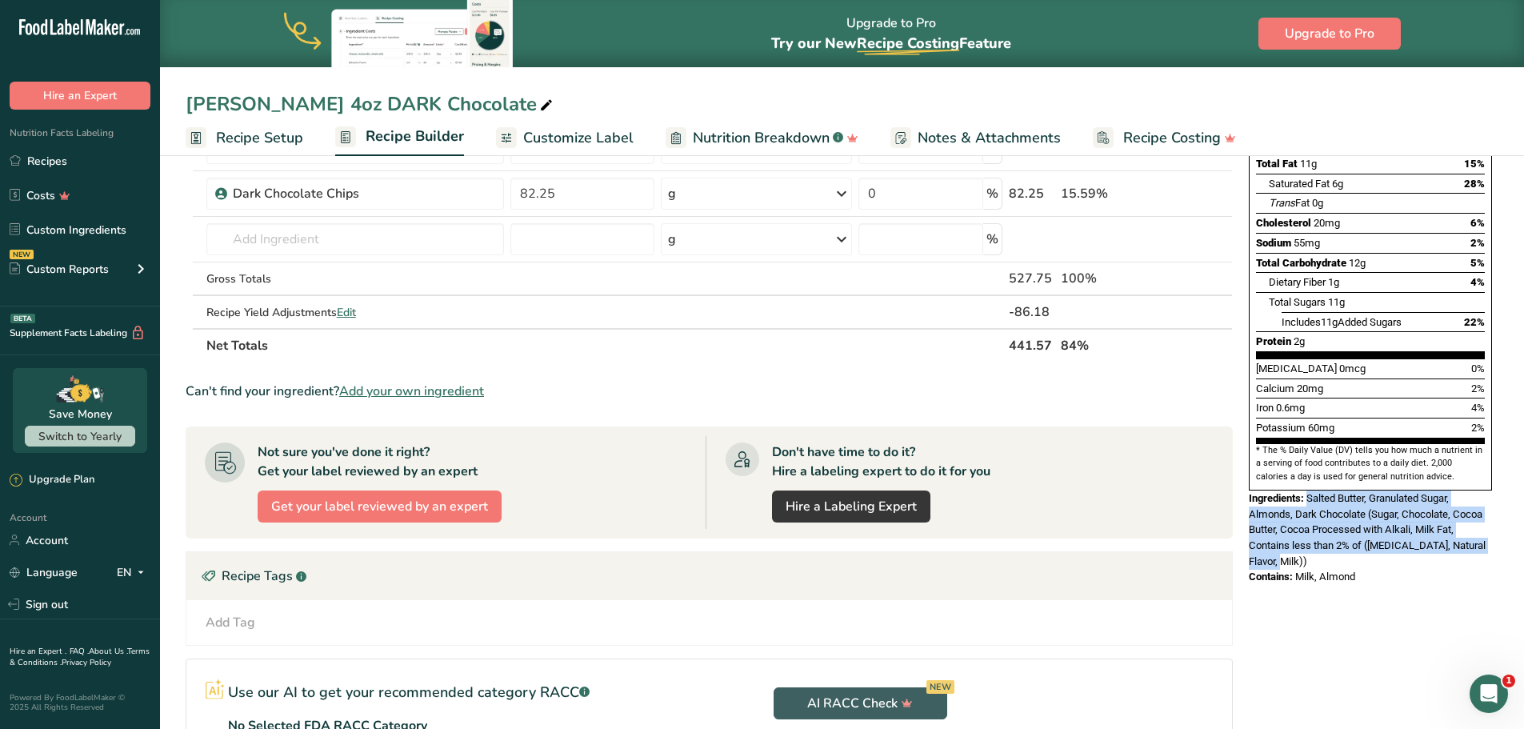
drag, startPoint x: 1311, startPoint y: 460, endPoint x: 1346, endPoint y: 525, distance: 73.8
click at [1346, 525] on div "Ingredients: Salted Butter, Granulated Sugar, Almonds, Dark Chocolate (Sugar, C…" at bounding box center [1370, 530] width 243 height 78
copy span "Salted Butter, Granulated Sugar, Almonds, Dark Chocolate (Sugar, Chocolate, Coc…"
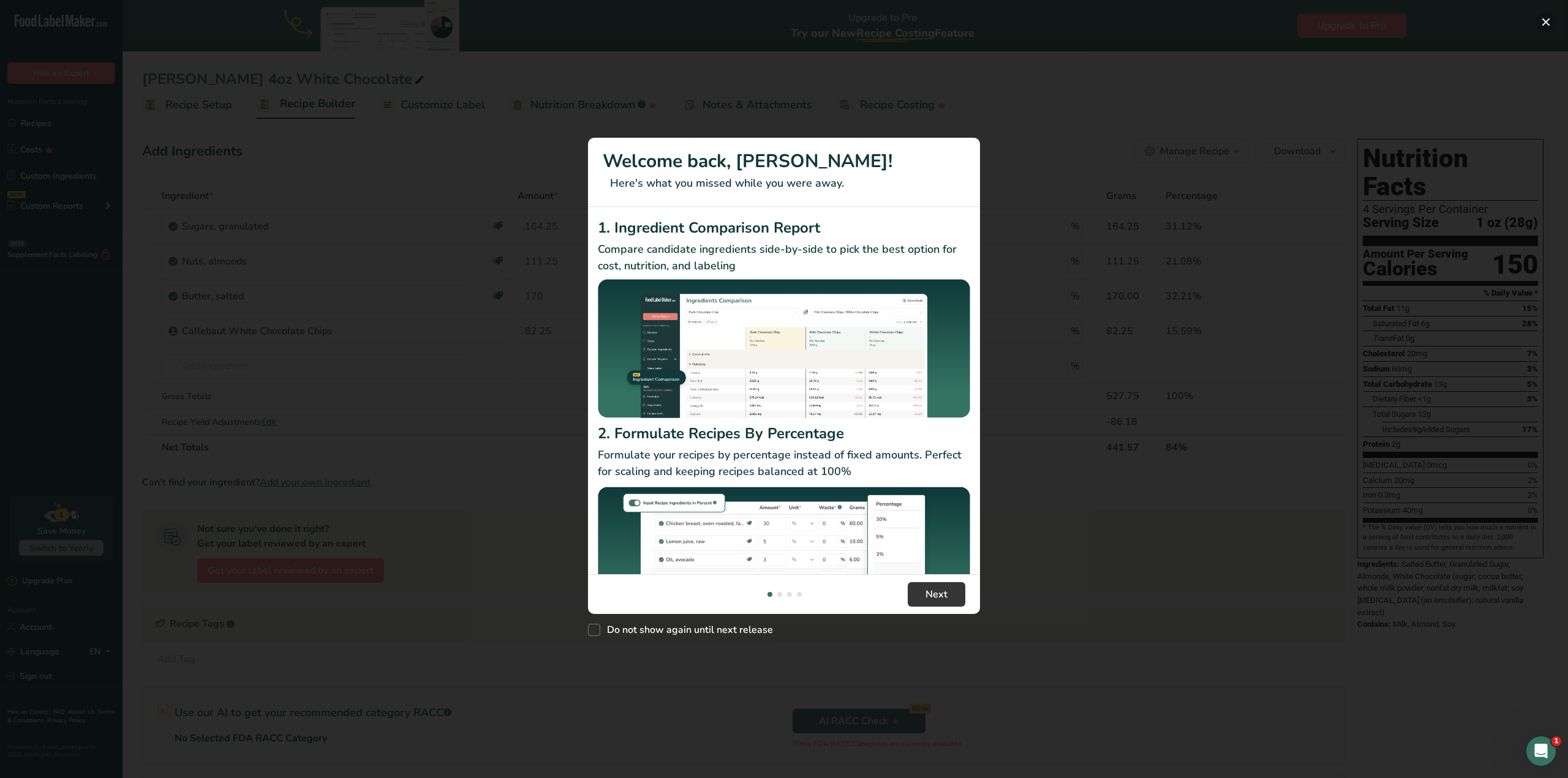
click at [1541, 24] on button "New Features" at bounding box center [1546, 22] width 20 height 20
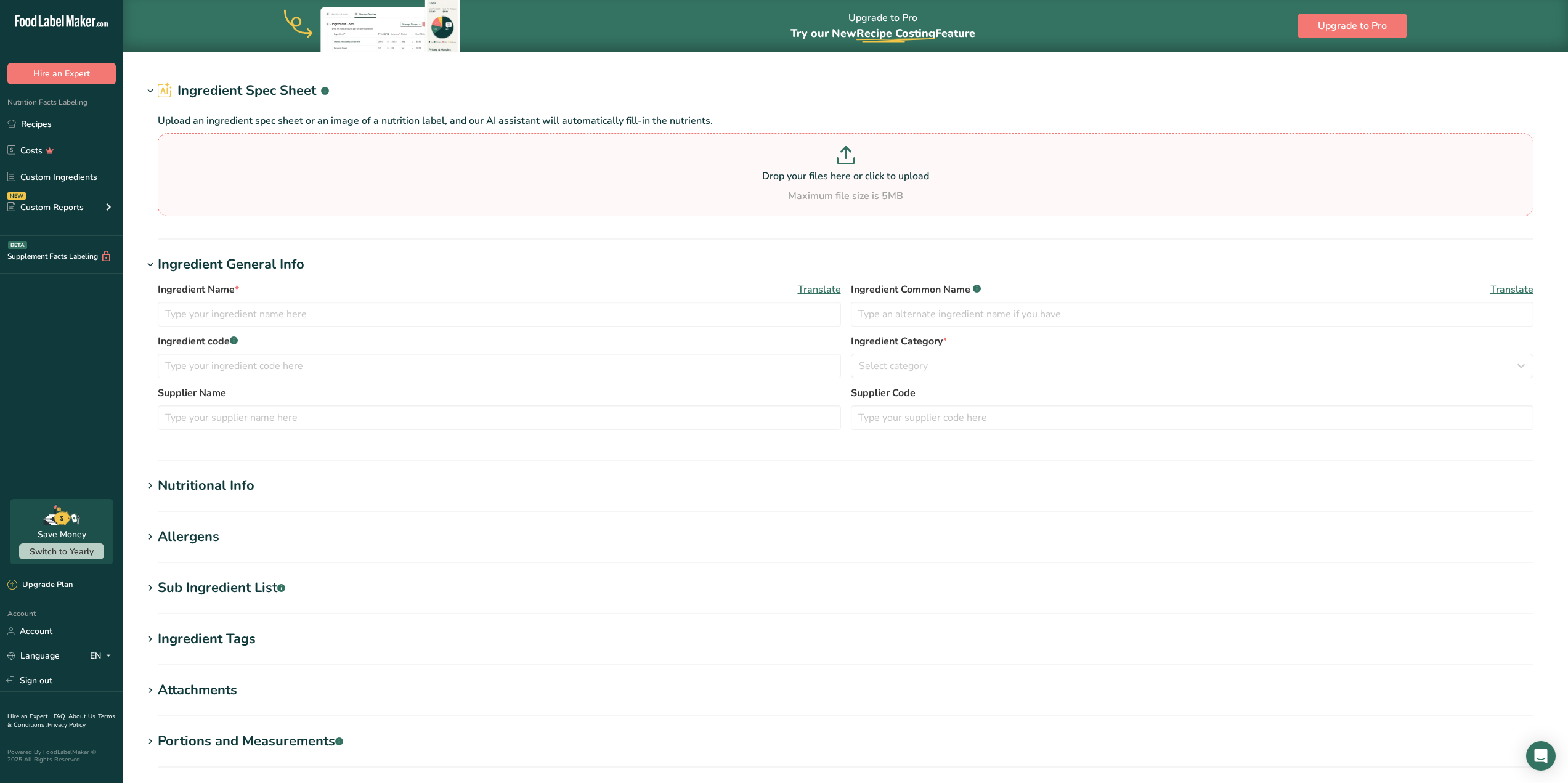
type input "Dark Chocolate Chips"
type input "Dark Chocolate"
type input "Dark Chocolate Chips"
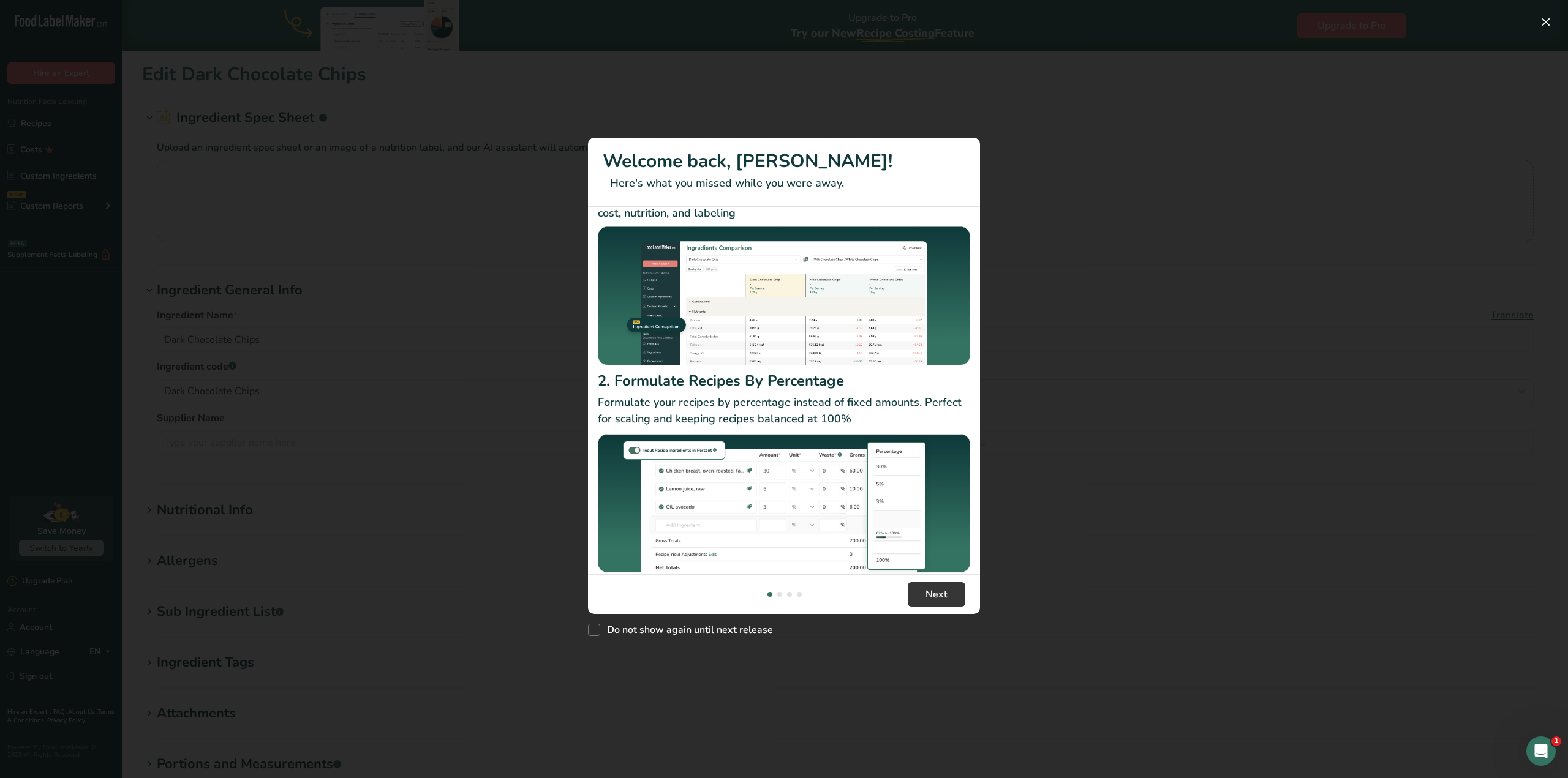
scroll to position [65, 0]
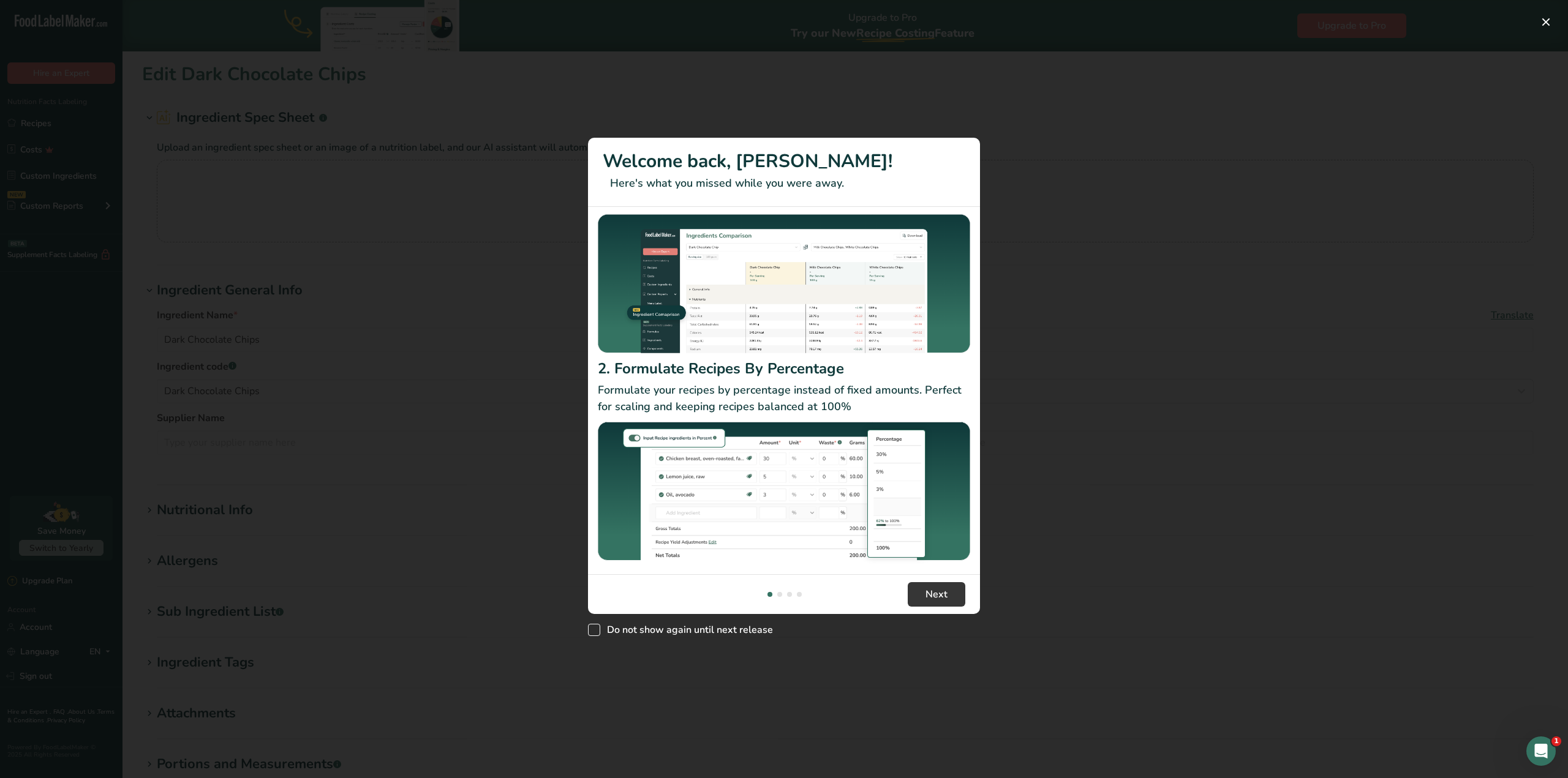
click at [743, 633] on span "Do not show again until next release" at bounding box center [686, 630] width 173 height 12
click at [596, 633] on input "Do not show again until next release" at bounding box center [592, 630] width 8 height 8
checkbox input "true"
click at [946, 604] on button "Next" at bounding box center [936, 594] width 57 height 24
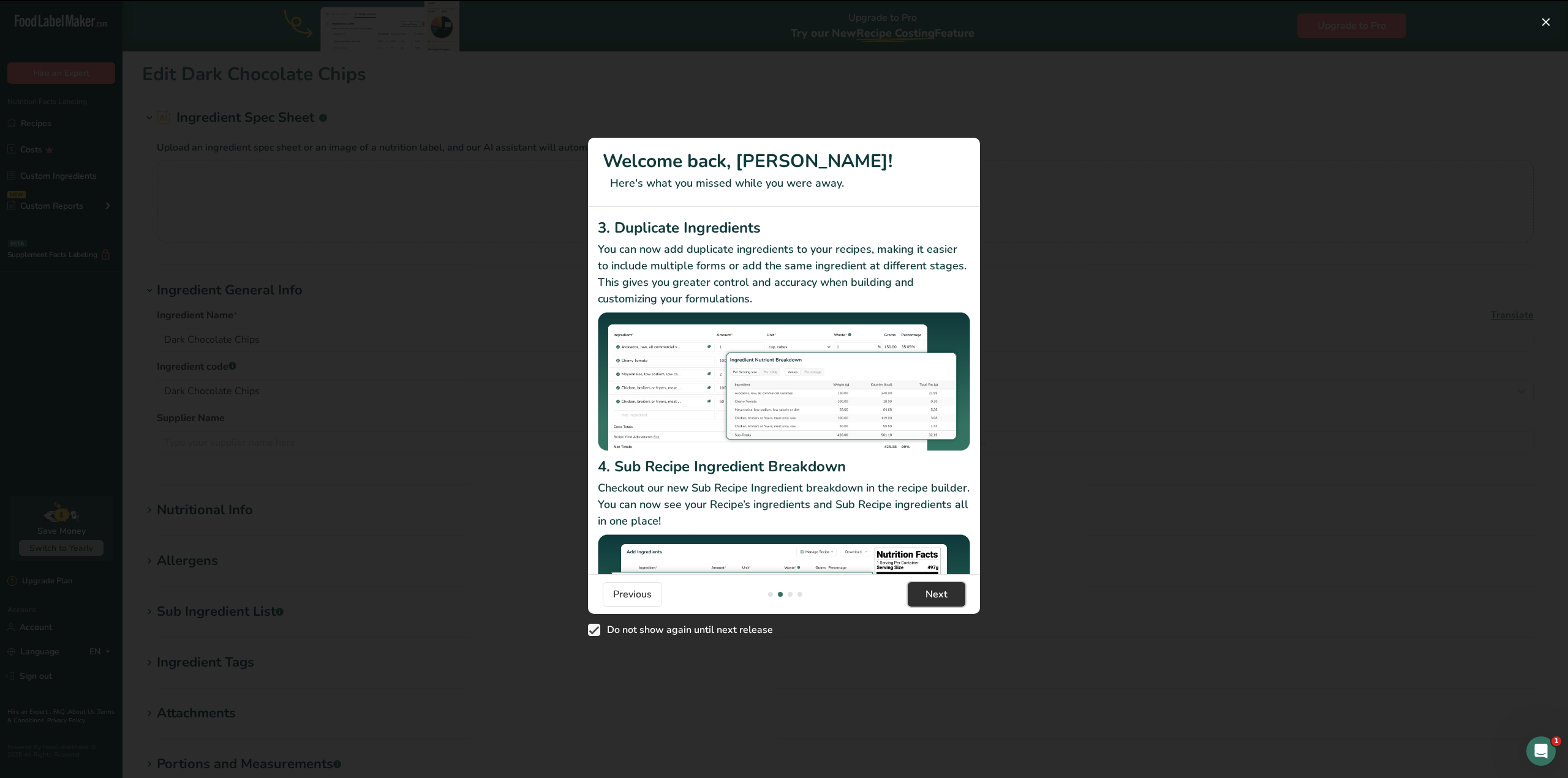
click at [952, 599] on button "Next" at bounding box center [936, 594] width 57 height 24
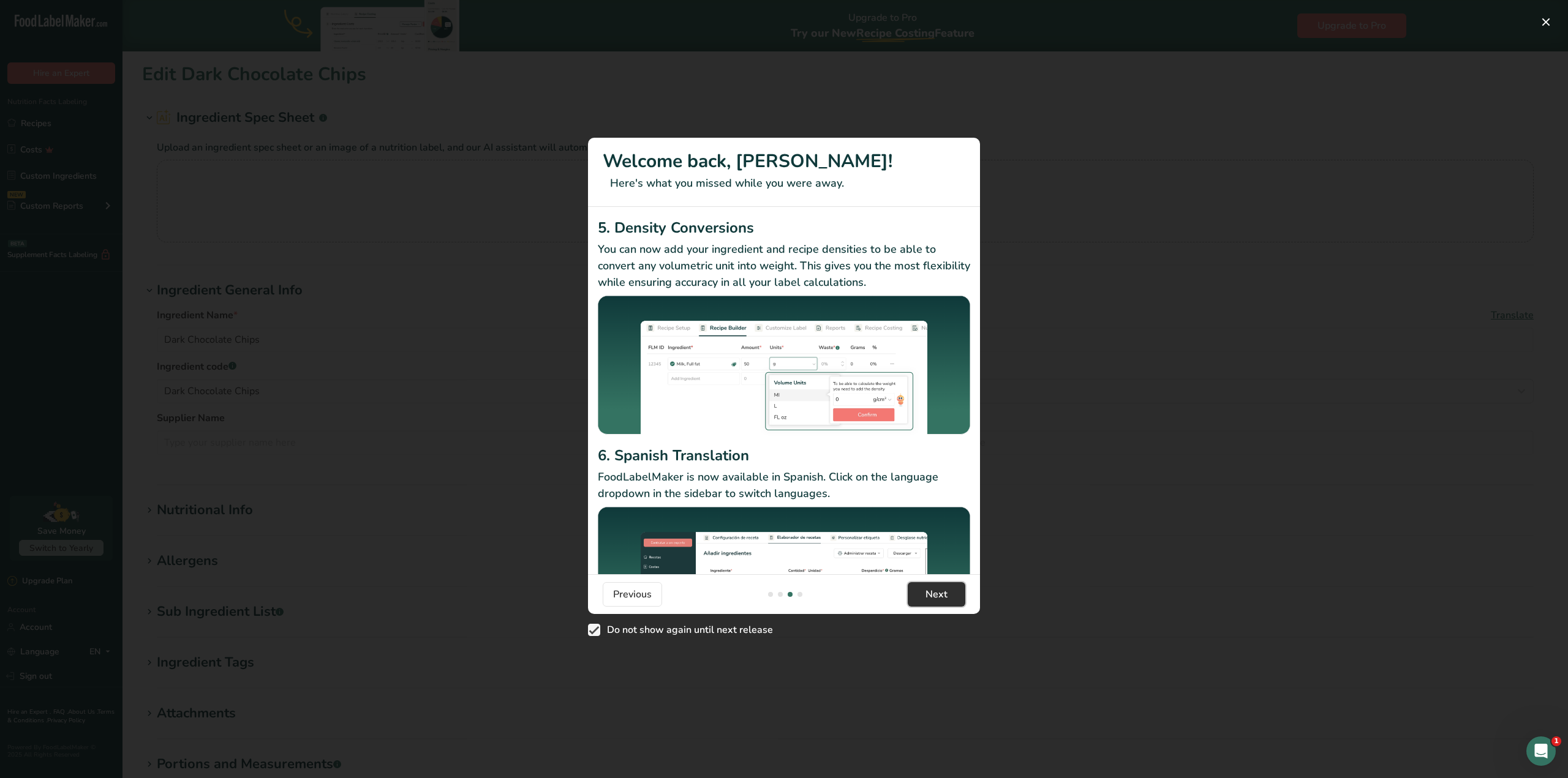
click at [952, 599] on button "Next" at bounding box center [936, 594] width 57 height 24
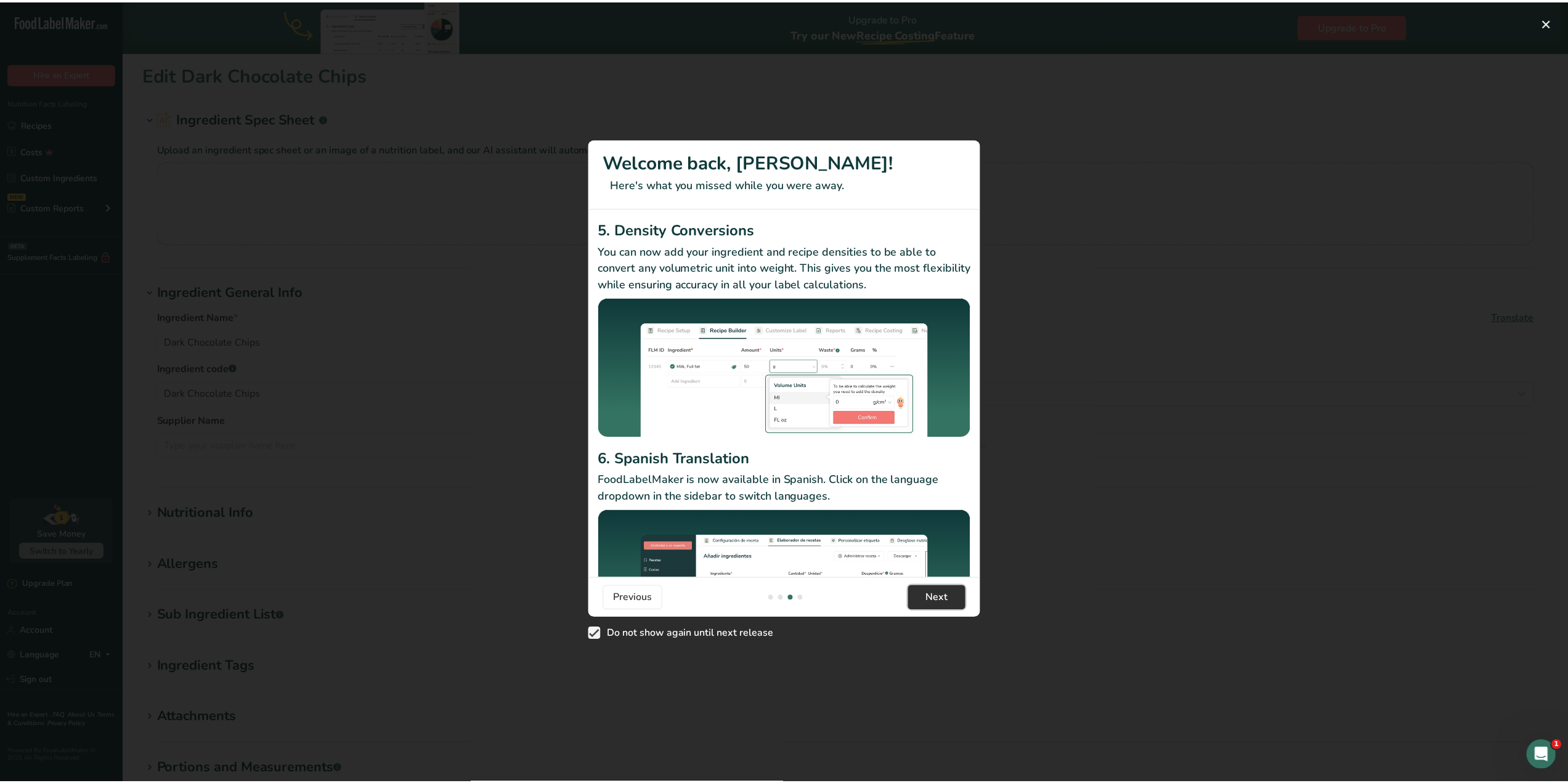
scroll to position [0, 1182]
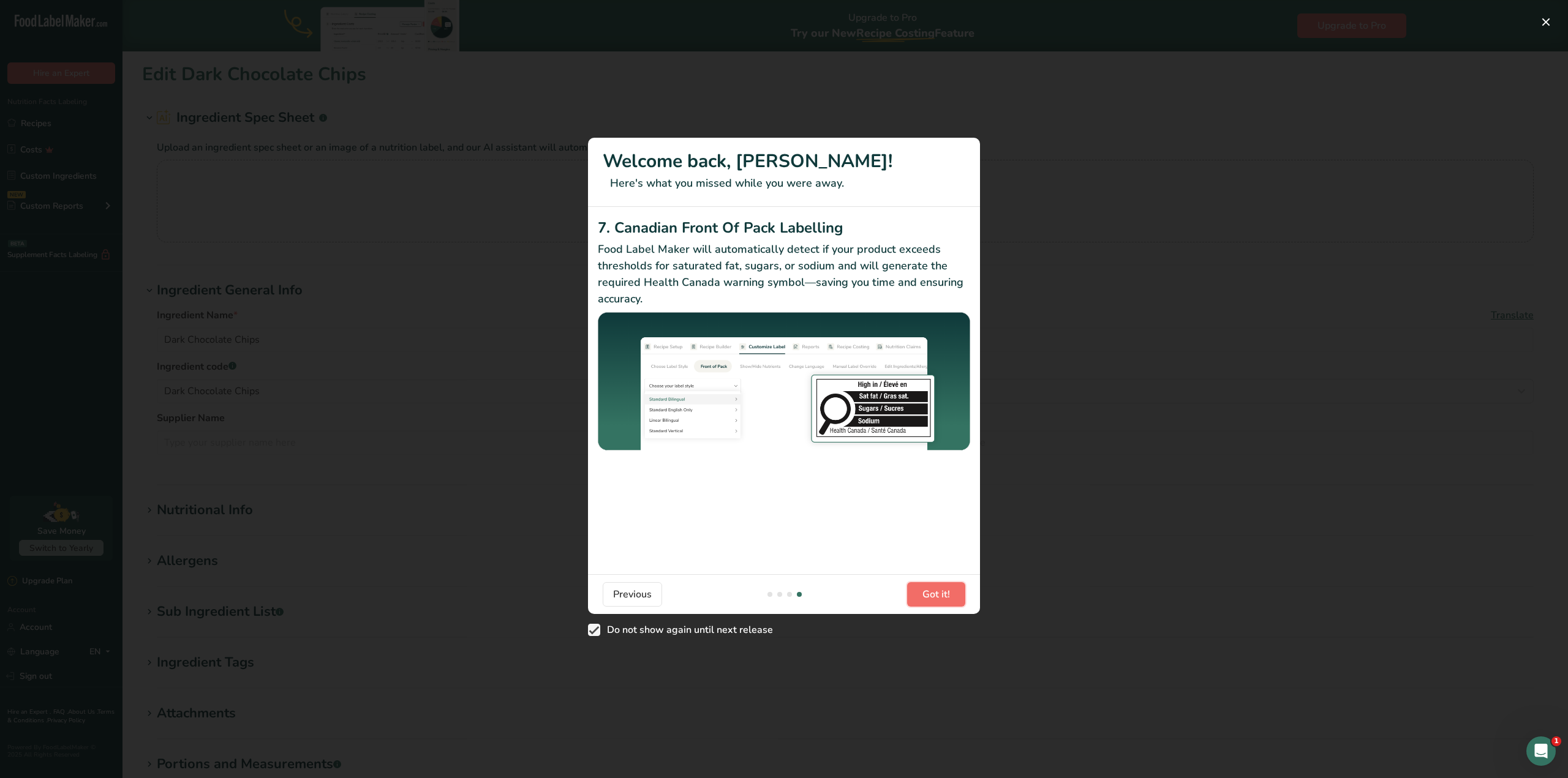
click at [952, 599] on button "Got it!" at bounding box center [936, 594] width 58 height 24
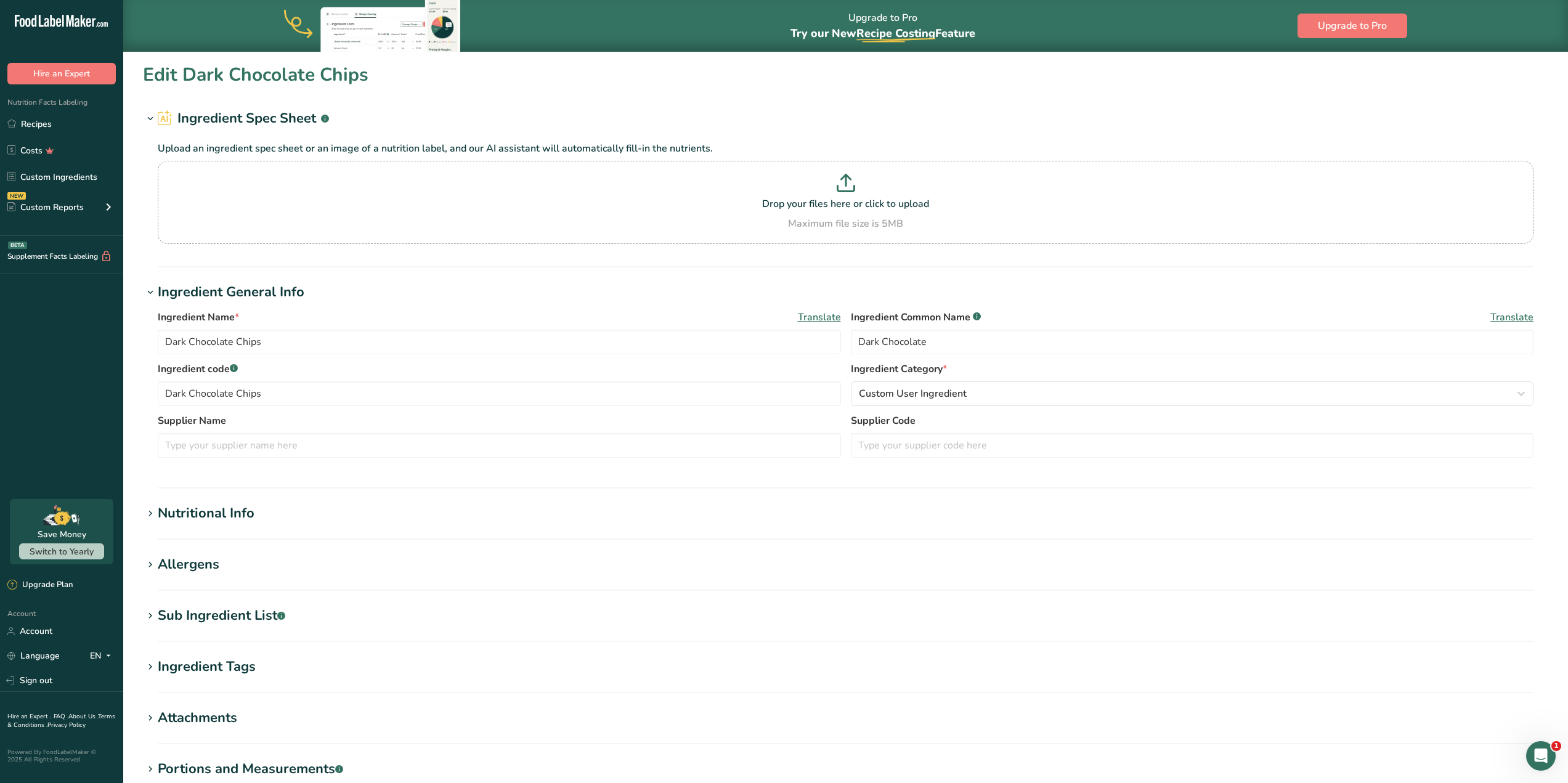
click at [347, 507] on h1 "Nutritional Info" at bounding box center [845, 514] width 1405 height 20
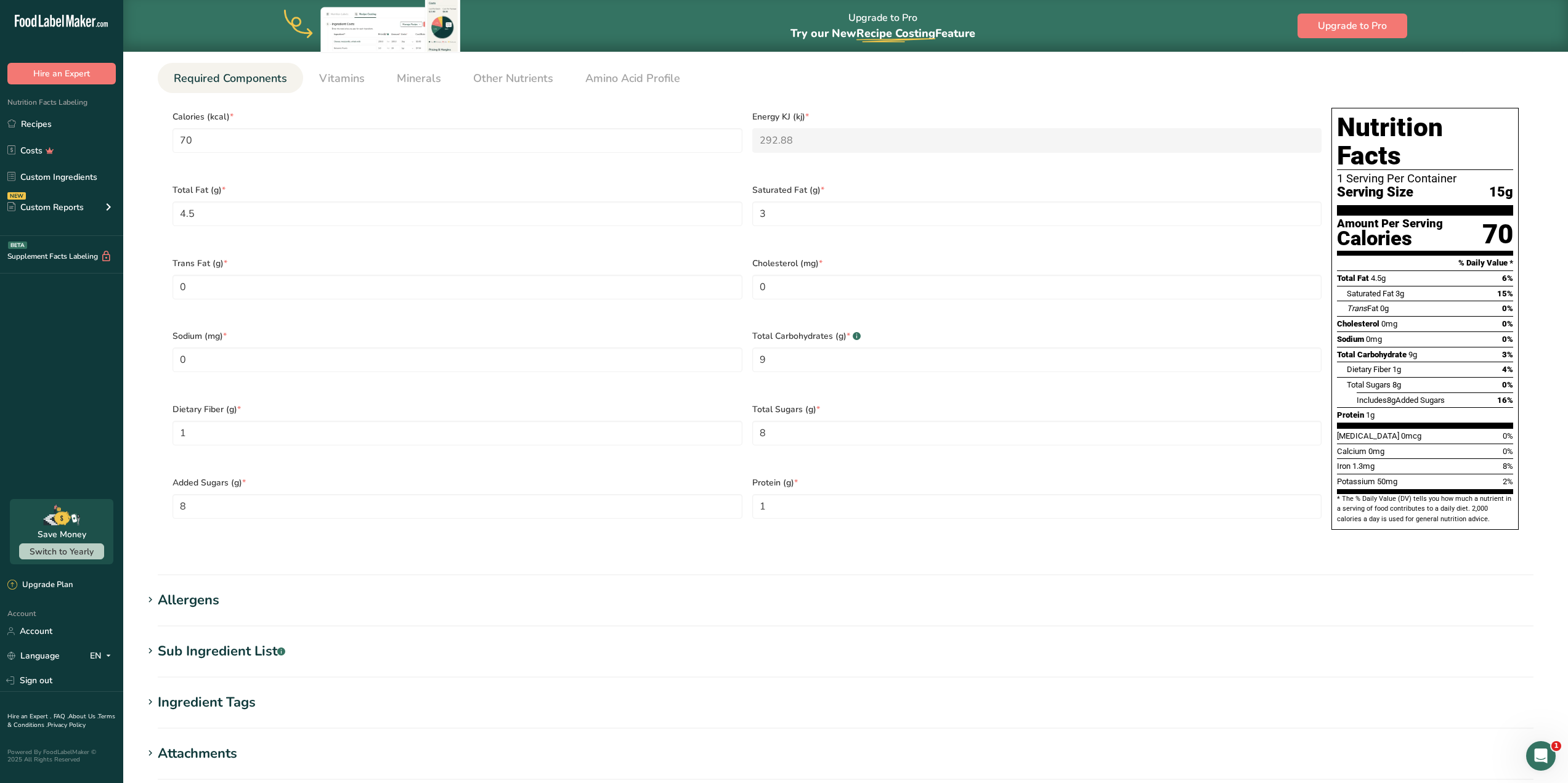
scroll to position [554, 0]
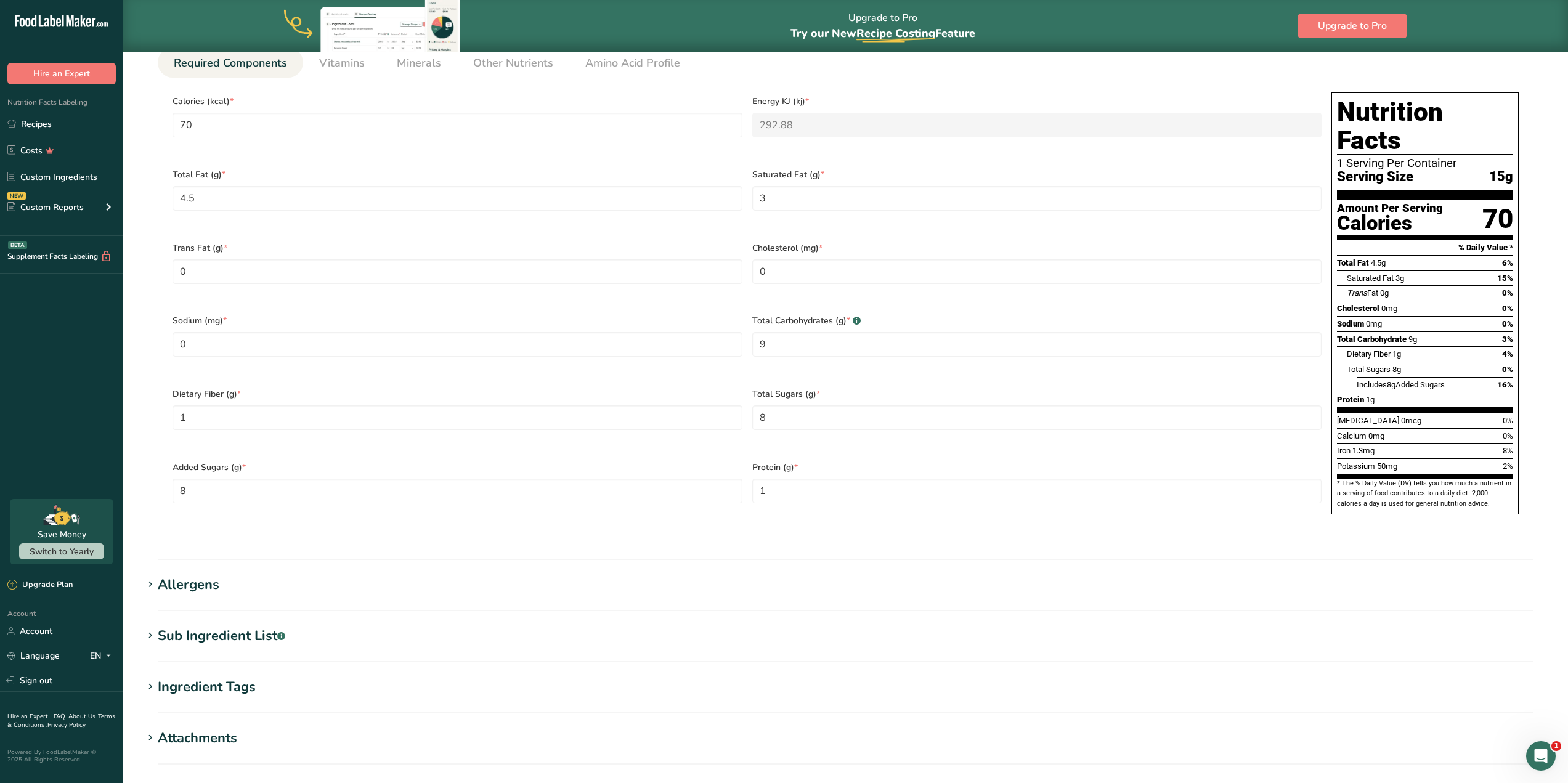
click at [245, 626] on div "Sub Ingredient List .a-a{fill:#347362;}.b-a{fill:#fff;}" at bounding box center [222, 636] width 128 height 20
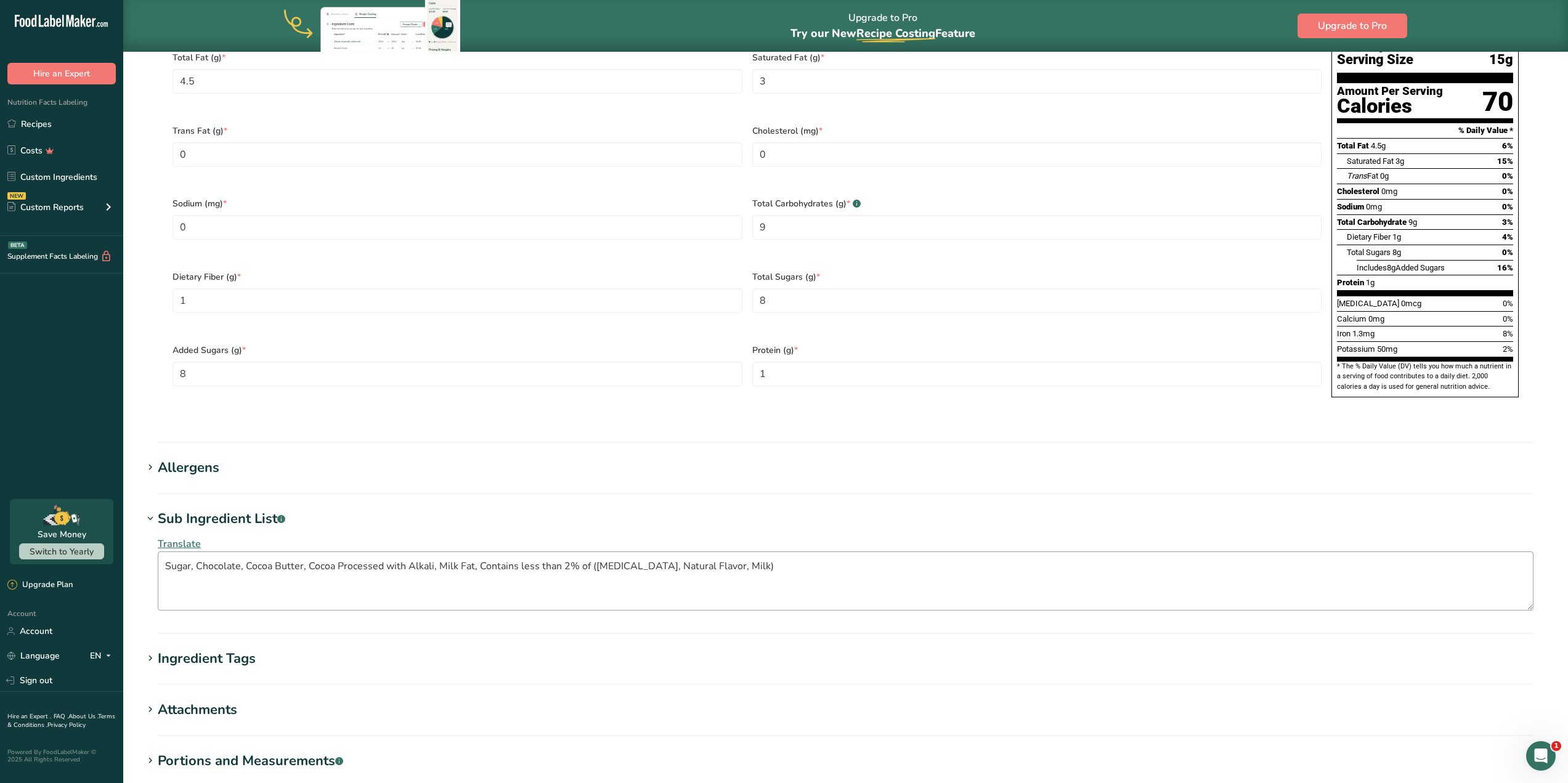
scroll to position [678, 0]
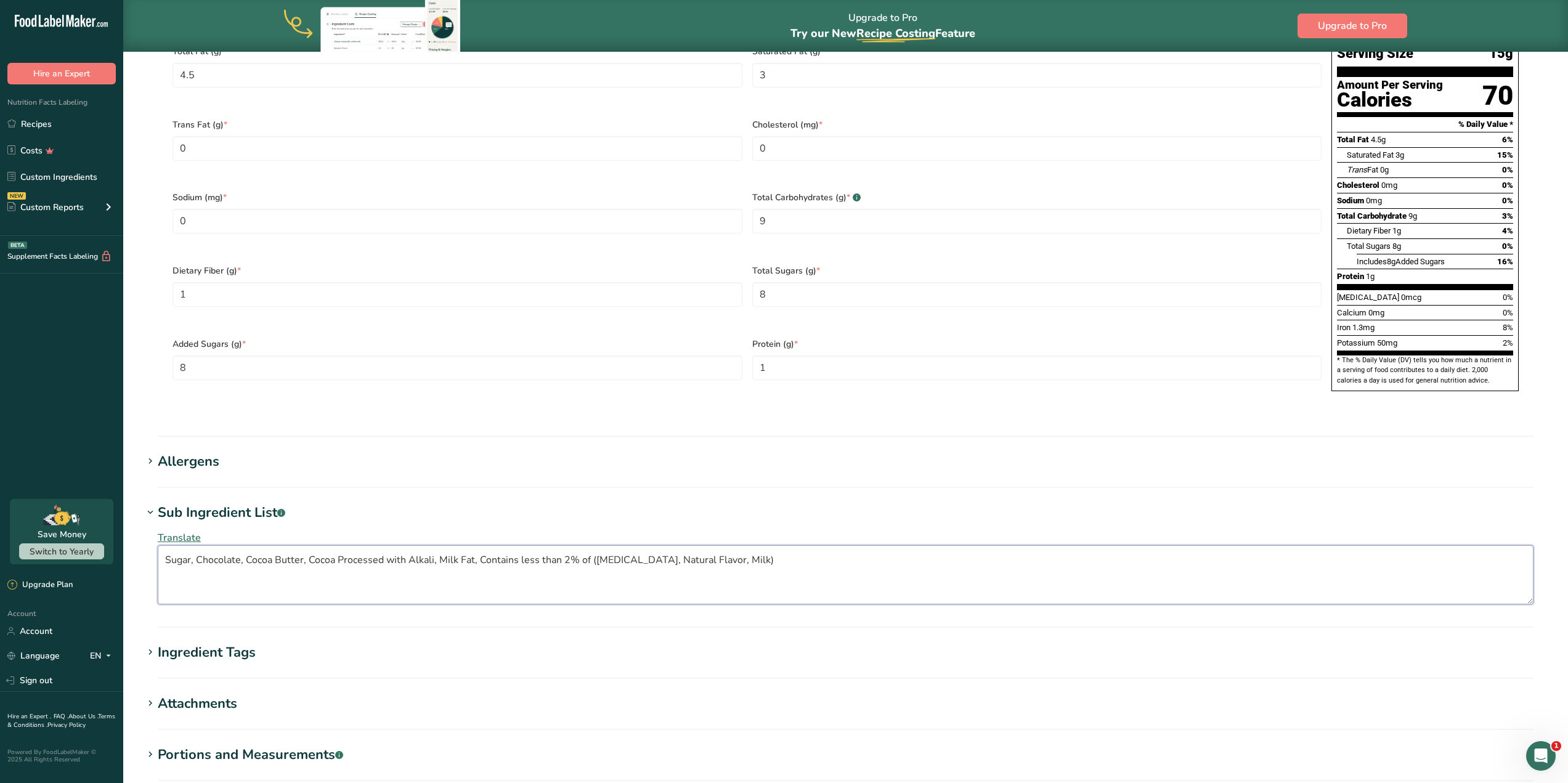
drag, startPoint x: 727, startPoint y: 544, endPoint x: 78, endPoint y: 487, distance: 651.5
click at [73, 486] on div ".a-20{fill:#fff;} Hire an Expert Nutrition Facts Labeling Recipes Costs Custom …" at bounding box center [784, 126] width 1568 height 1608
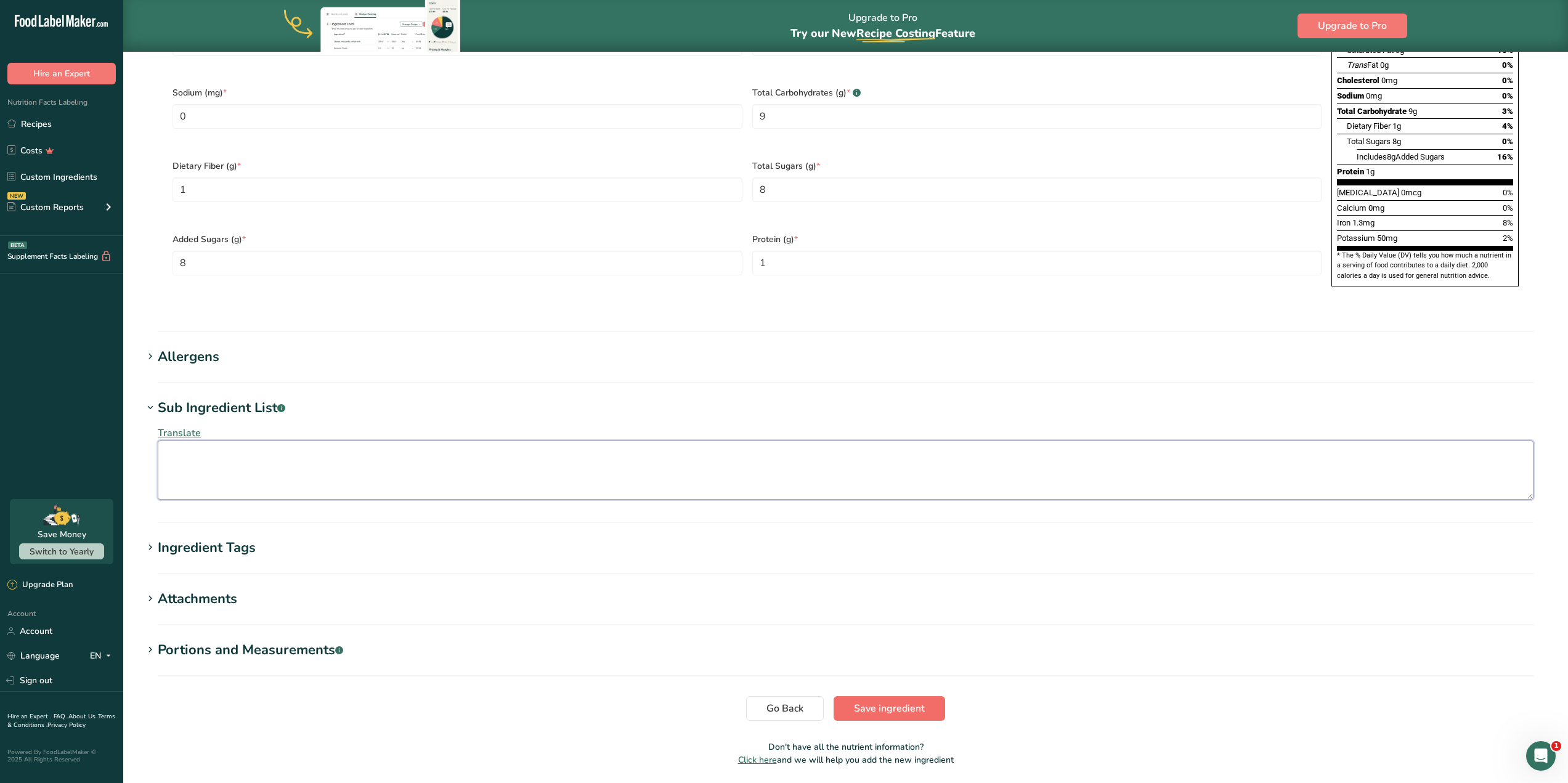
scroll to position [797, 0]
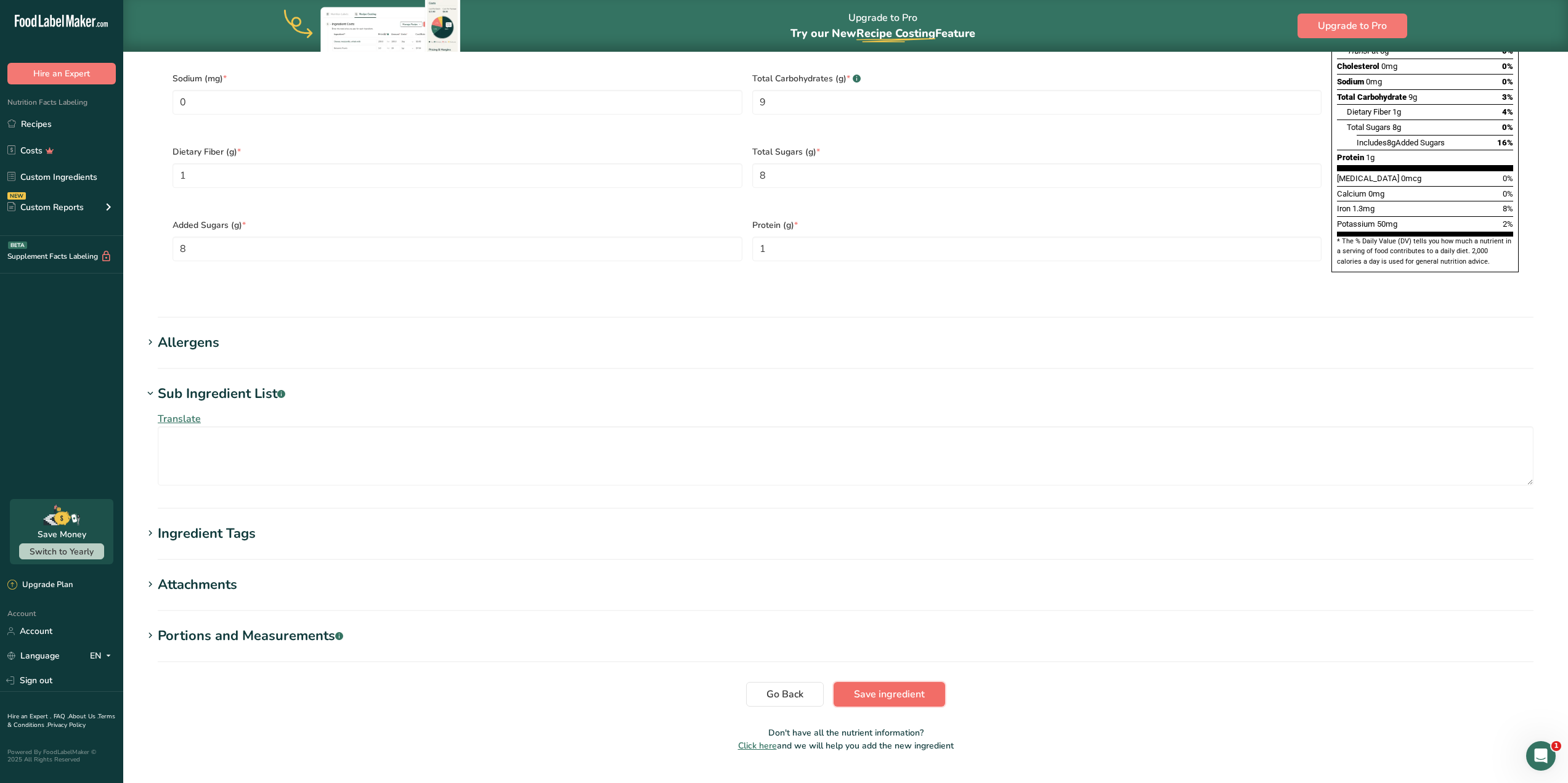
click at [881, 687] on span "Save ingredient" at bounding box center [889, 694] width 71 height 15
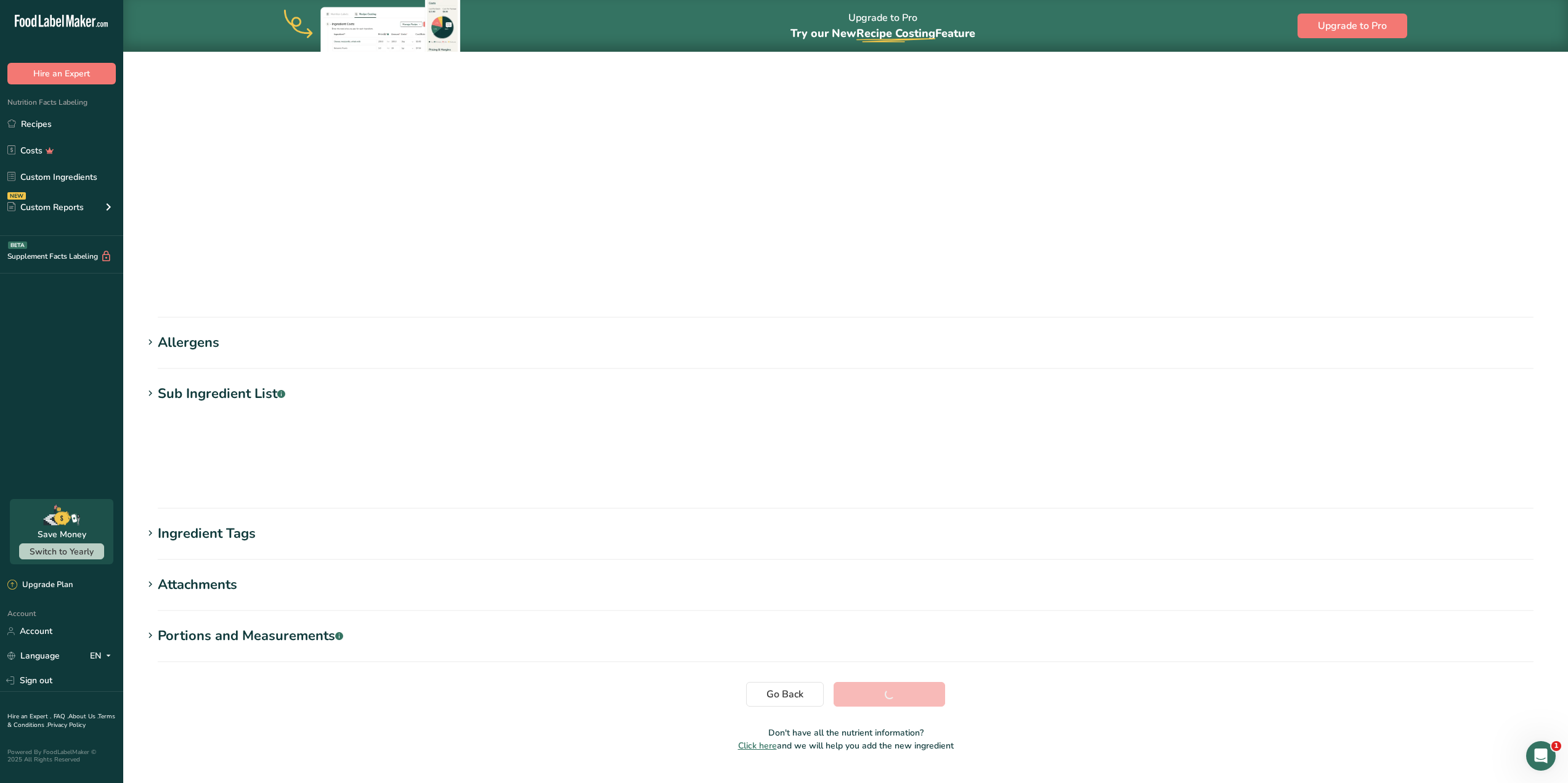
scroll to position [0, 0]
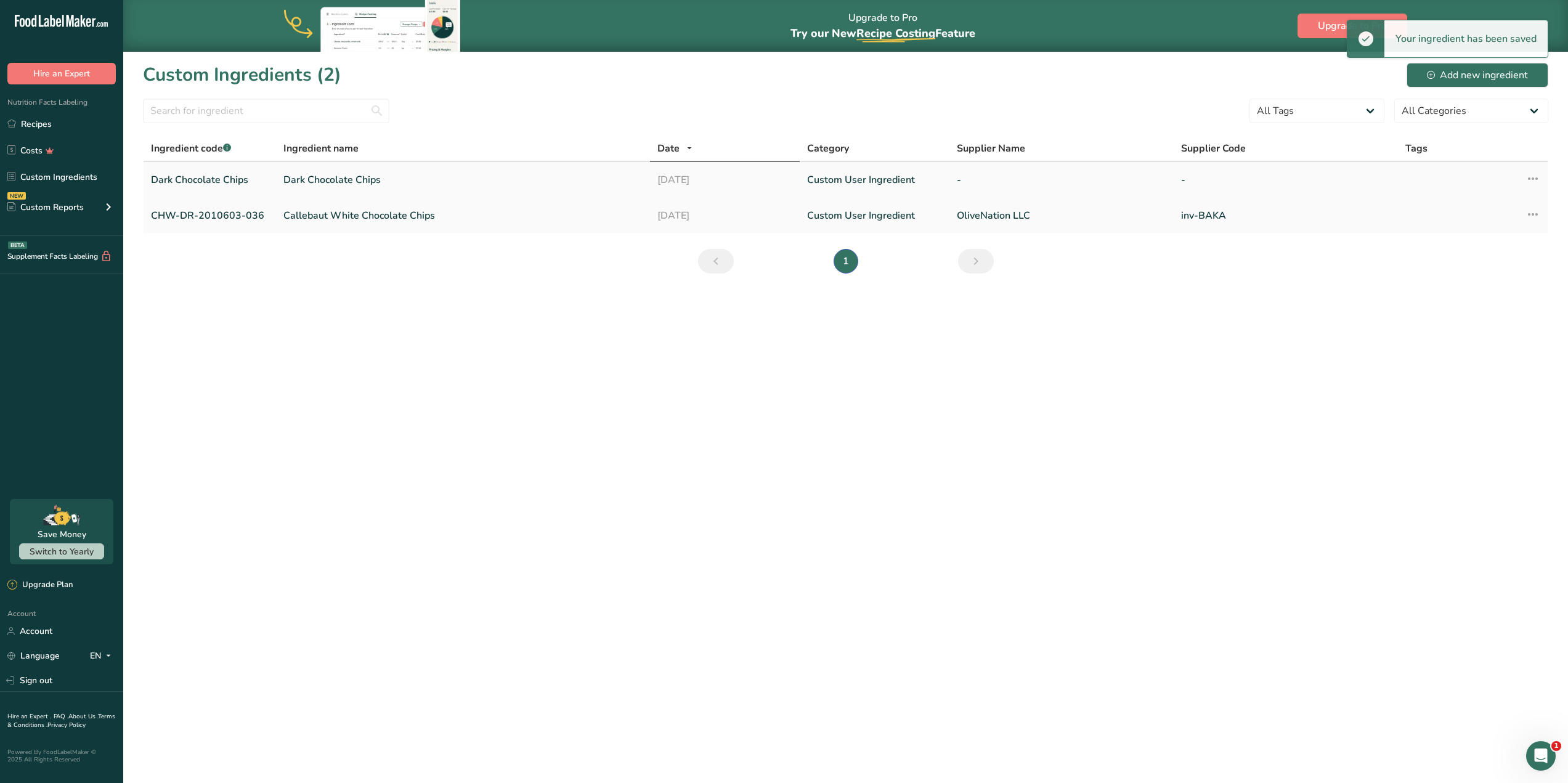
click at [375, 182] on link "Dark Chocolate Chips" at bounding box center [463, 179] width 359 height 15
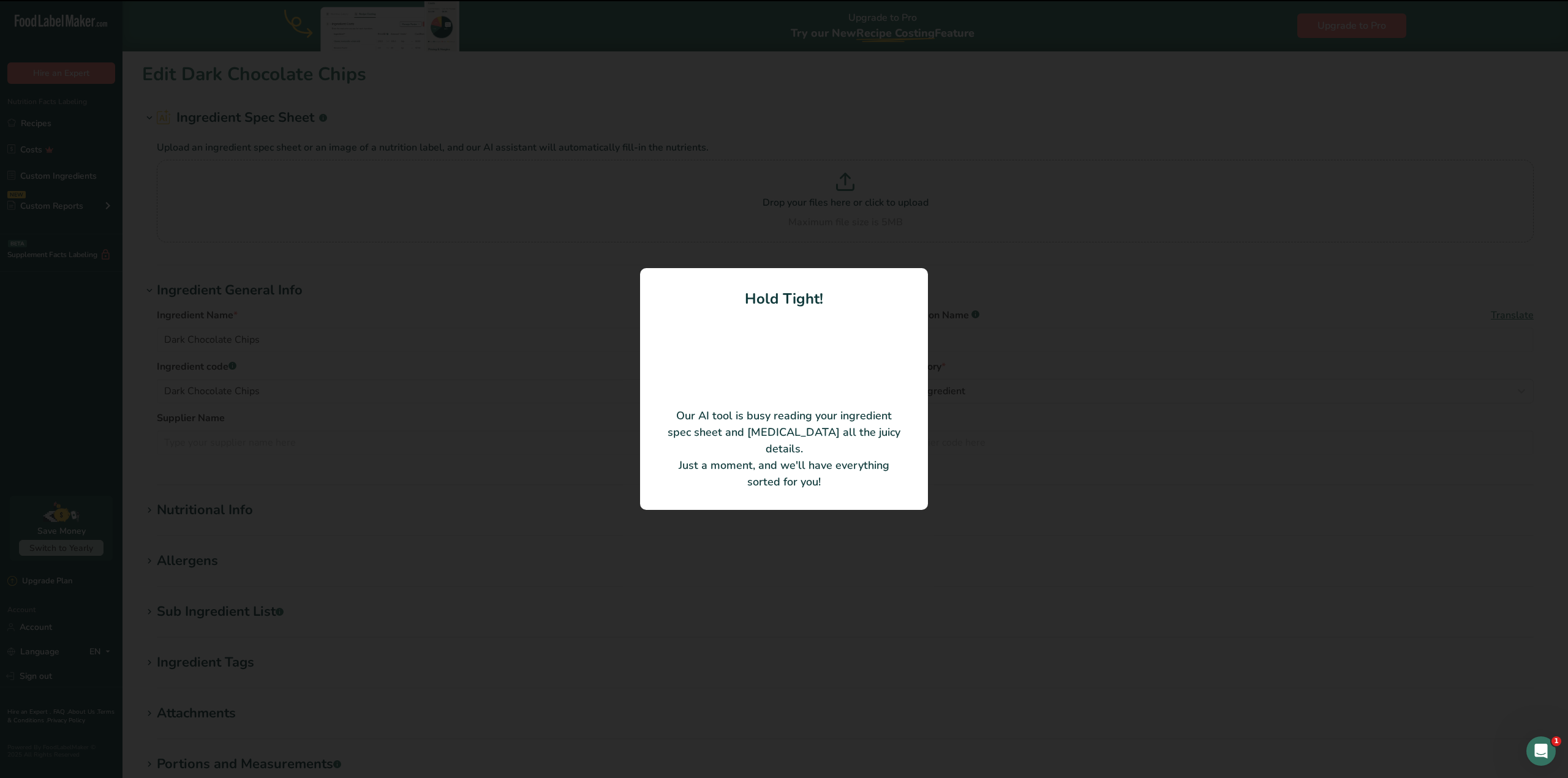
type input "Chips, Special Dark, 25 lb, [GEOGRAPHIC_DATA]"
type input "The Hershey Company"
type input "34000-14122"
type textarea "SUGAR; CHOCOLATE; COCOA BUTTER; COCOA PROCESSED WITH ALKALI; MILK FAT; CONTAINS…"
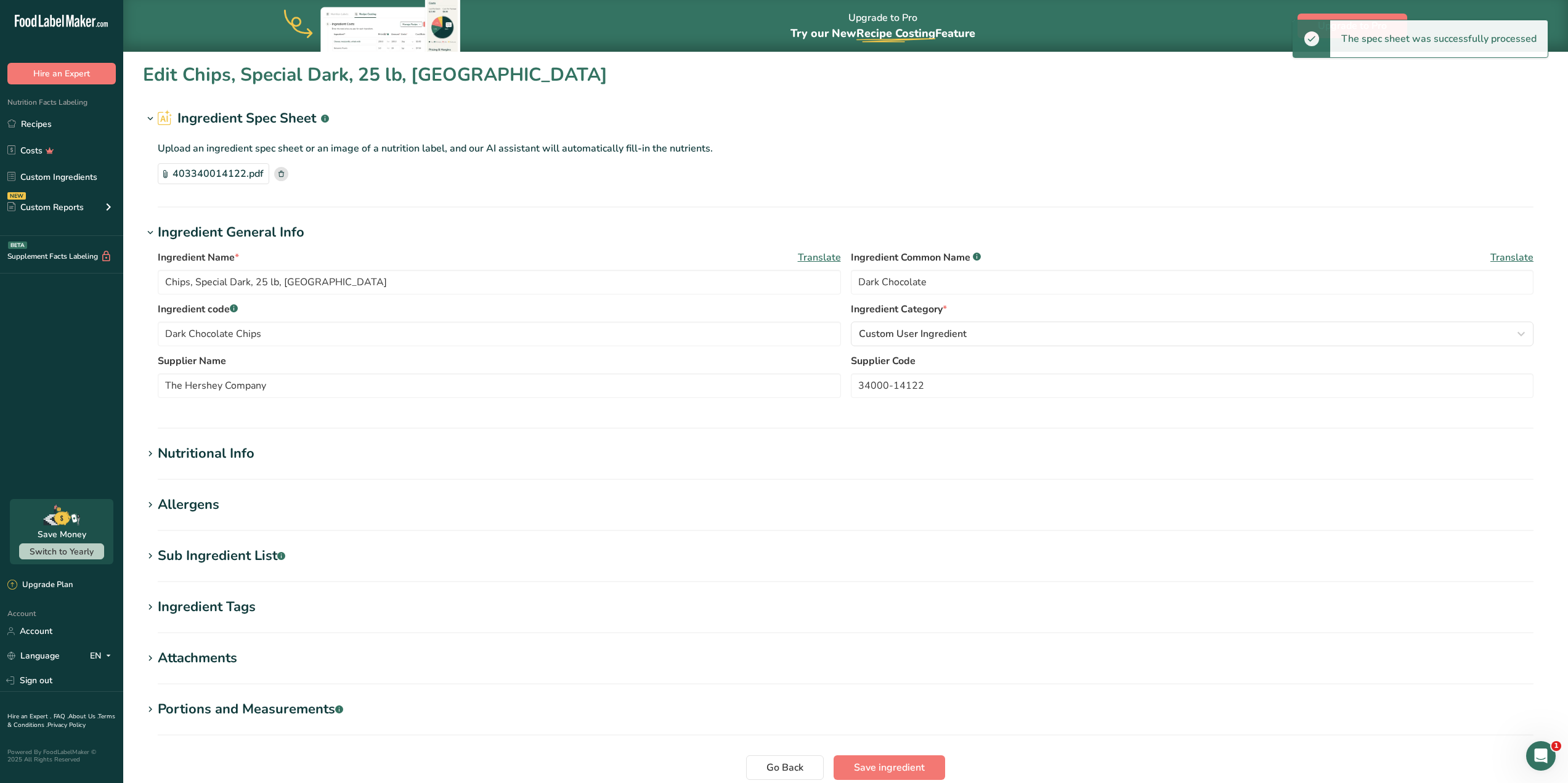
click at [236, 551] on div "Sub Ingredient List .a-a{fill:#347362;}.b-a{fill:#fff;}" at bounding box center [222, 556] width 128 height 20
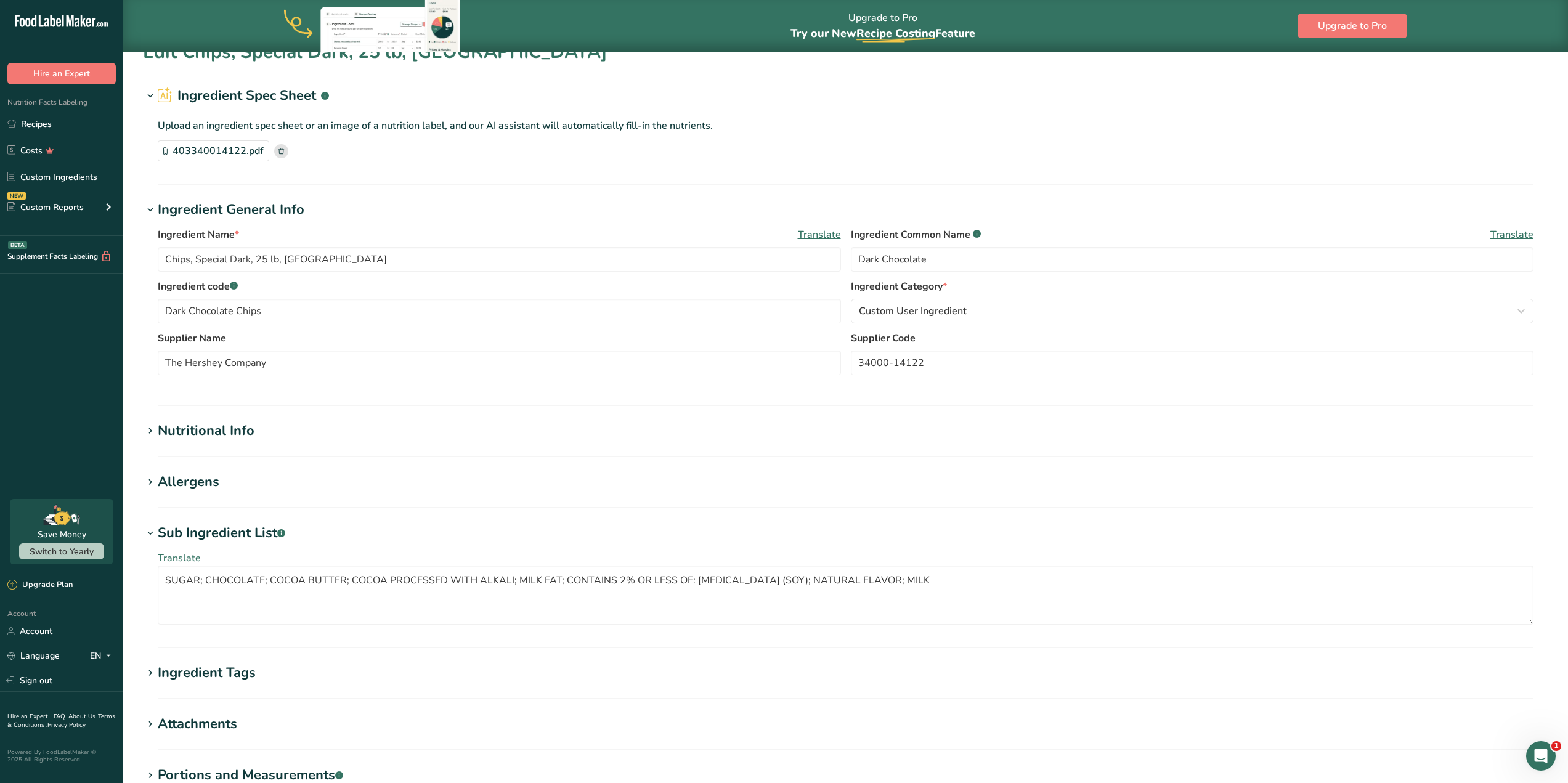
scroll to position [123, 0]
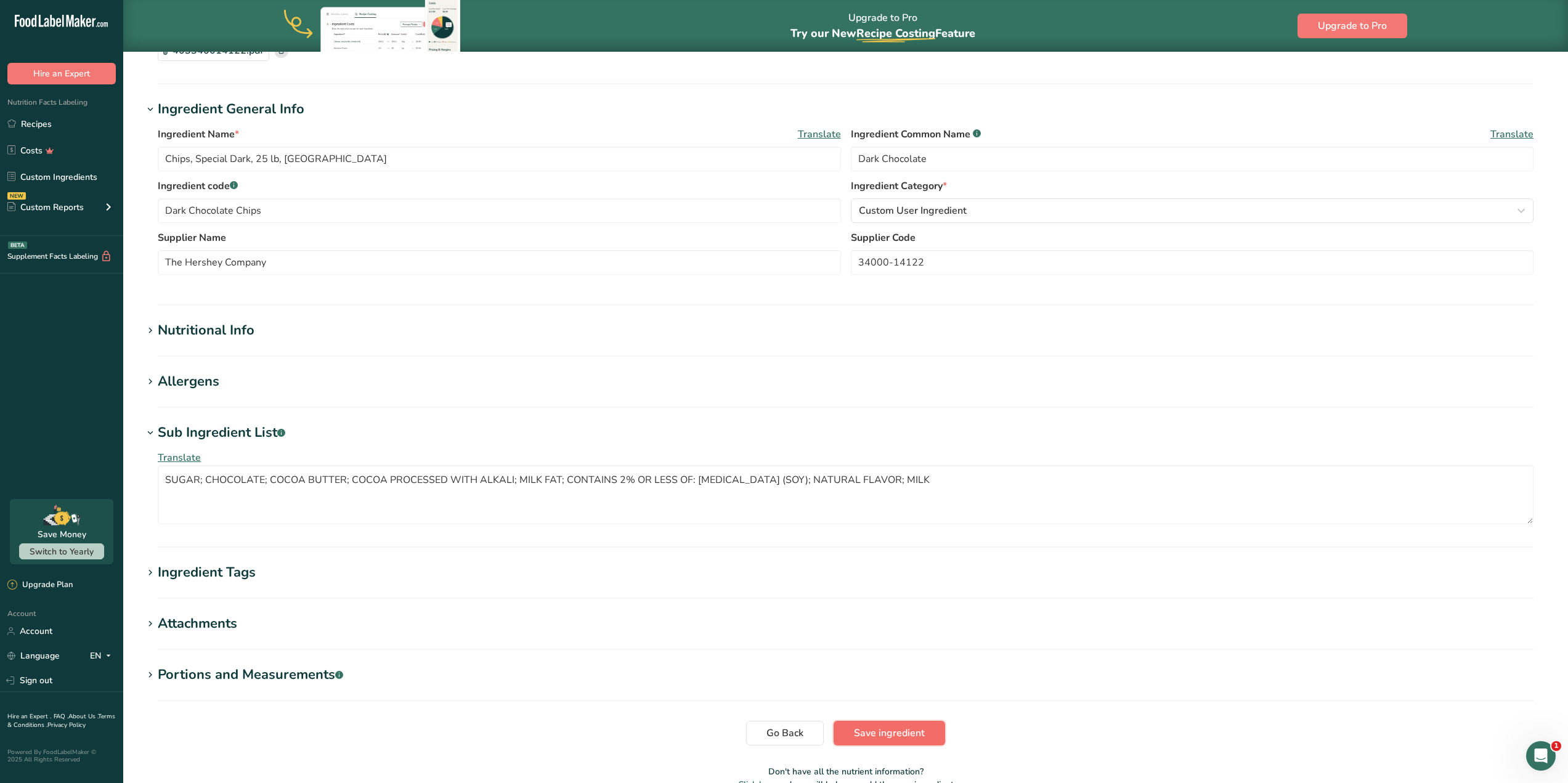
click at [878, 735] on span "Save ingredient" at bounding box center [889, 733] width 71 height 15
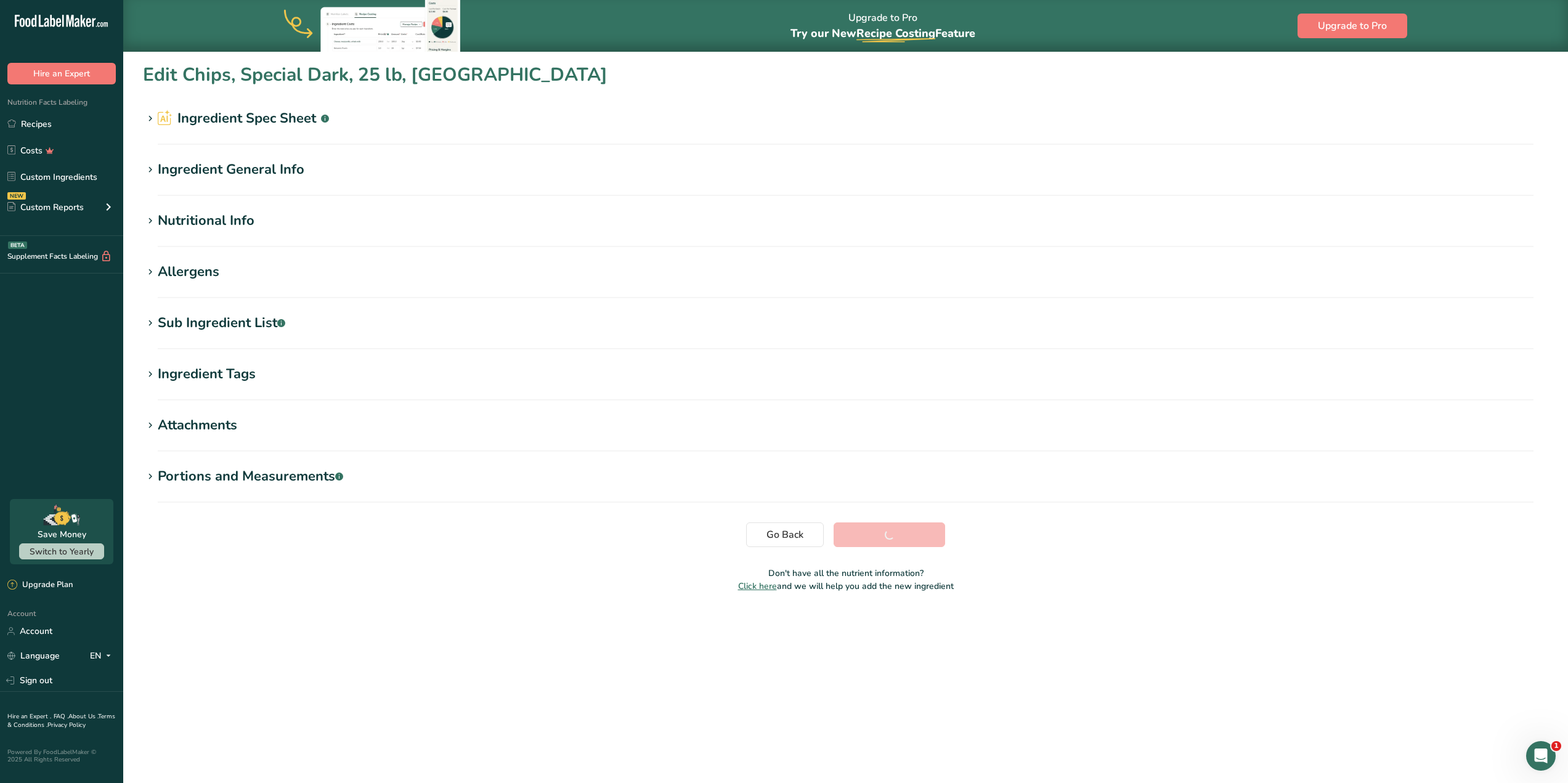
scroll to position [0, 0]
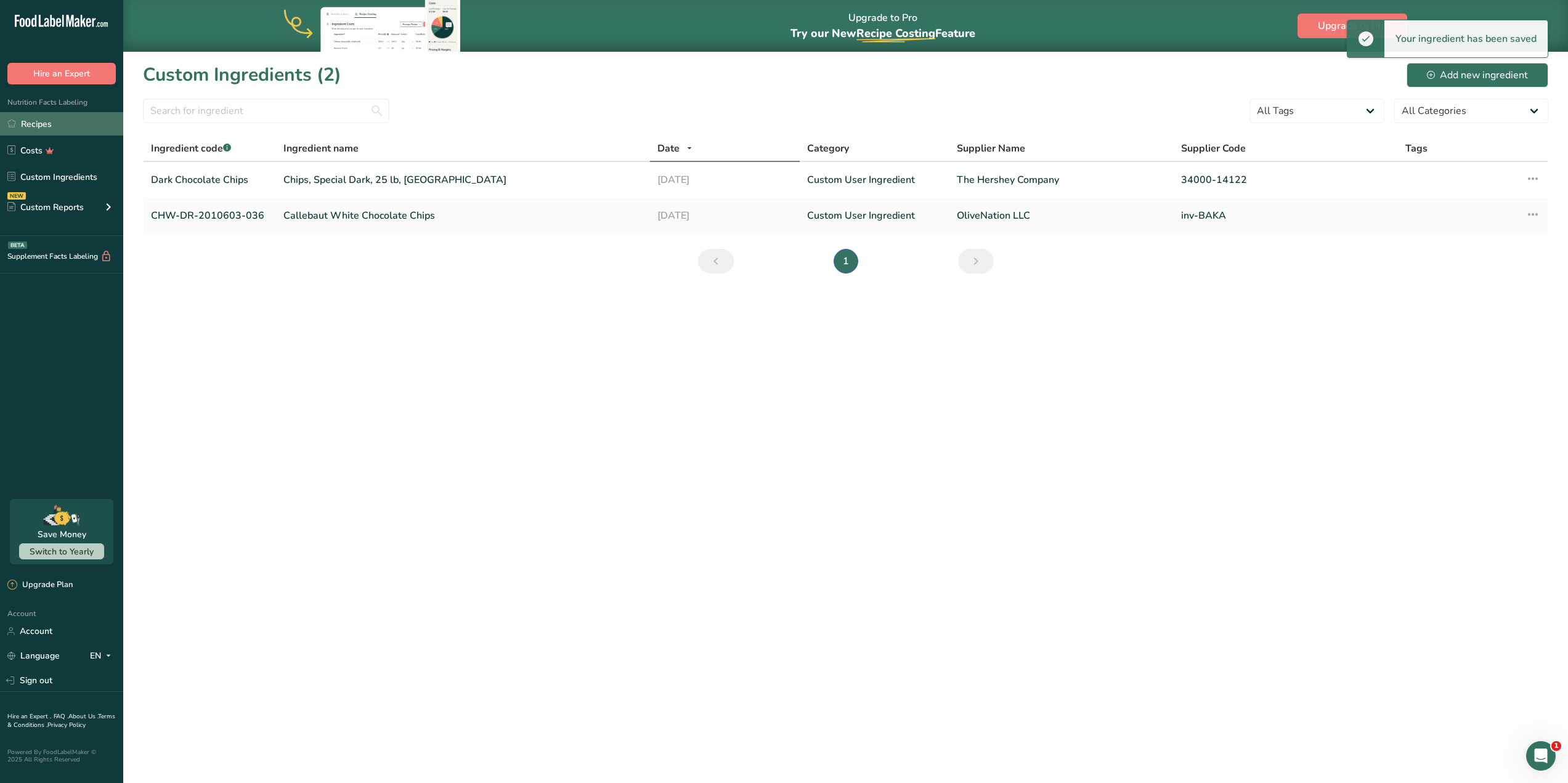
click at [45, 126] on link "Recipes" at bounding box center [62, 124] width 123 height 23
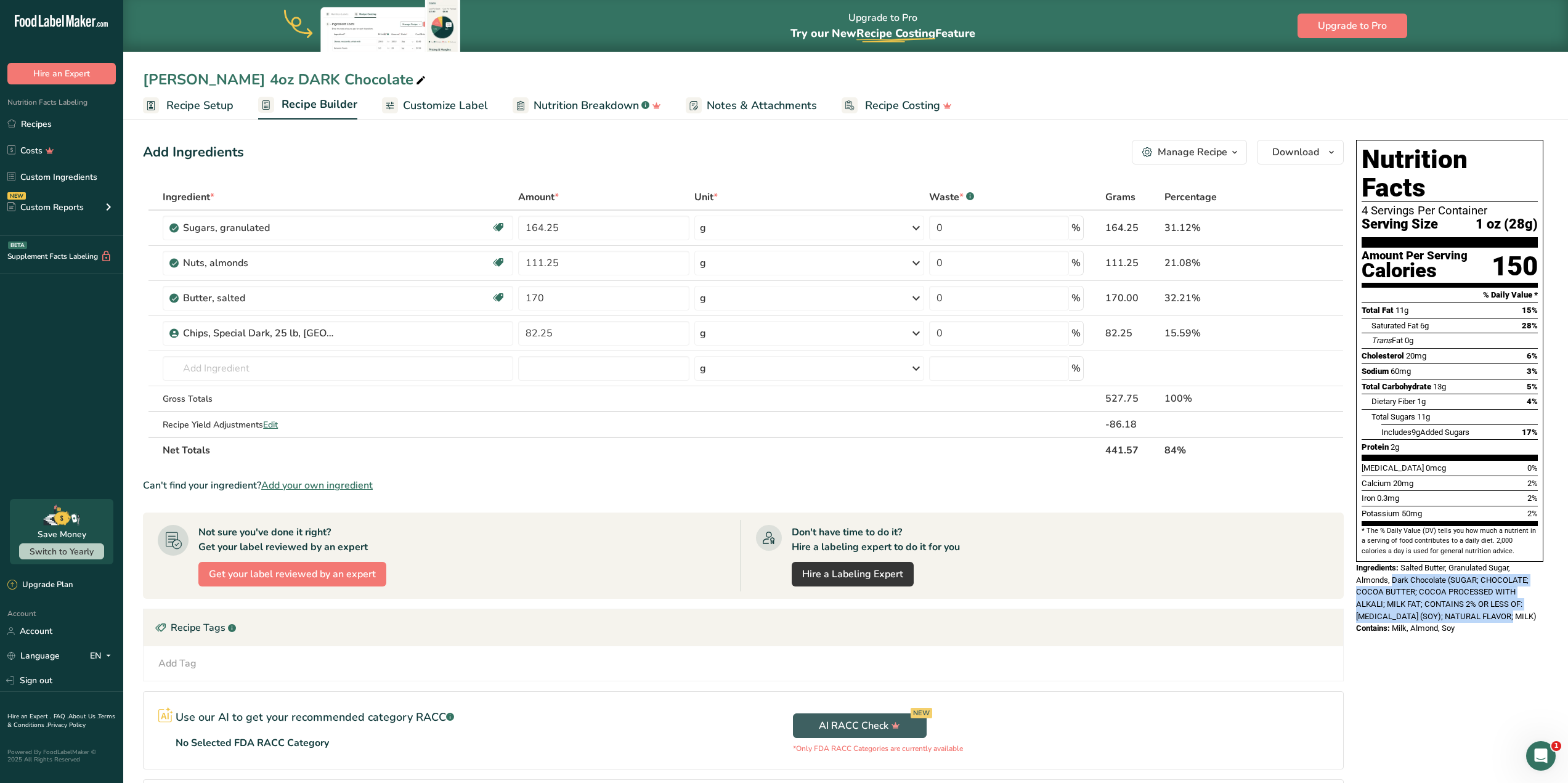
drag, startPoint x: 1514, startPoint y: 587, endPoint x: 1392, endPoint y: 557, distance: 125.6
click at [1392, 562] on div "Ingredients: Salted Butter, Granulated Sugar, Almonds, Dark Chocolate (SUGAR; C…" at bounding box center [1449, 592] width 187 height 60
copy span "Dark Chocolate (SUGAR; CHOCOLATE; COCOA BUTTER; COCOA PROCESSED WITH ALKALI; MI…"
click at [1367, 115] on ul "Recipe Setup Recipe Builder Customize Label Nutrition Breakdown .a-a{fill:#3473…" at bounding box center [845, 105] width 1445 height 29
click at [1451, 563] on span "Salted Butter, Granulated Sugar, Almonds, Dark Chocolate (SUGAR; CHOCOLATE; COC…" at bounding box center [1446, 591] width 180 height 58
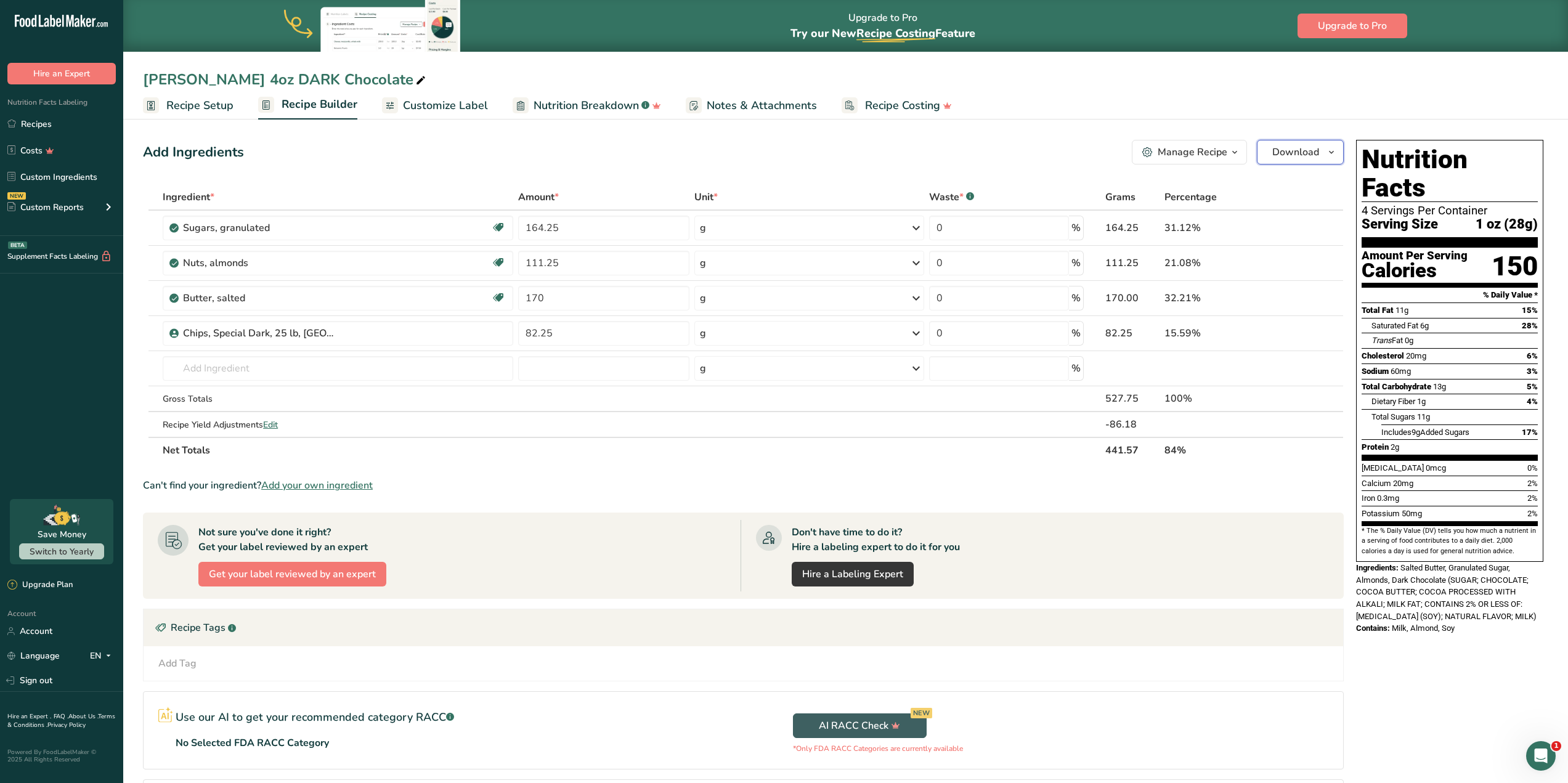
click at [1323, 150] on button "Download" at bounding box center [1299, 152] width 87 height 25
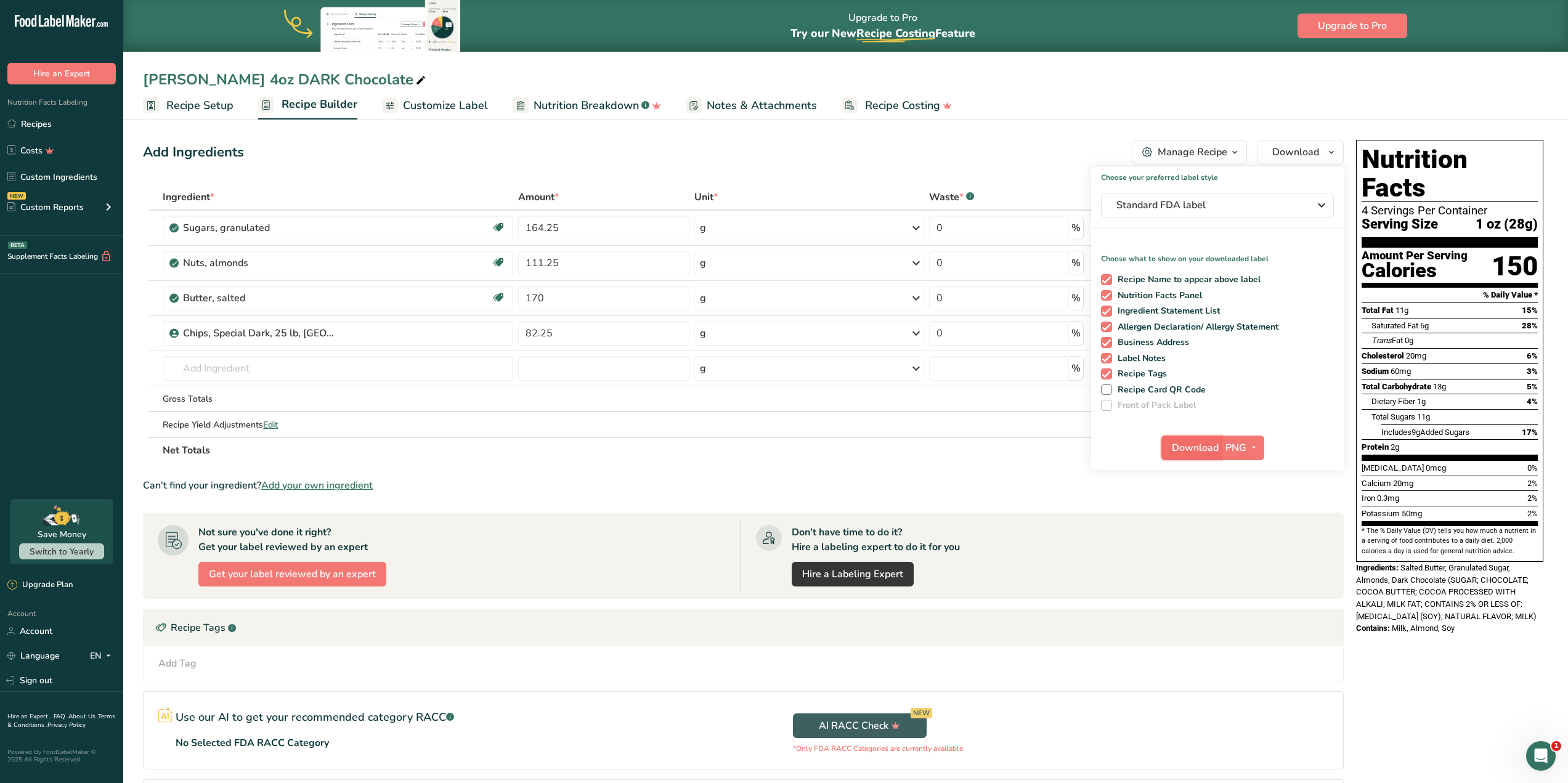
click at [1195, 450] on span "Download" at bounding box center [1195, 447] width 47 height 15
